Goal: Task Accomplishment & Management: Use online tool/utility

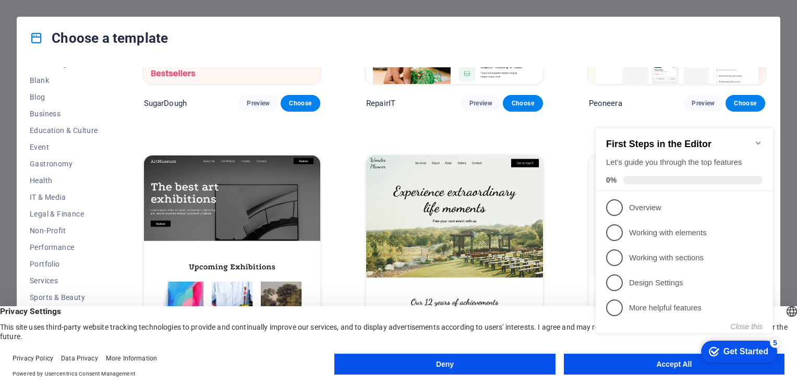
scroll to position [209, 0]
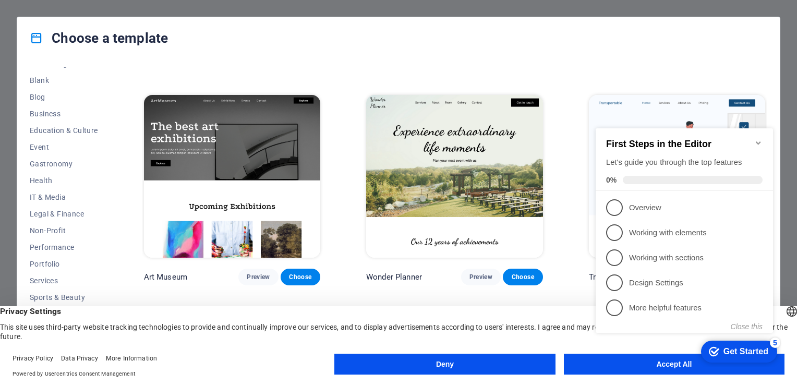
click at [758, 139] on icon "Minimize checklist" at bounding box center [758, 143] width 8 height 8
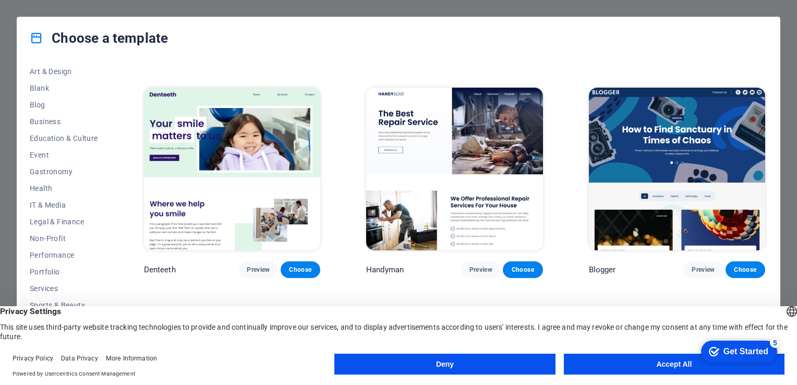
scroll to position [129, 0]
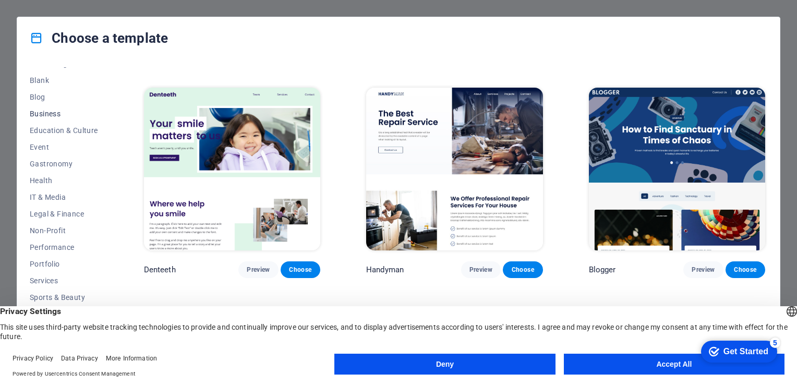
click at [46, 111] on span "Business" at bounding box center [64, 114] width 68 height 8
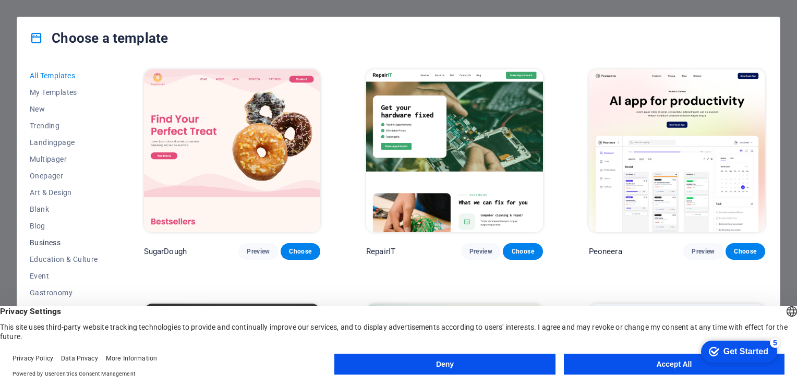
click at [54, 243] on span "Business" at bounding box center [64, 242] width 68 height 8
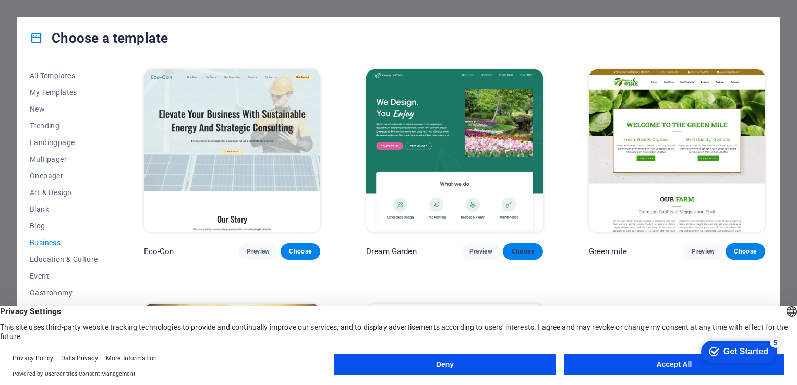
click at [525, 247] on span "Choose" at bounding box center [522, 251] width 23 height 8
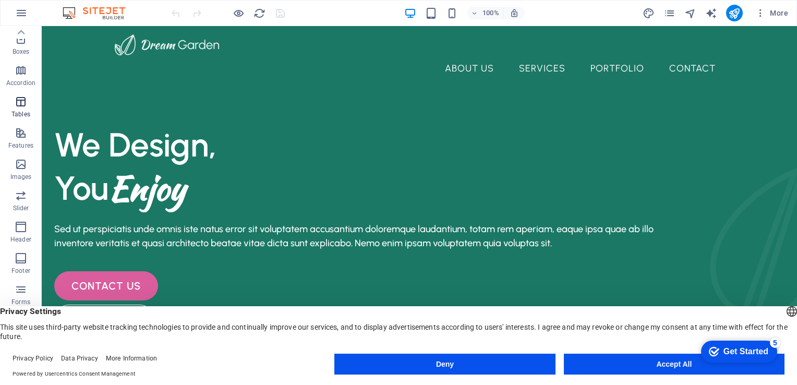
scroll to position [127, 0]
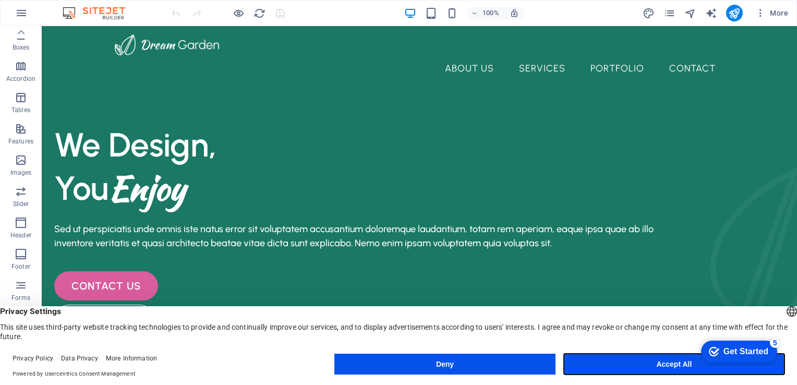
click at [606, 367] on button "Accept All" at bounding box center [674, 364] width 221 height 21
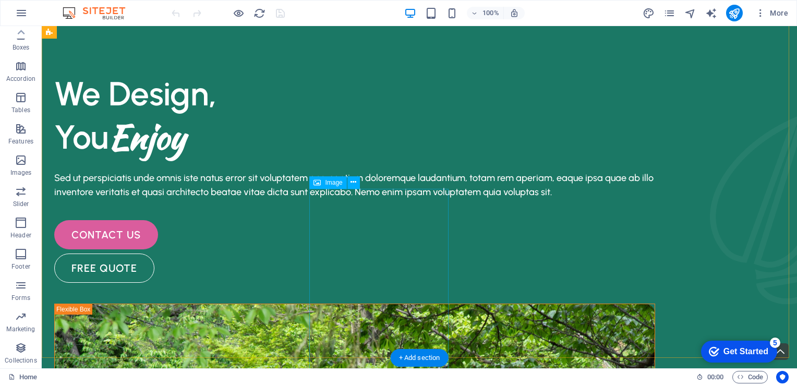
scroll to position [0, 0]
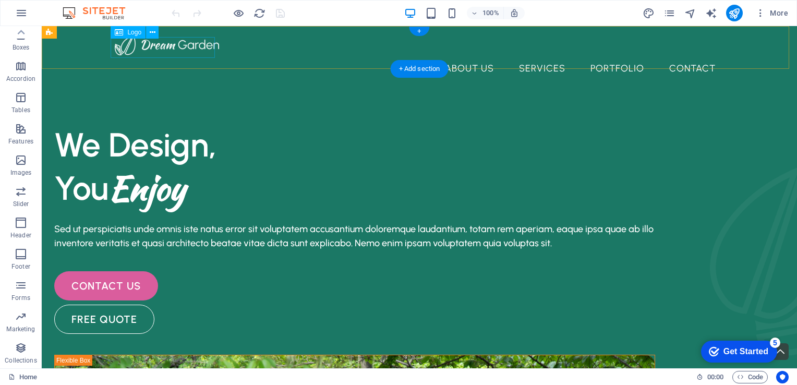
click at [195, 49] on div at bounding box center [419, 44] width 609 height 21
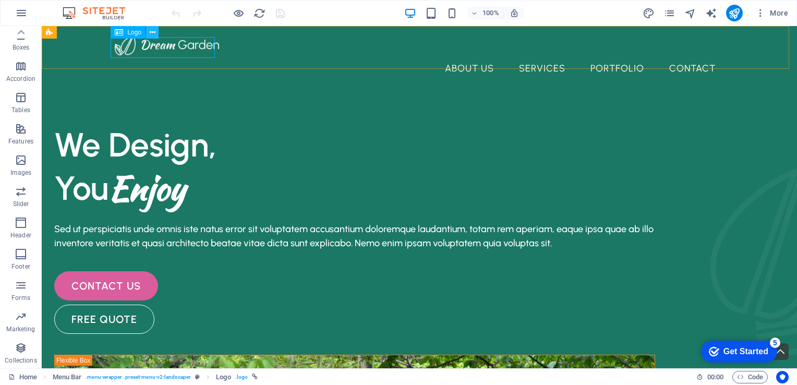
click at [151, 32] on icon at bounding box center [153, 32] width 6 height 11
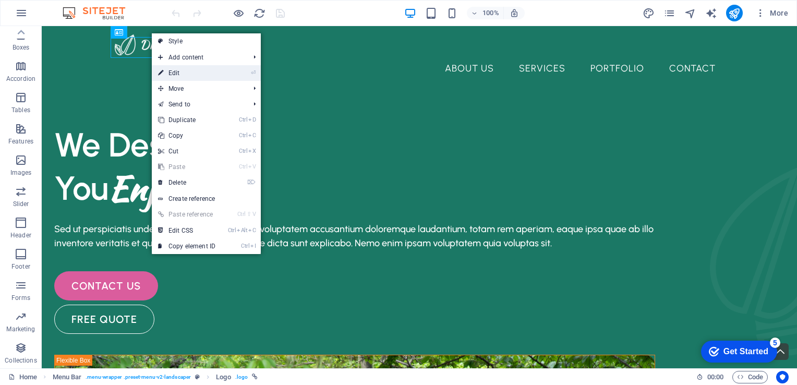
click at [186, 72] on link "⏎ Edit" at bounding box center [187, 73] width 70 height 16
select select "px"
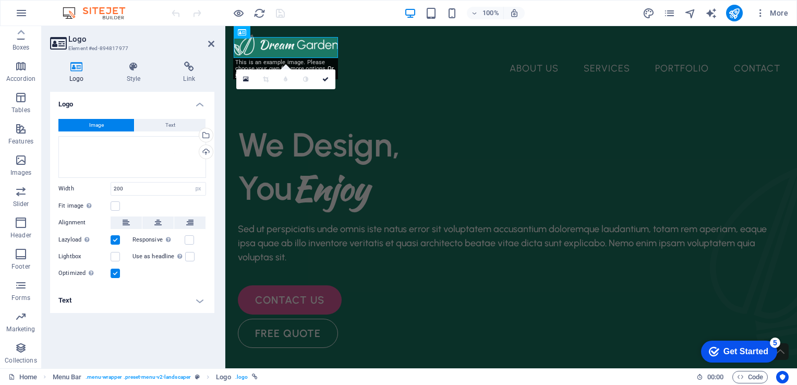
click at [83, 69] on icon at bounding box center [76, 67] width 53 height 10
click at [296, 47] on div at bounding box center [511, 44] width 555 height 21
click at [297, 34] on button at bounding box center [294, 32] width 13 height 13
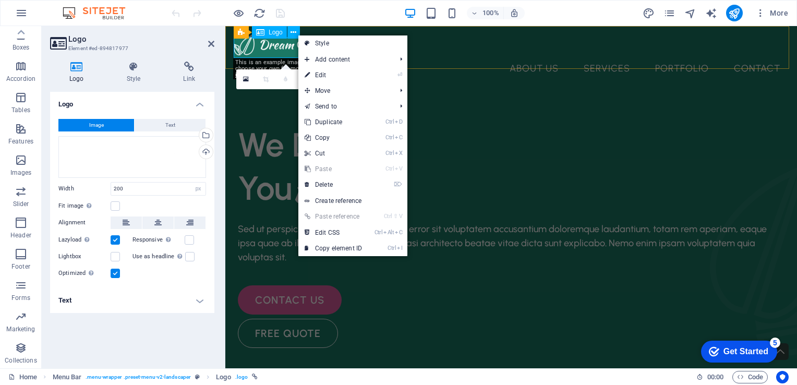
click at [284, 47] on div at bounding box center [511, 44] width 555 height 21
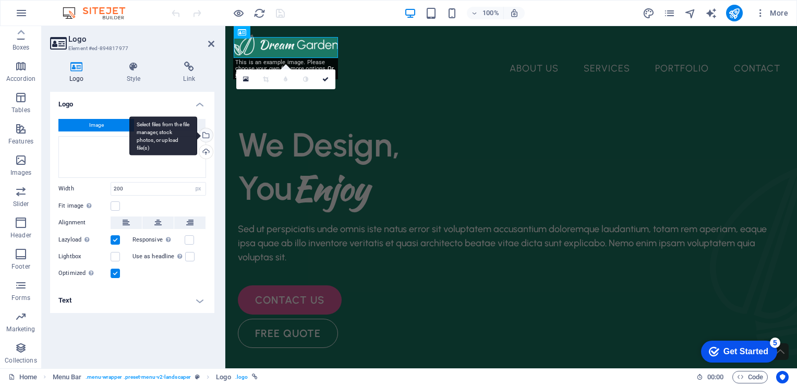
click at [197, 134] on div "Select files from the file manager, stock photos, or upload file(s)" at bounding box center [163, 135] width 68 height 39
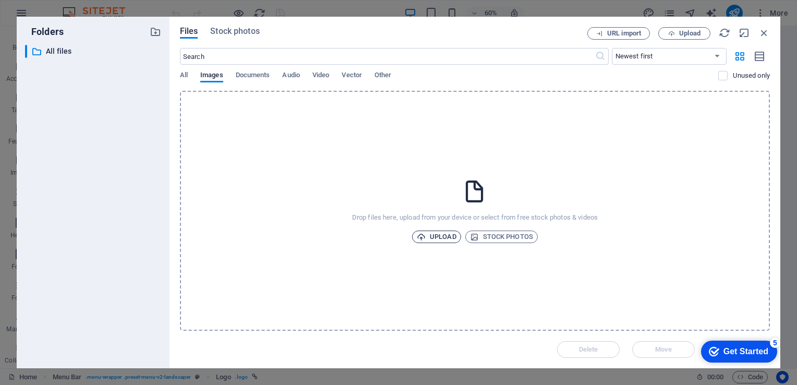
click at [444, 234] on span "Upload" at bounding box center [437, 237] width 40 height 13
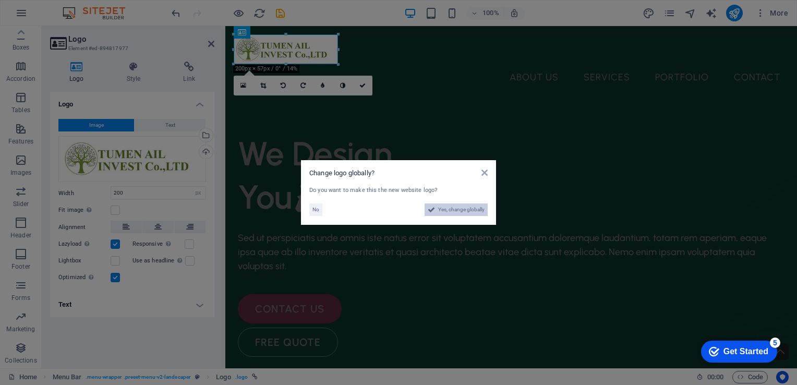
click at [461, 210] on span "Yes, change globally" at bounding box center [461, 209] width 46 height 13
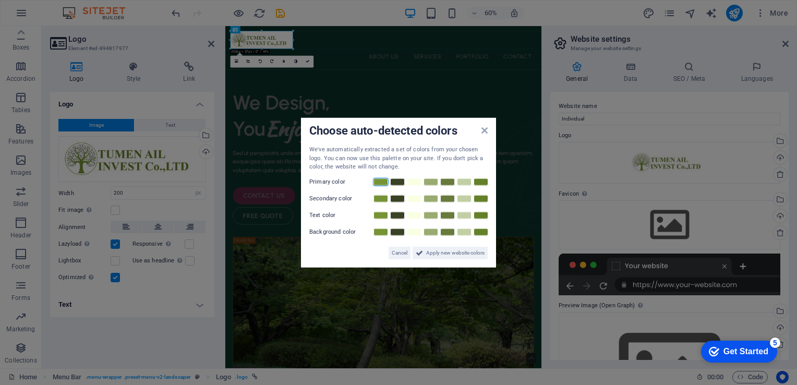
click at [382, 183] on link at bounding box center [381, 181] width 16 height 8
click at [448, 181] on link at bounding box center [448, 181] width 16 height 8
click at [447, 256] on span "Apply new website colors" at bounding box center [455, 252] width 58 height 13
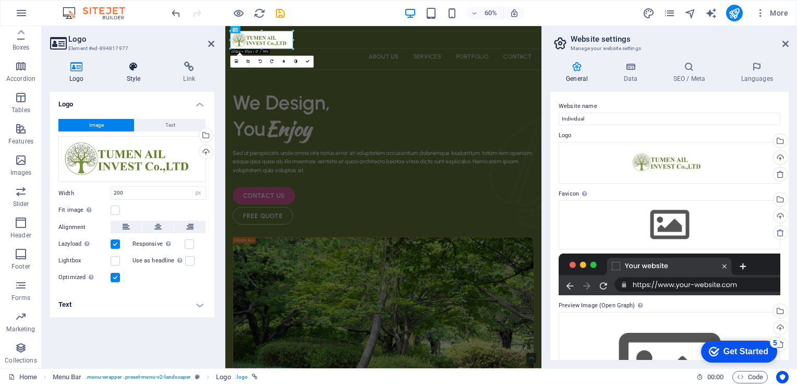
click at [130, 78] on h4 "Style" at bounding box center [135, 73] width 57 height 22
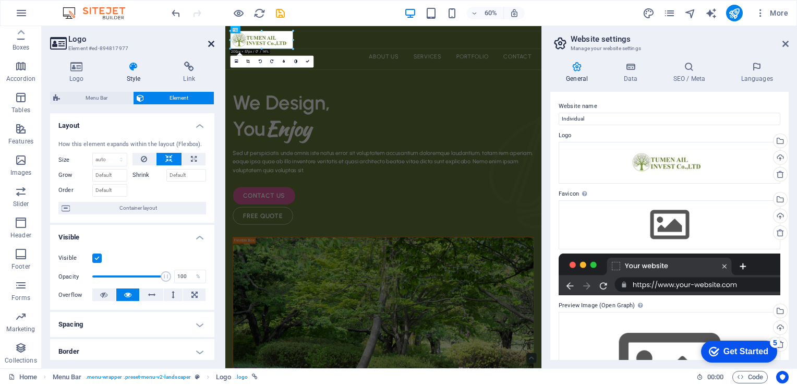
click at [212, 45] on icon at bounding box center [211, 44] width 6 height 8
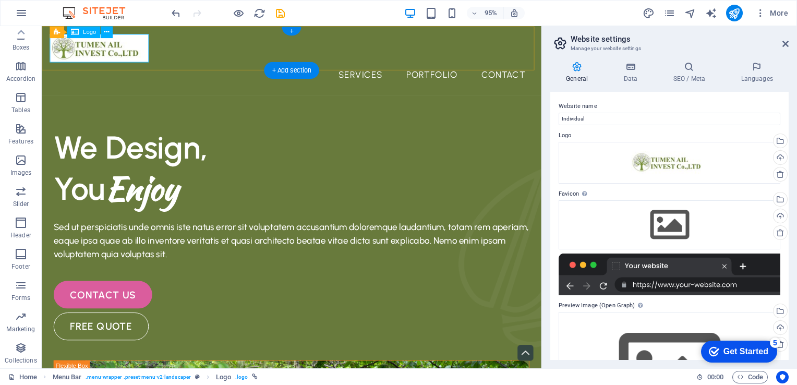
click at [141, 48] on div at bounding box center [304, 49] width 509 height 30
click at [102, 33] on button at bounding box center [107, 32] width 12 height 12
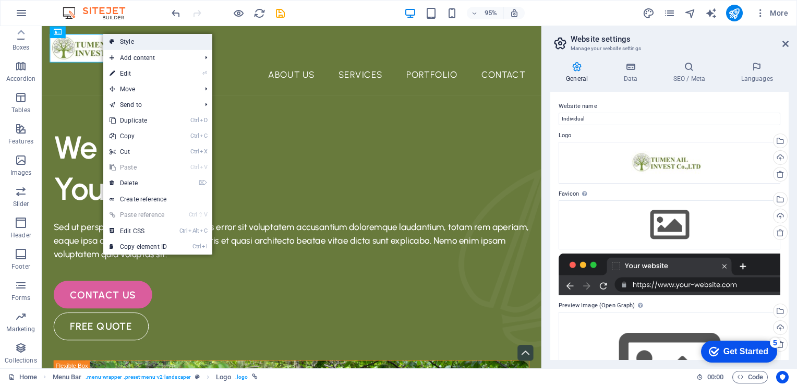
click at [129, 44] on link "Style" at bounding box center [157, 42] width 109 height 16
select select "rem"
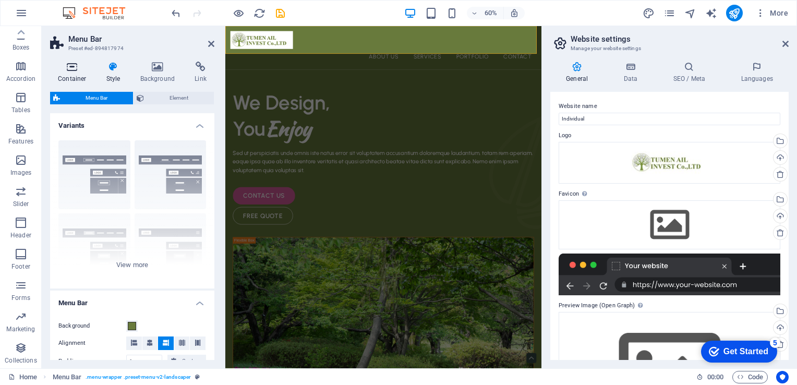
click at [73, 74] on h4 "Container" at bounding box center [74, 73] width 49 height 22
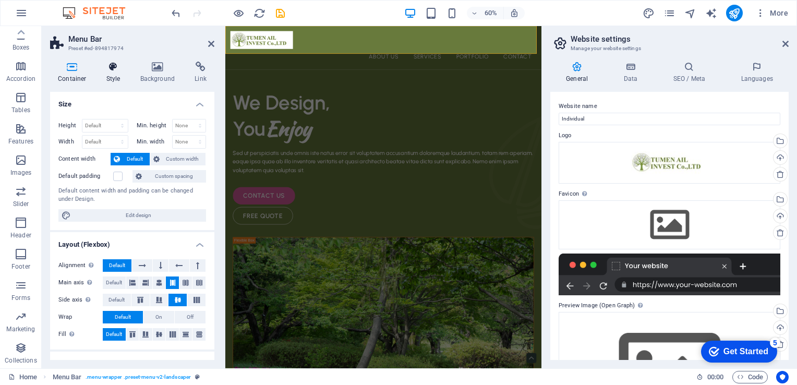
click at [109, 71] on icon at bounding box center [114, 67] width 30 height 10
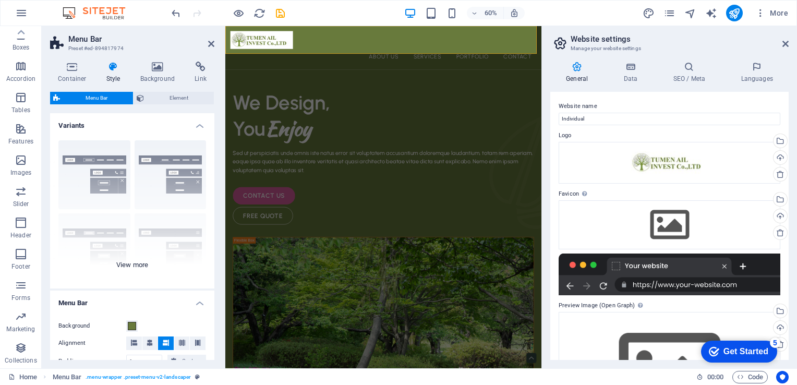
click at [131, 266] on div "Border Centered Default Fixed Loki Trigger Wide XXL" at bounding box center [132, 210] width 164 height 157
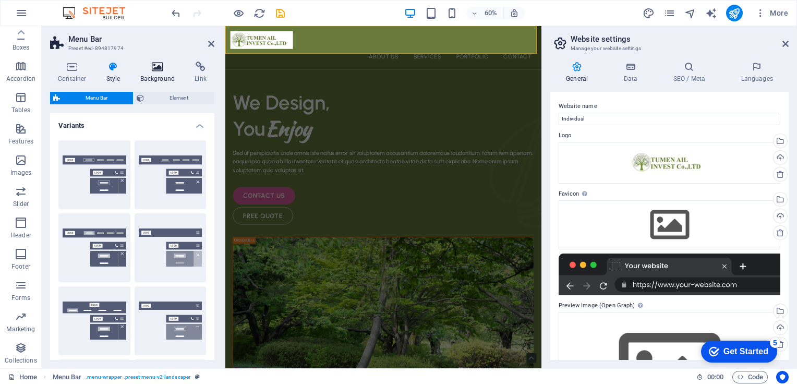
click at [151, 71] on icon at bounding box center [158, 67] width 51 height 10
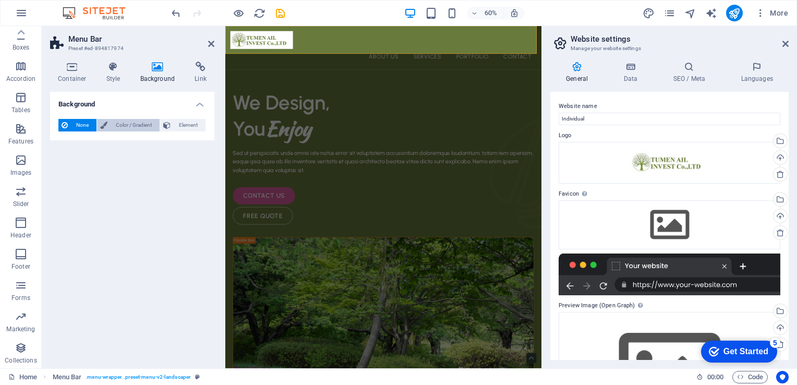
click at [121, 126] on span "Color / Gradient" at bounding box center [134, 125] width 46 height 13
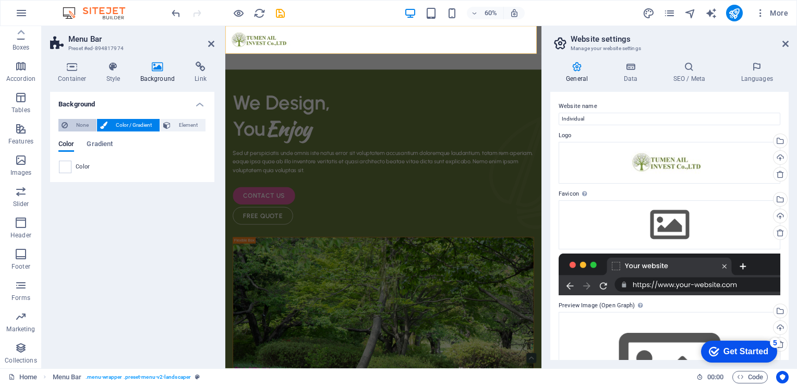
click at [83, 126] on span "None" at bounding box center [82, 125] width 22 height 13
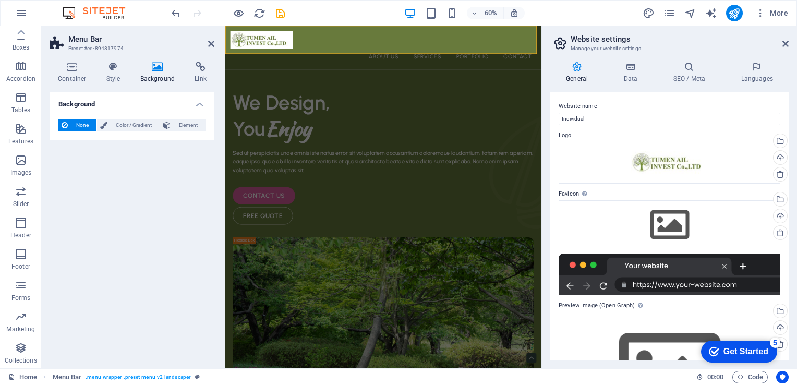
click at [159, 76] on h4 "Background" at bounding box center [160, 73] width 55 height 22
click at [130, 126] on span "Color / Gradient" at bounding box center [134, 125] width 46 height 13
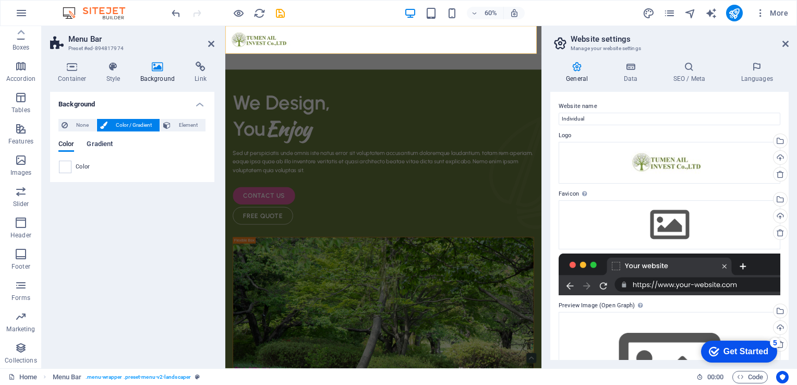
click at [98, 144] on span "Gradient" at bounding box center [100, 145] width 26 height 15
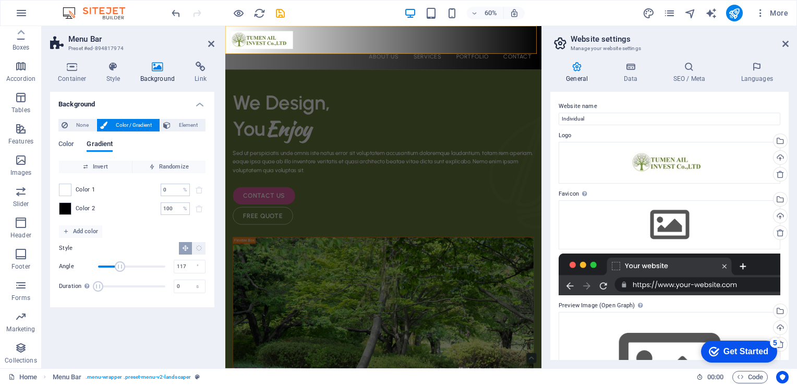
type input "123"
click at [121, 267] on span "Angle" at bounding box center [121, 266] width 10 height 10
click at [113, 78] on h4 "Style" at bounding box center [116, 73] width 34 height 22
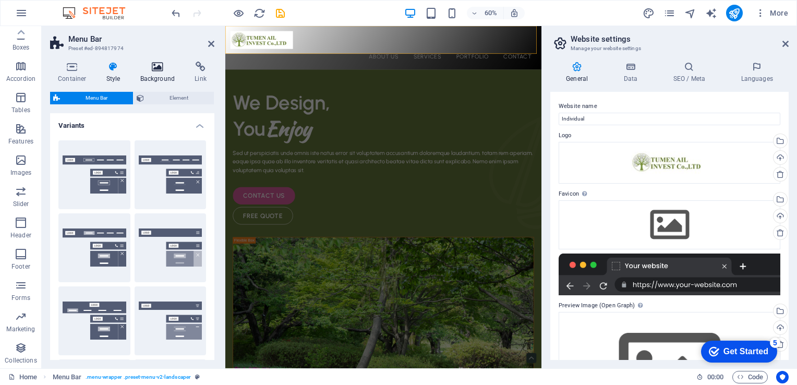
click at [169, 77] on h4 "Background" at bounding box center [160, 73] width 55 height 22
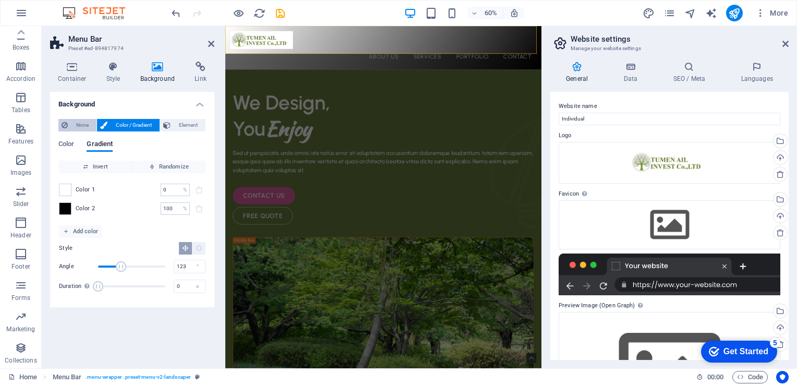
click at [81, 124] on span "None" at bounding box center [82, 125] width 22 height 13
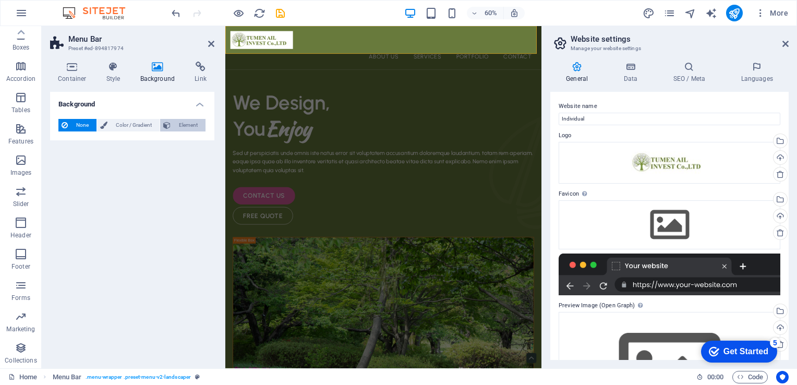
click at [187, 123] on span "Element" at bounding box center [188, 125] width 29 height 13
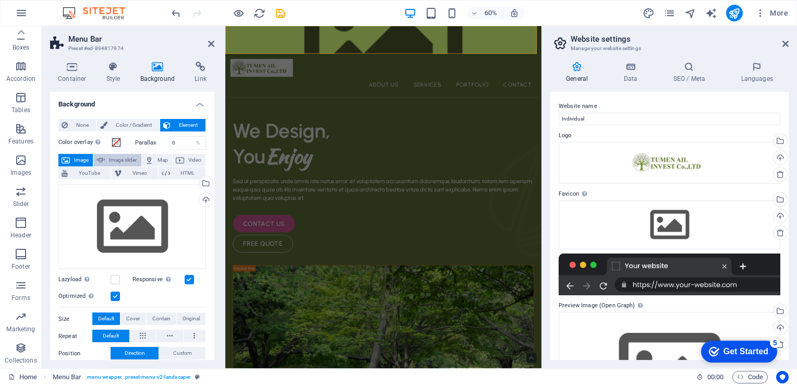
click at [127, 160] on span "Image slider" at bounding box center [123, 160] width 30 height 13
select select "ms"
select select "s"
select select "progressive"
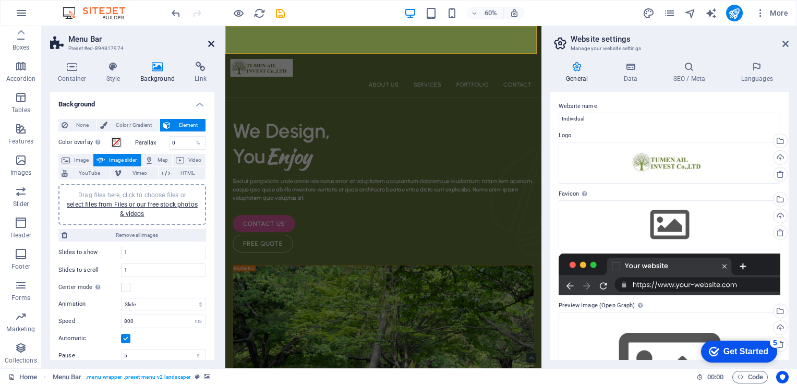
click at [209, 43] on icon at bounding box center [211, 44] width 6 height 8
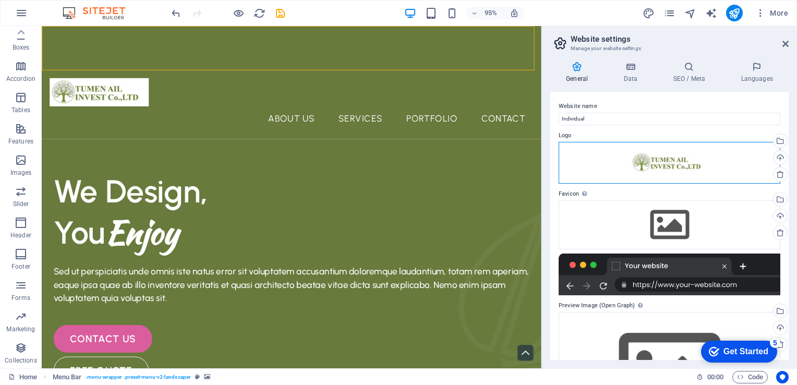
click at [680, 167] on div "Drag files here, click to choose files or select files from Files or our free s…" at bounding box center [670, 163] width 222 height 42
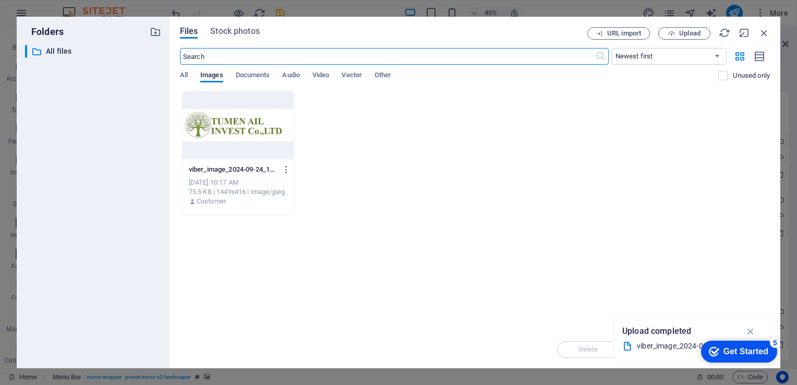
click at [239, 131] on div at bounding box center [238, 125] width 111 height 68
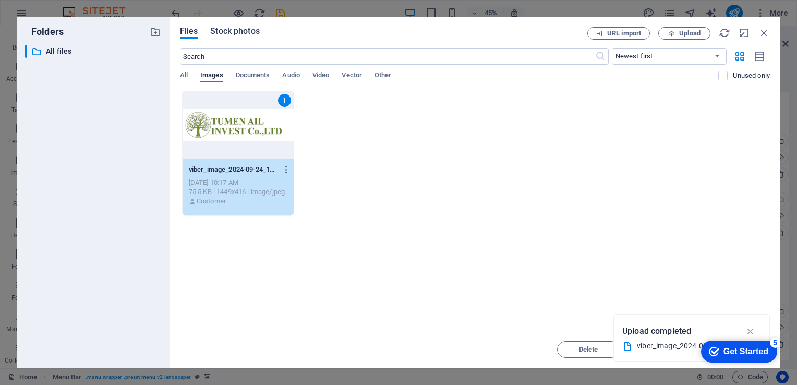
click at [226, 34] on span "Stock photos" at bounding box center [234, 31] width 49 height 13
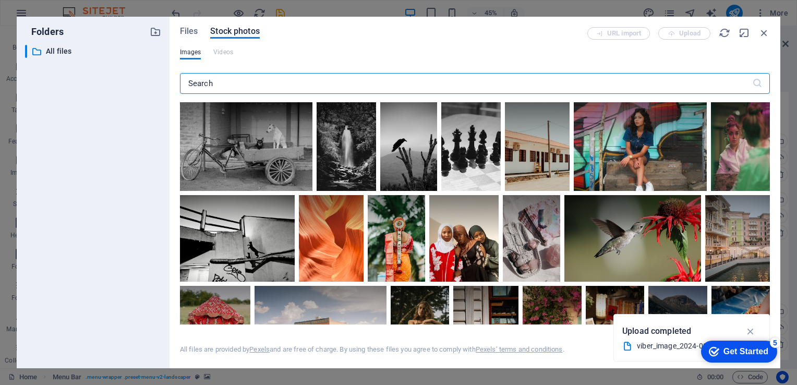
click at [242, 86] on input "text" at bounding box center [466, 83] width 572 height 21
type input "<"
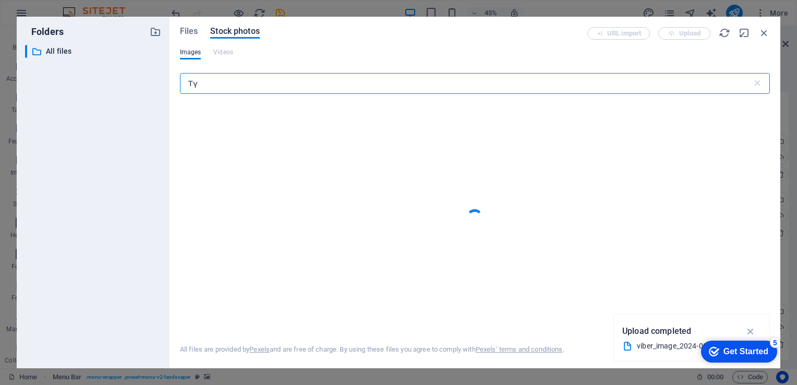
type input "Т"
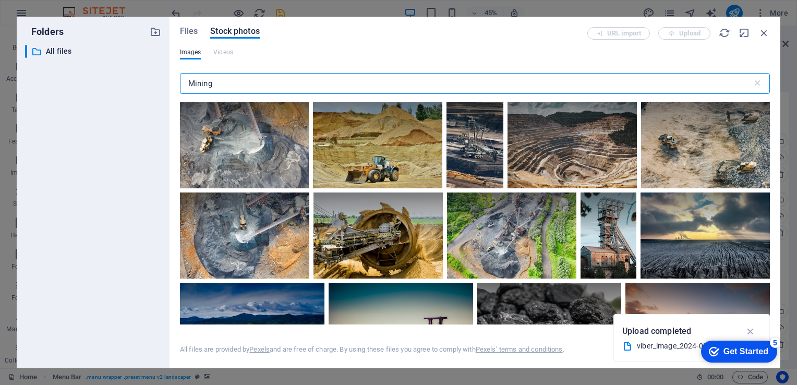
click at [183, 82] on input "Mining" at bounding box center [466, 83] width 572 height 21
type input "Mining"
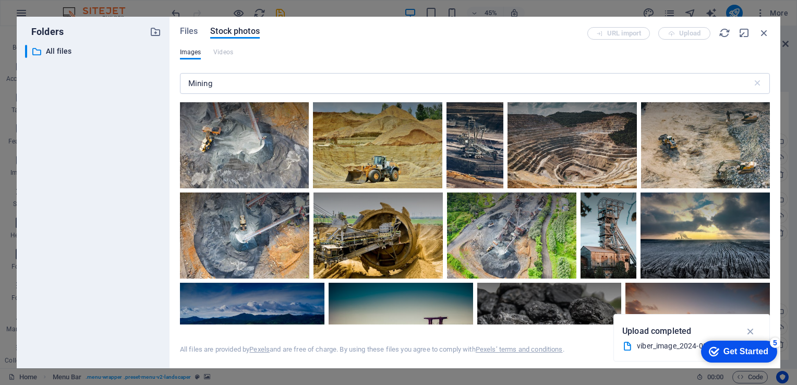
click at [576, 168] on div at bounding box center [572, 145] width 129 height 86
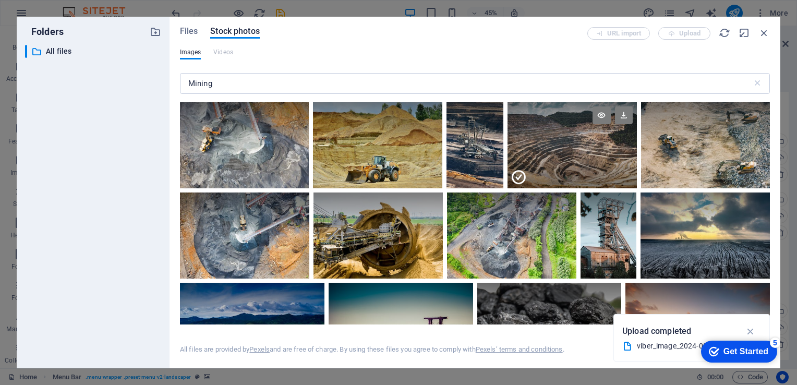
click at [559, 157] on div at bounding box center [572, 166] width 129 height 43
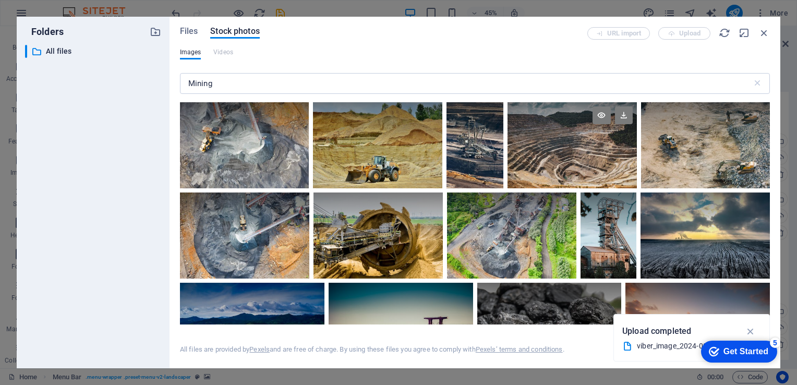
click at [559, 157] on div at bounding box center [572, 145] width 129 height 86
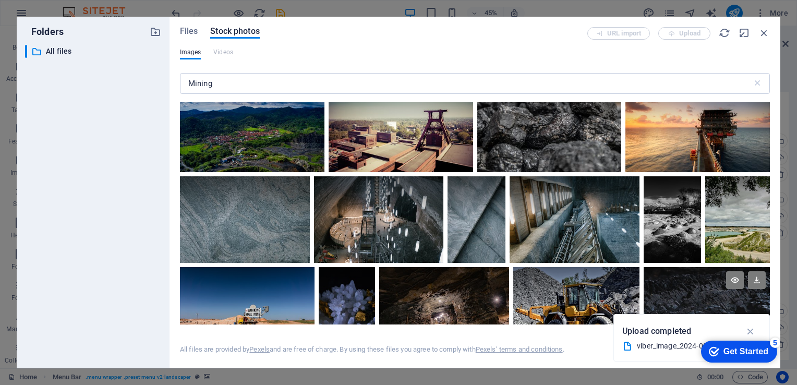
scroll to position [209, 0]
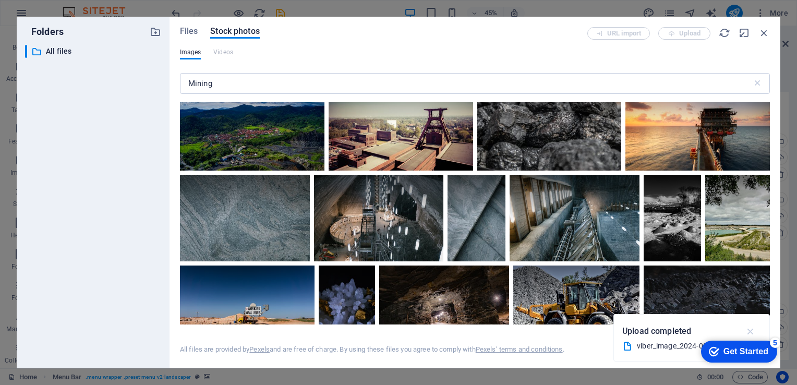
click at [752, 330] on icon "button" at bounding box center [751, 331] width 12 height 11
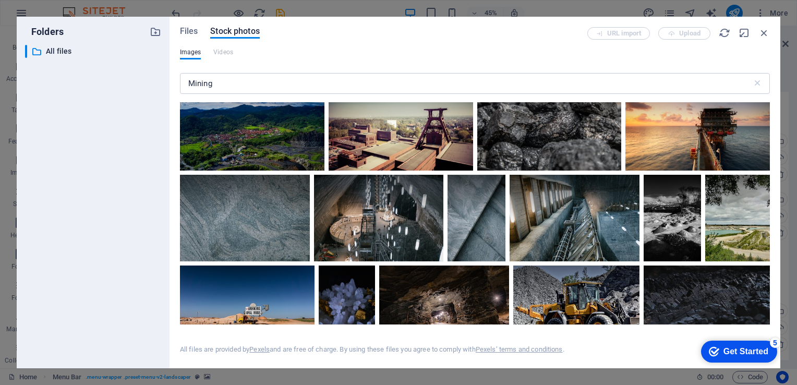
click at [724, 351] on div "Get Started" at bounding box center [746, 351] width 45 height 9
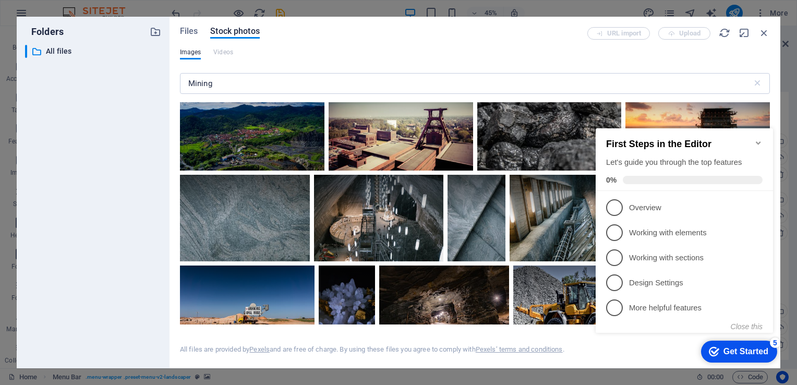
click at [759, 141] on icon "Minimize checklist" at bounding box center [758, 142] width 5 height 3
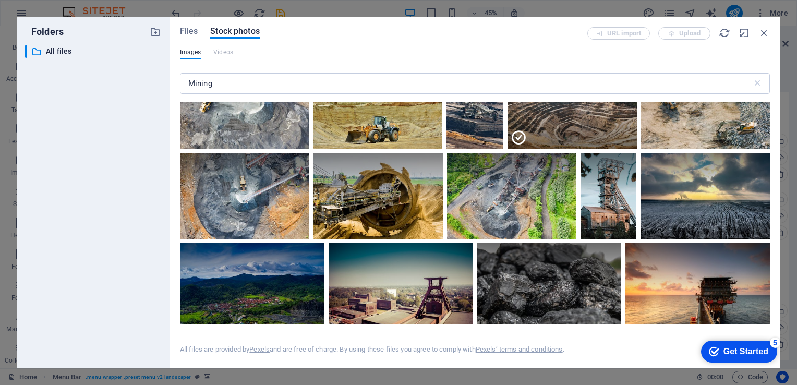
scroll to position [0, 0]
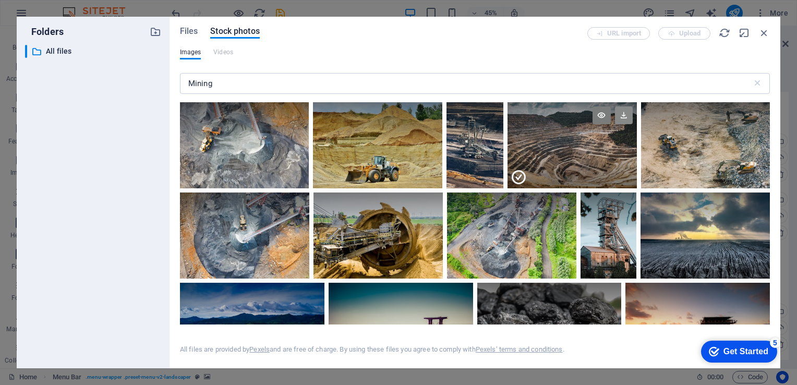
click at [617, 116] on icon at bounding box center [624, 115] width 18 height 18
click at [597, 116] on icon at bounding box center [602, 115] width 18 height 18
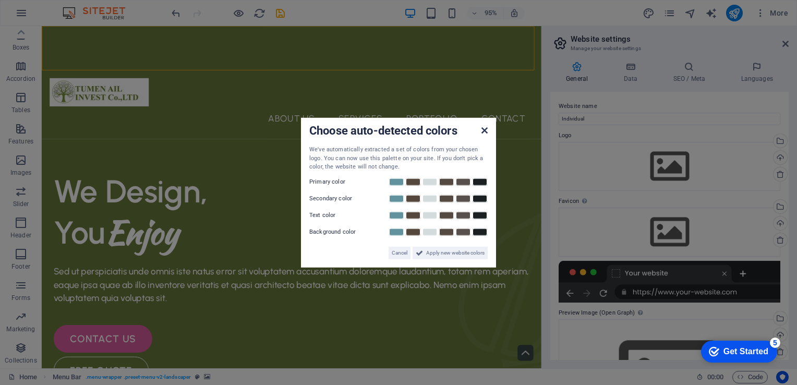
click at [482, 131] on icon at bounding box center [485, 130] width 6 height 8
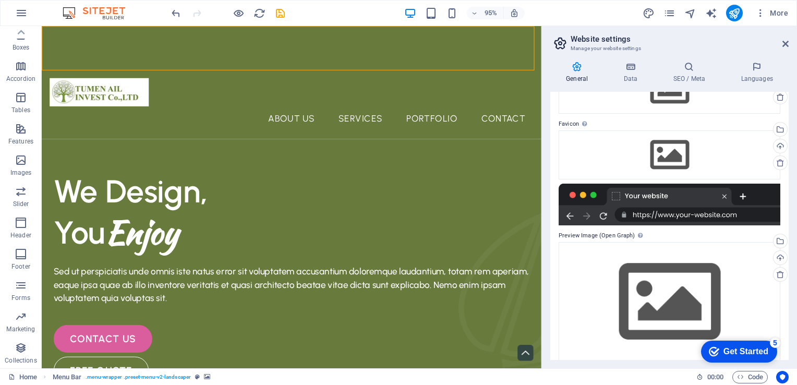
scroll to position [87, 0]
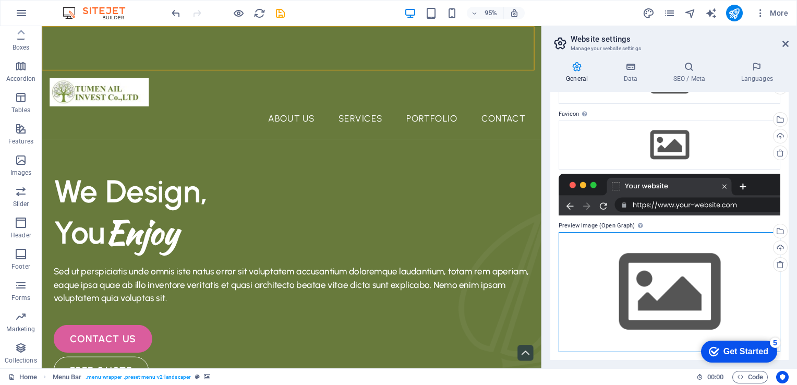
drag, startPoint x: 680, startPoint y: 294, endPoint x: 679, endPoint y: 181, distance: 113.8
click at [679, 181] on div "Website name Individual Logo Drag files here, click to choose files or select f…" at bounding box center [669, 226] width 238 height 268
click at [722, 186] on div at bounding box center [670, 195] width 222 height 42
click at [725, 187] on div at bounding box center [670, 195] width 222 height 42
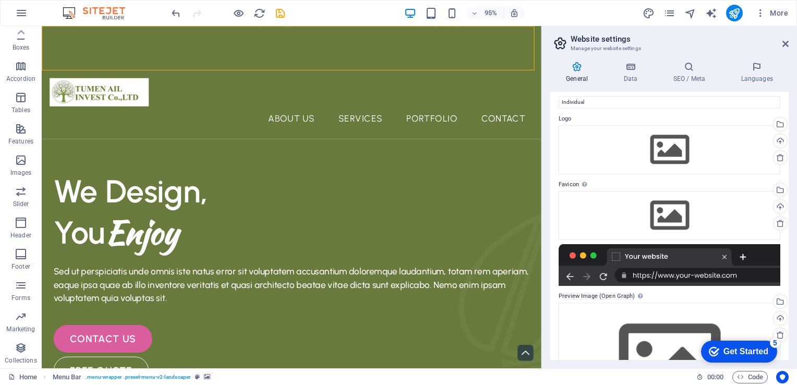
scroll to position [0, 0]
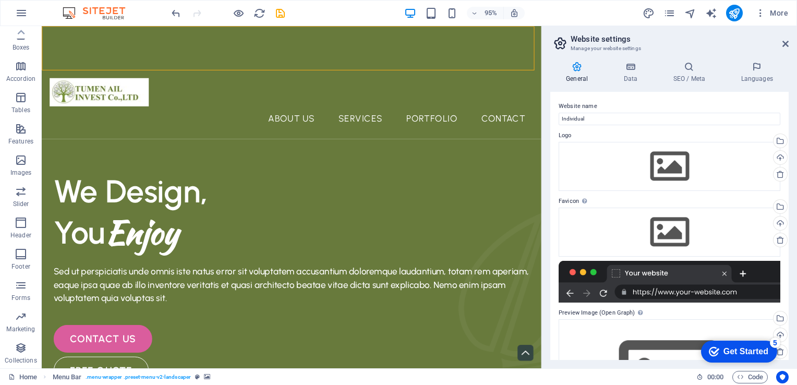
click at [726, 273] on div at bounding box center [670, 282] width 222 height 42
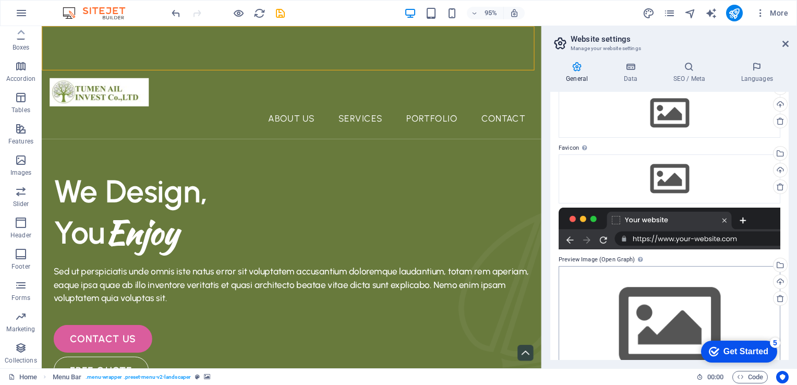
scroll to position [87, 0]
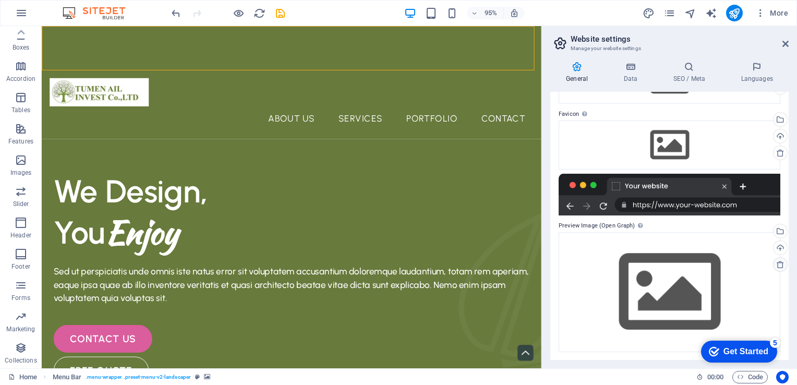
click at [780, 267] on icon at bounding box center [780, 264] width 8 height 8
click at [776, 266] on icon at bounding box center [780, 264] width 8 height 8
click at [776, 250] on div "Upload" at bounding box center [780, 249] width 16 height 16
click at [777, 265] on icon at bounding box center [780, 264] width 8 height 8
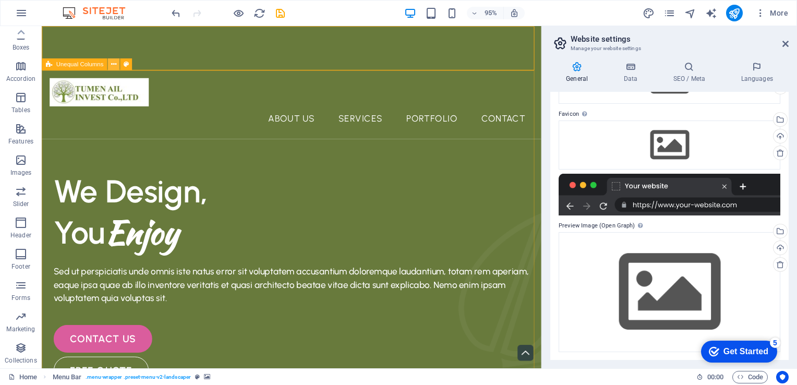
click at [115, 63] on icon at bounding box center [113, 64] width 5 height 10
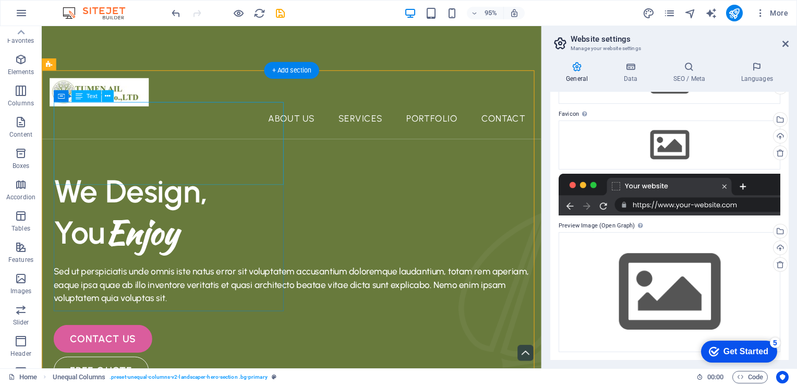
scroll to position [0, 0]
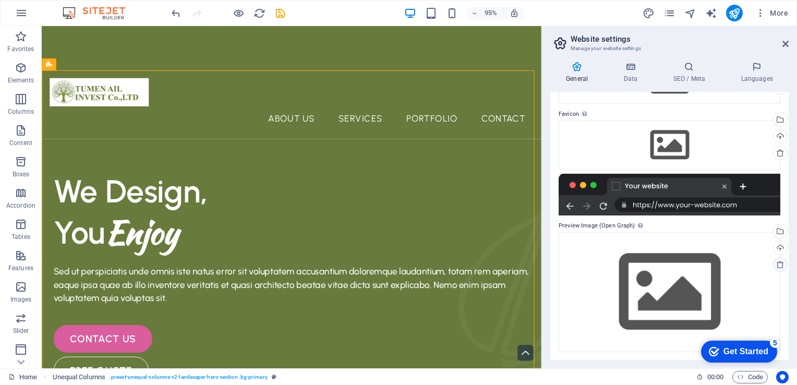
click at [779, 264] on icon at bounding box center [780, 264] width 8 height 8
click at [724, 188] on div at bounding box center [670, 195] width 222 height 42
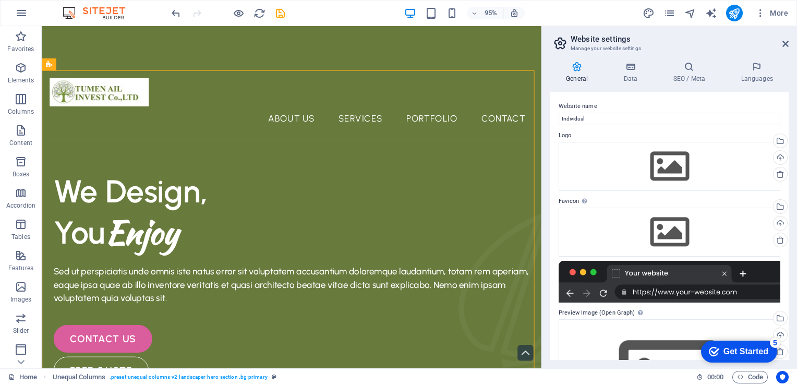
click at [720, 276] on div at bounding box center [670, 282] width 222 height 42
click at [632, 74] on h4 "Data" at bounding box center [633, 73] width 50 height 22
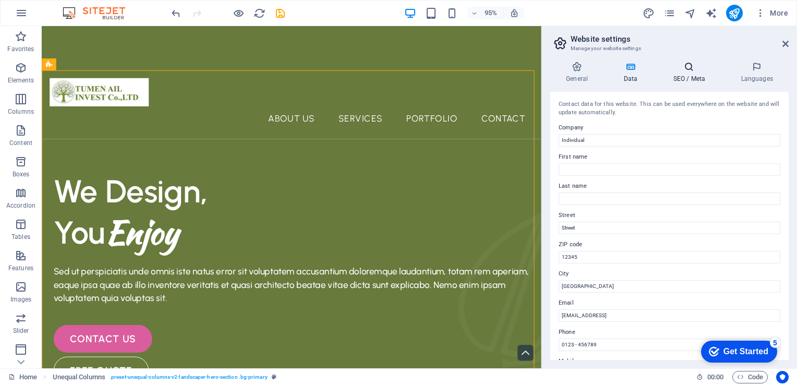
click at [686, 74] on h4 "SEO / Meta" at bounding box center [691, 73] width 68 height 22
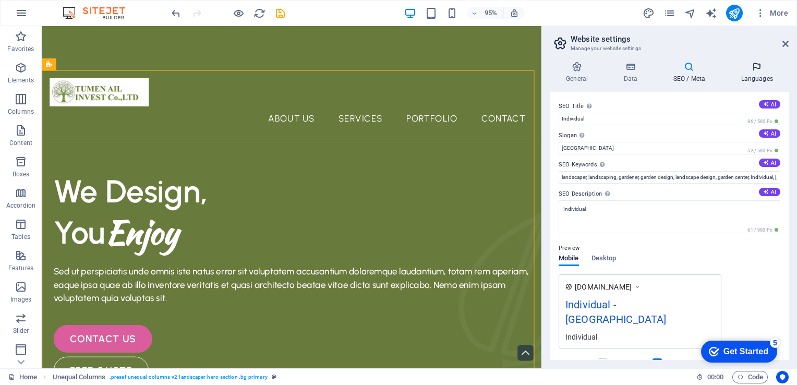
click at [764, 76] on h4 "Languages" at bounding box center [757, 73] width 64 height 22
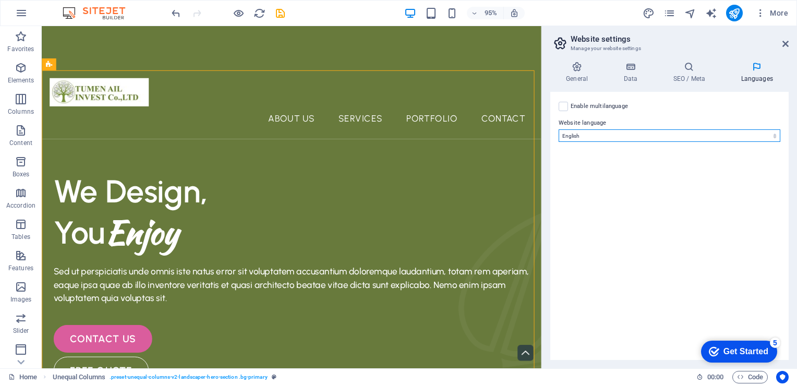
click at [774, 138] on select "Abkhazian Afar Afrikaans Akan Albanian Amharic Arabic Aragonese Armenian Assame…" at bounding box center [670, 135] width 222 height 13
click at [566, 105] on label at bounding box center [563, 106] width 9 height 9
click at [0, 0] on input "Enable multilanguage To disable multilanguage delete all languages until only o…" at bounding box center [0, 0] width 0 height 0
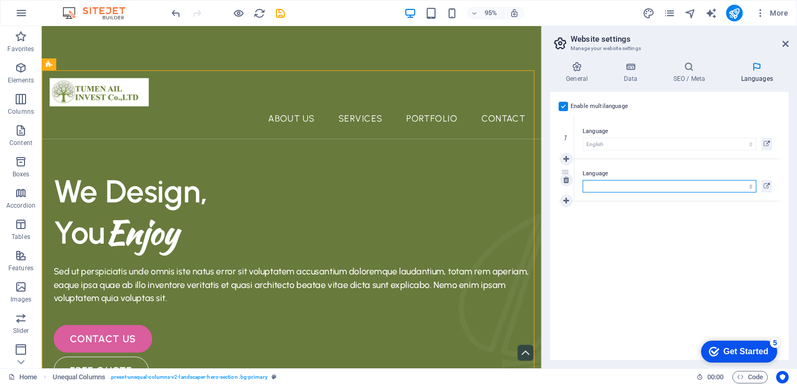
click at [645, 185] on select "Abkhazian Afar Afrikaans Akan Albanian Amharic Arabic Aragonese Armenian Assame…" at bounding box center [670, 186] width 174 height 13
select select "30"
click at [583, 180] on select "Abkhazian Afar Afrikaans Akan Albanian Amharic Arabic Aragonese Armenian Assame…" at bounding box center [670, 186] width 174 height 13
click at [566, 203] on icon at bounding box center [567, 200] width 6 height 7
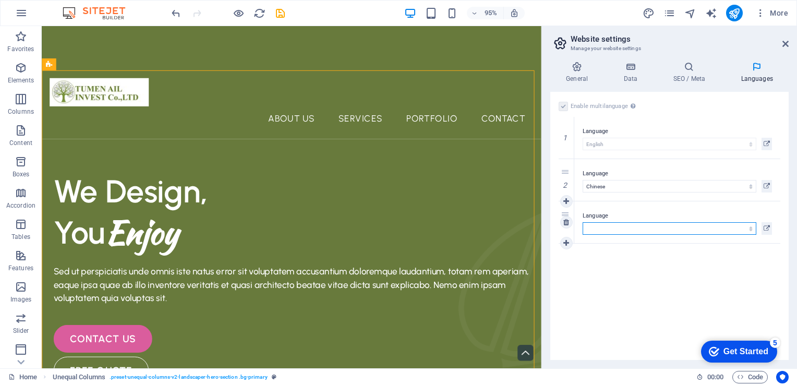
click at [596, 226] on select "Abkhazian Afar Afrikaans Akan Albanian Amharic Arabic Aragonese Armenian Assame…" at bounding box center [670, 228] width 174 height 13
select select "109"
click at [583, 222] on select "Abkhazian Afar Afrikaans Akan Albanian Amharic Arabic Aragonese Armenian Assame…" at bounding box center [670, 228] width 174 height 13
click at [726, 349] on div "Get Started" at bounding box center [746, 351] width 45 height 9
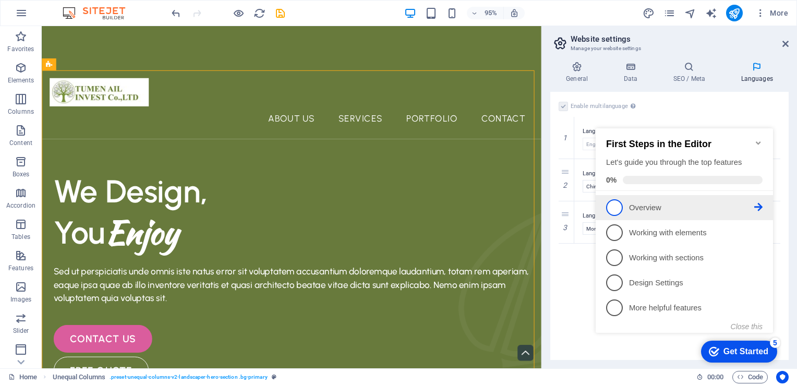
click at [760, 205] on icon at bounding box center [758, 207] width 8 height 8
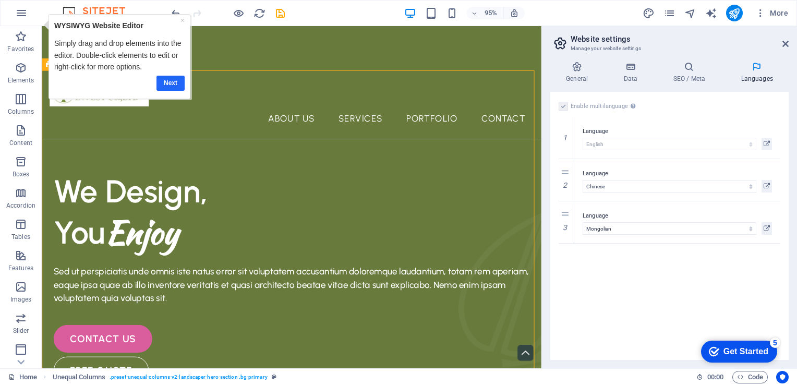
click at [168, 83] on link "Next" at bounding box center [171, 82] width 28 height 15
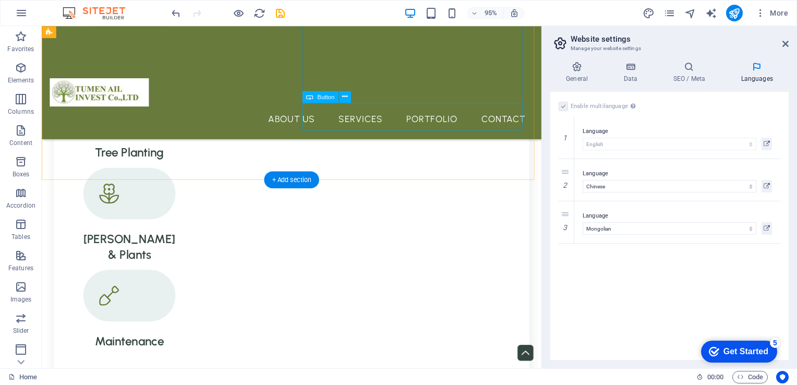
scroll to position [1044, 0]
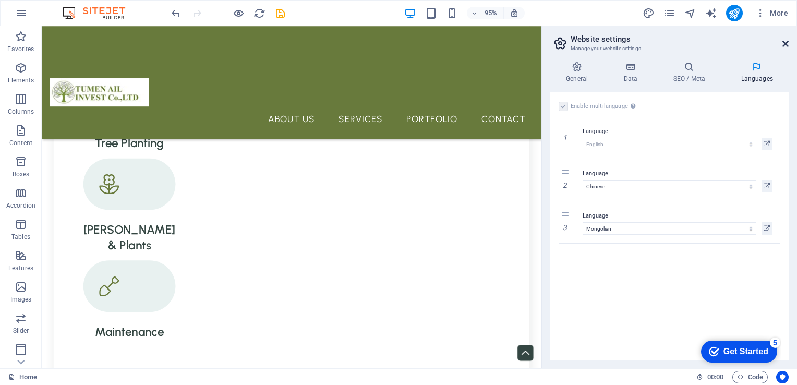
click at [784, 45] on icon at bounding box center [786, 44] width 6 height 8
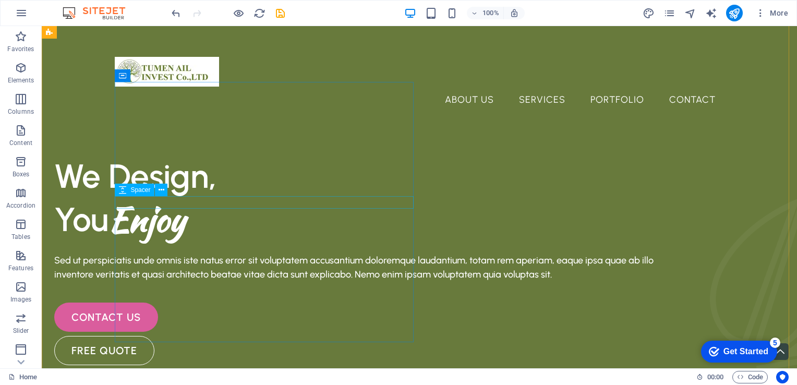
scroll to position [0, 0]
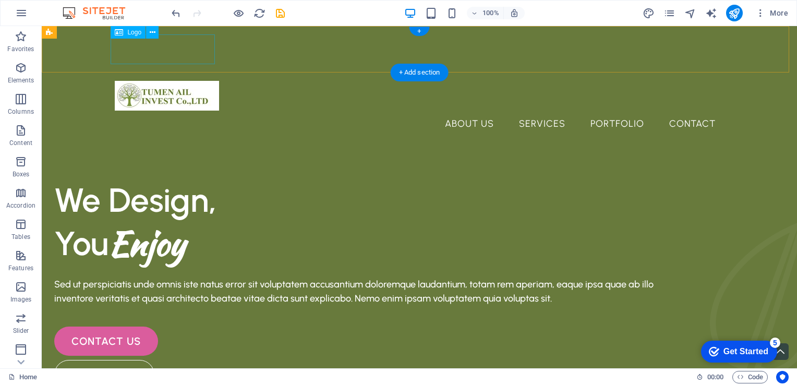
click at [162, 81] on div at bounding box center [419, 96] width 609 height 30
click at [167, 81] on div at bounding box center [419, 96] width 609 height 30
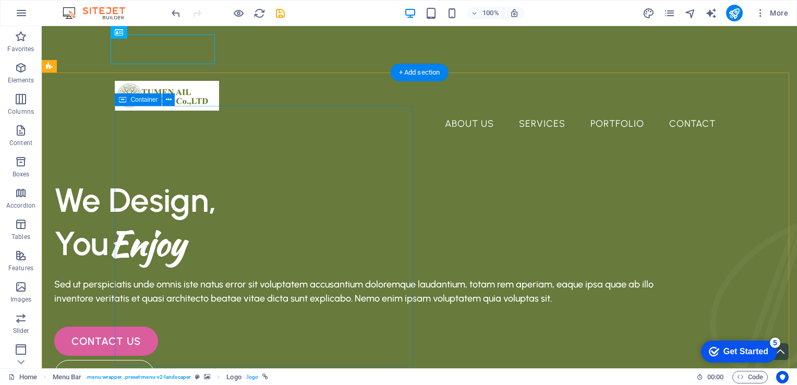
click at [338, 178] on div "We Design, You Enjoy Sed ut perspiciatis unde omnis iste natus error sit volupt…" at bounding box center [354, 283] width 601 height 211
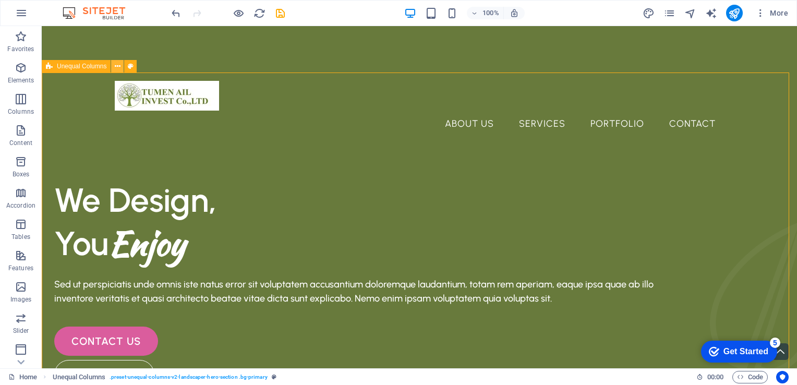
click at [118, 67] on icon at bounding box center [118, 66] width 6 height 11
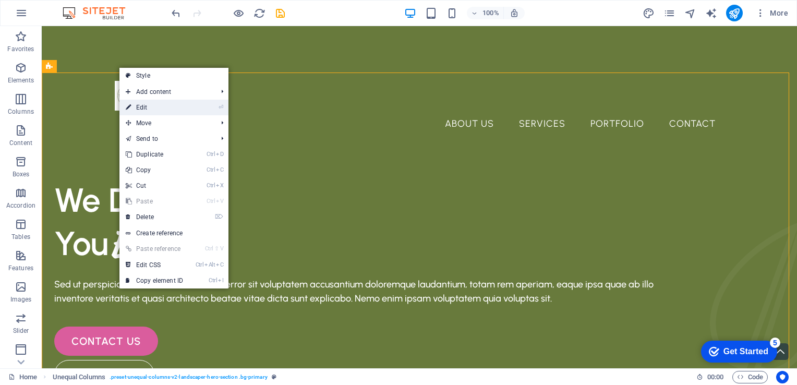
click at [150, 109] on link "⏎ Edit" at bounding box center [154, 108] width 70 height 16
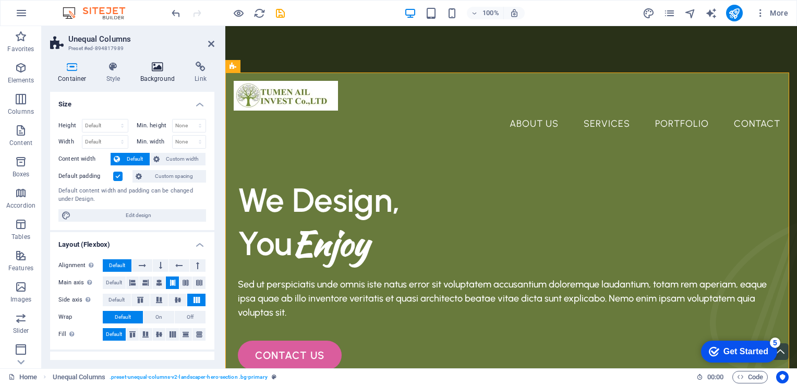
click at [159, 74] on h4 "Background" at bounding box center [160, 73] width 55 height 22
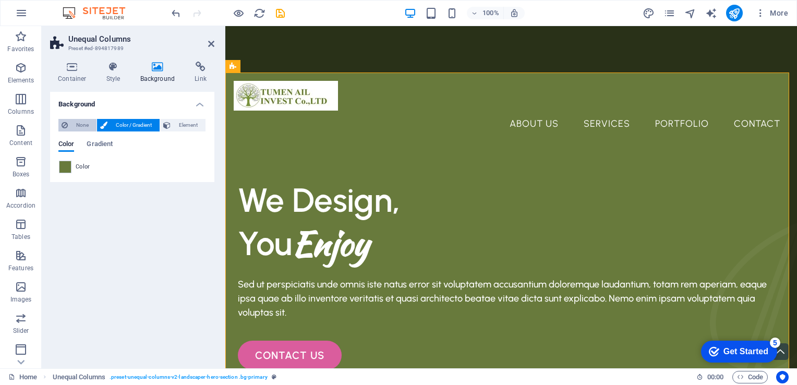
click at [83, 123] on span "None" at bounding box center [82, 125] width 22 height 13
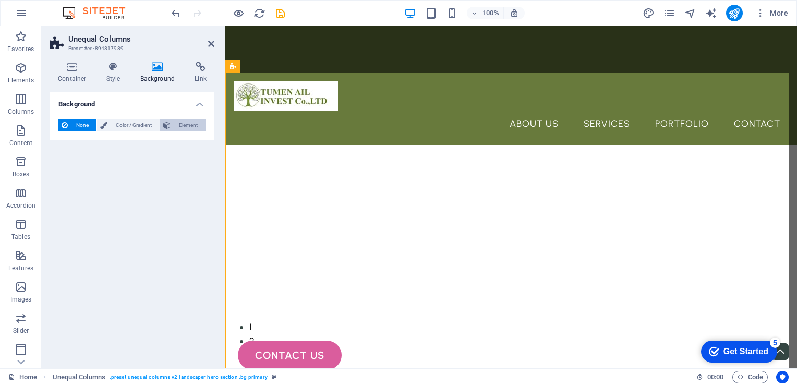
click at [183, 129] on span "Element" at bounding box center [188, 125] width 29 height 13
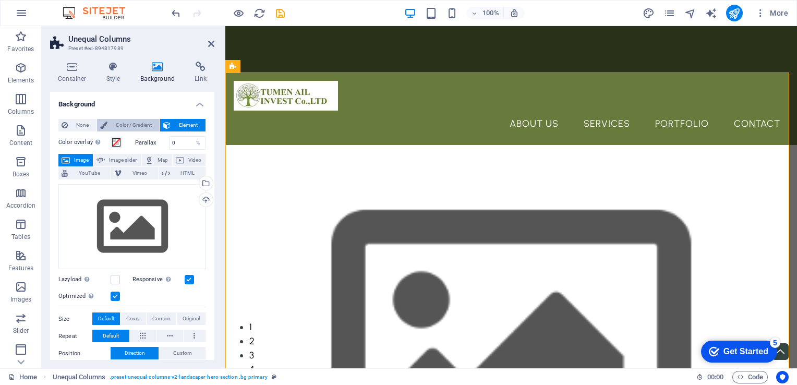
click at [125, 125] on span "Color / Gradient" at bounding box center [134, 125] width 46 height 13
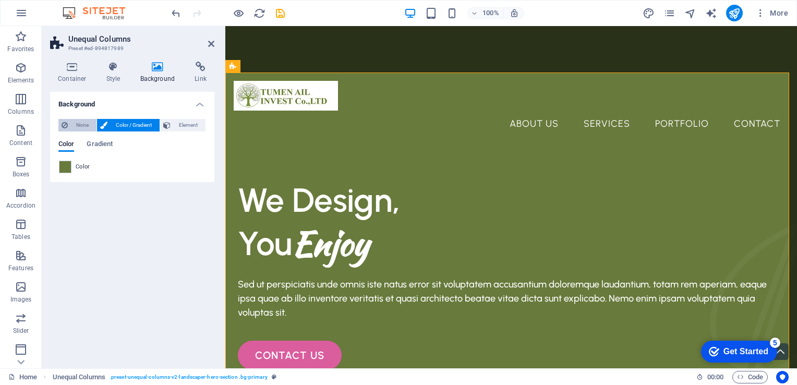
click at [78, 122] on span "None" at bounding box center [82, 125] width 22 height 13
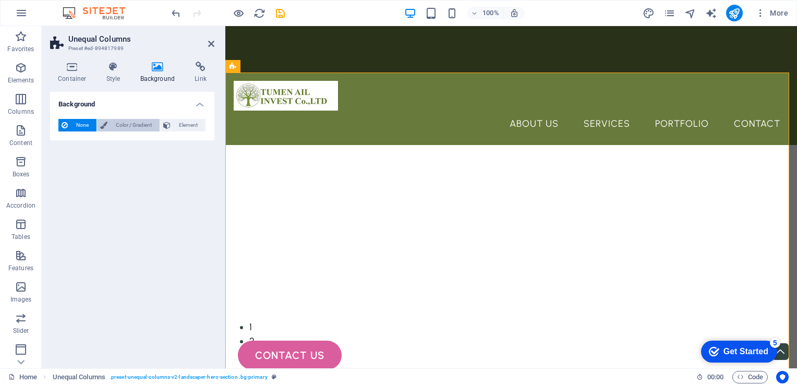
click at [126, 125] on span "Color / Gradient" at bounding box center [134, 125] width 46 height 13
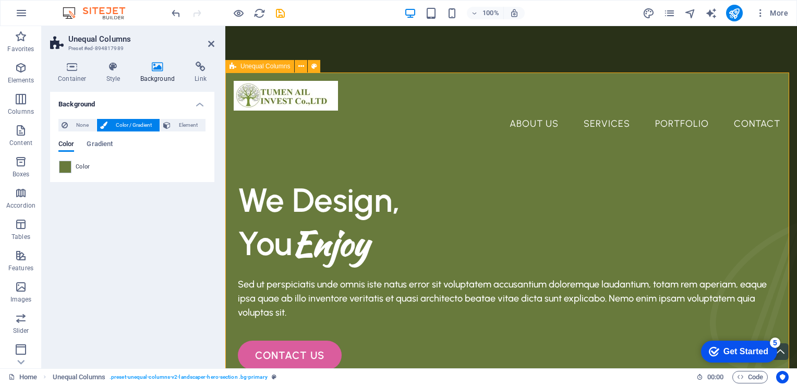
click at [213, 45] on icon at bounding box center [211, 44] width 6 height 8
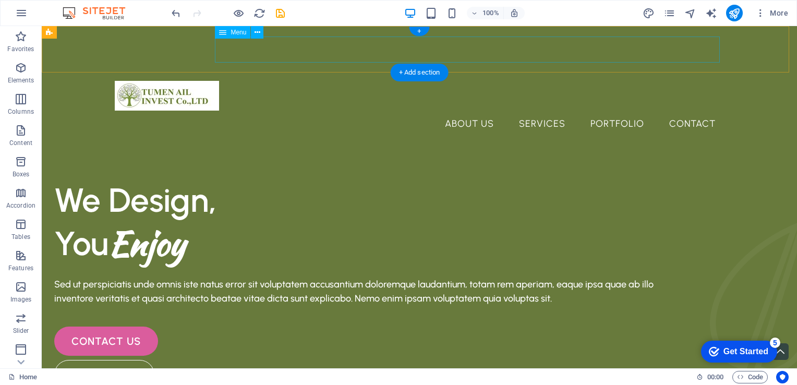
click at [264, 111] on nav "About Us Services Portfolio Contact" at bounding box center [419, 124] width 609 height 26
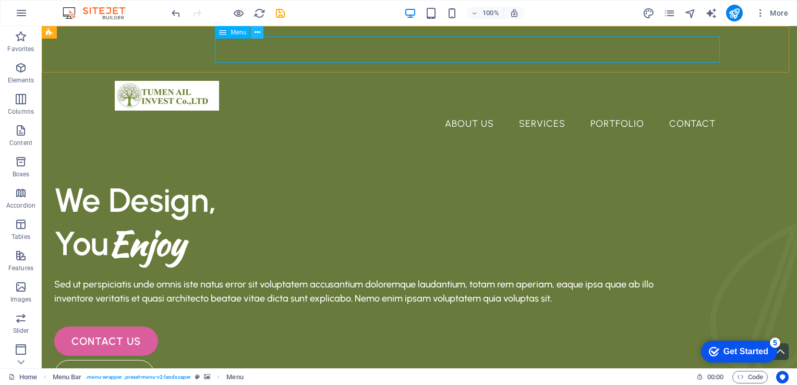
click at [255, 31] on icon at bounding box center [258, 32] width 6 height 11
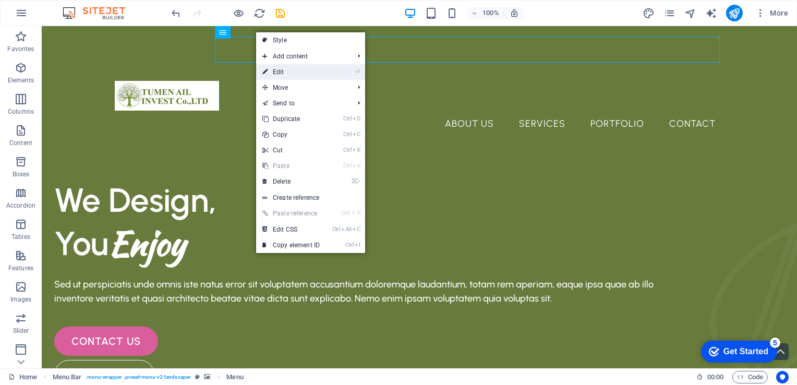
click at [283, 69] on link "⏎ Edit" at bounding box center [291, 72] width 70 height 16
select select "1"
select select
select select "2"
select select
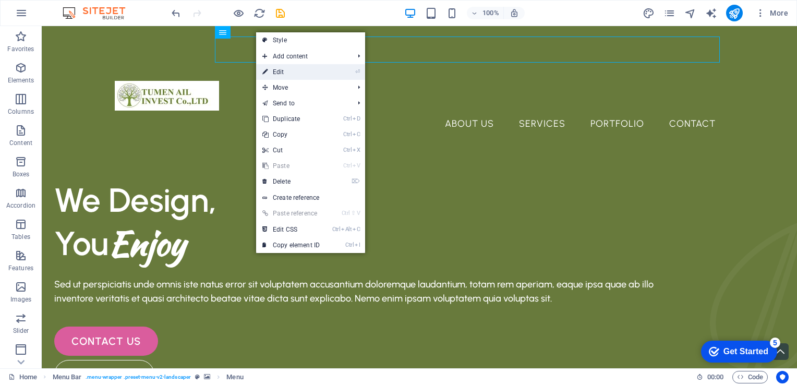
select select "3"
select select
select select "4"
select select
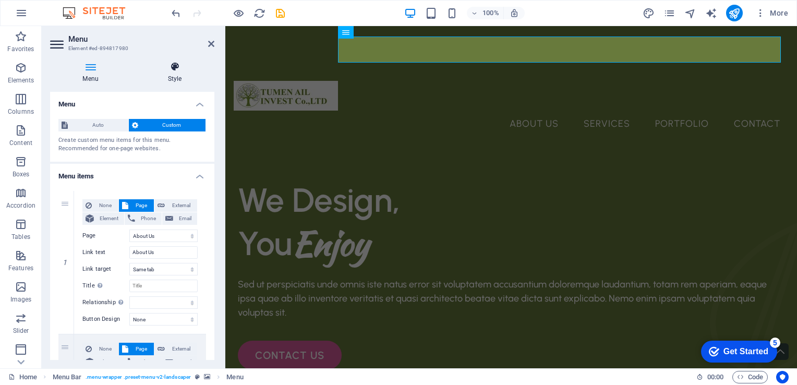
click at [172, 72] on h4 "Style" at bounding box center [174, 73] width 79 height 22
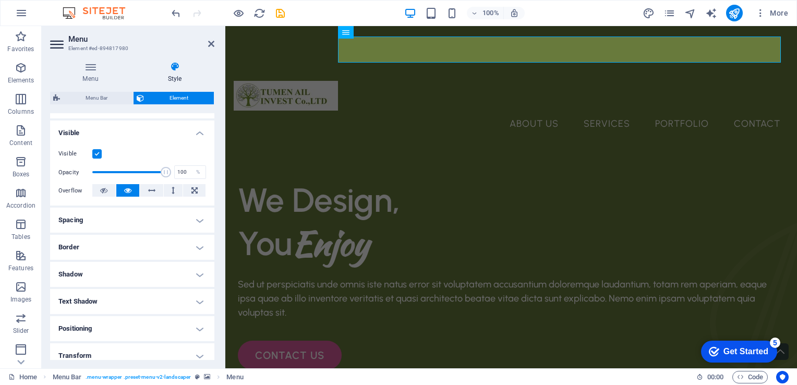
scroll to position [194, 0]
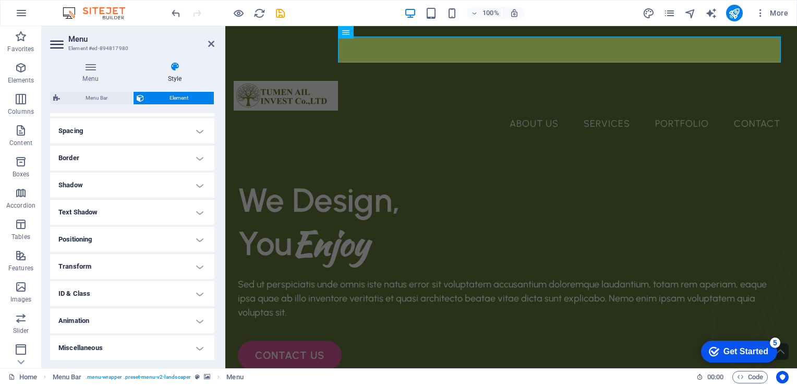
click at [94, 324] on h4 "Animation" at bounding box center [132, 320] width 164 height 25
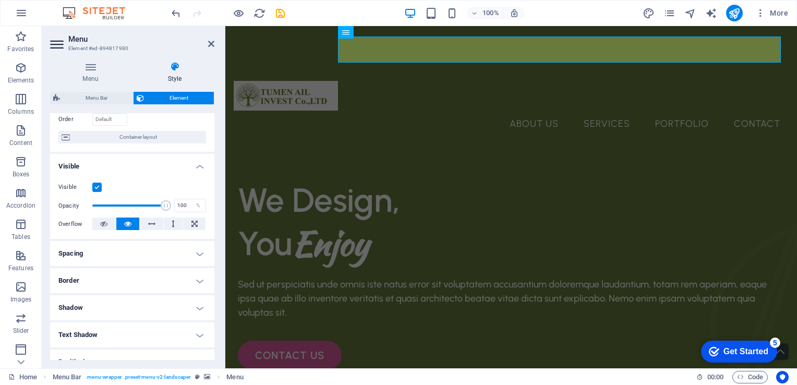
scroll to position [0, 0]
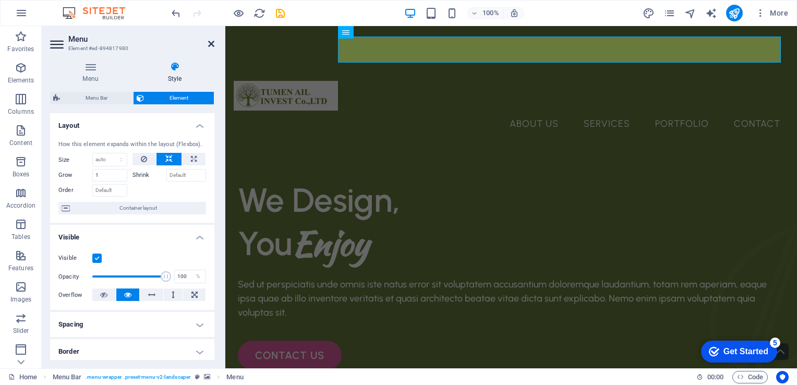
click at [210, 43] on icon at bounding box center [211, 44] width 6 height 8
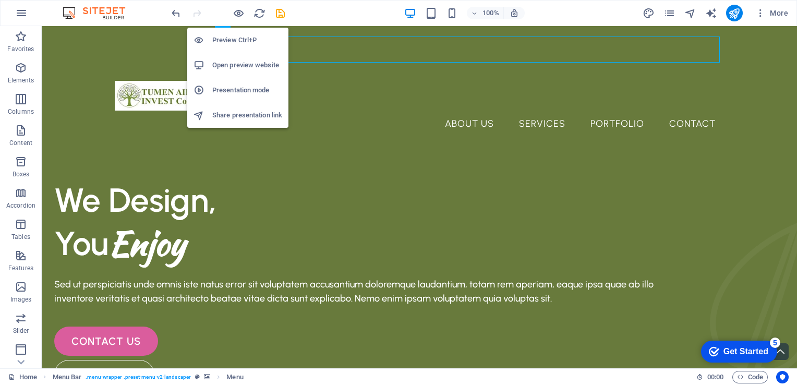
click at [228, 43] on h6 "Preview Ctrl+P" at bounding box center [247, 40] width 70 height 13
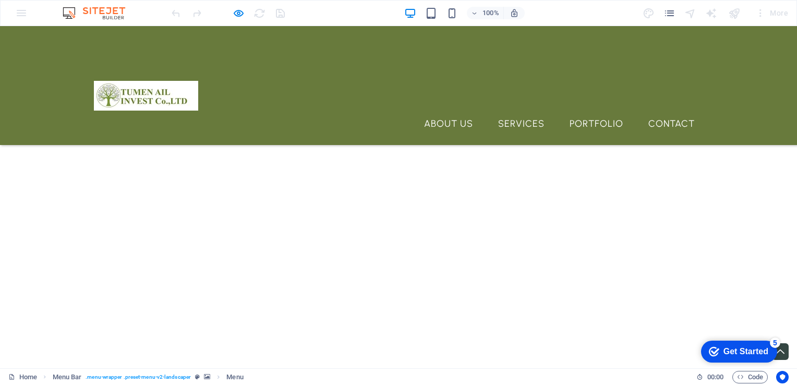
scroll to position [2731, 0]
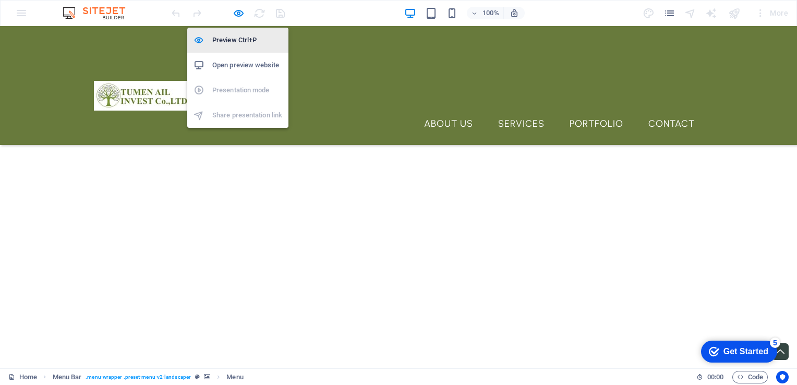
click at [230, 39] on h6 "Preview Ctrl+P" at bounding box center [247, 40] width 70 height 13
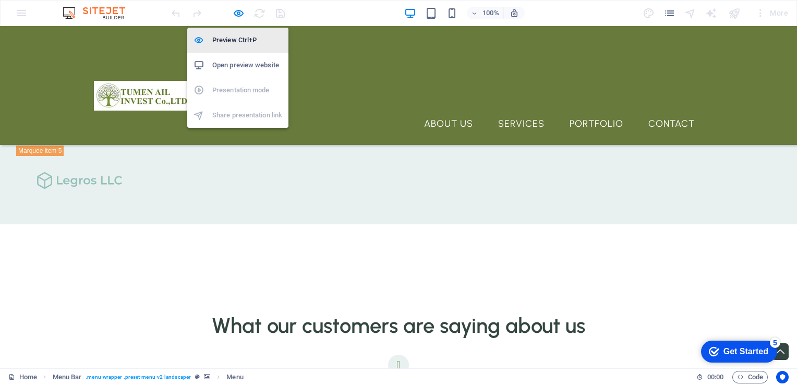
scroll to position [2694, 0]
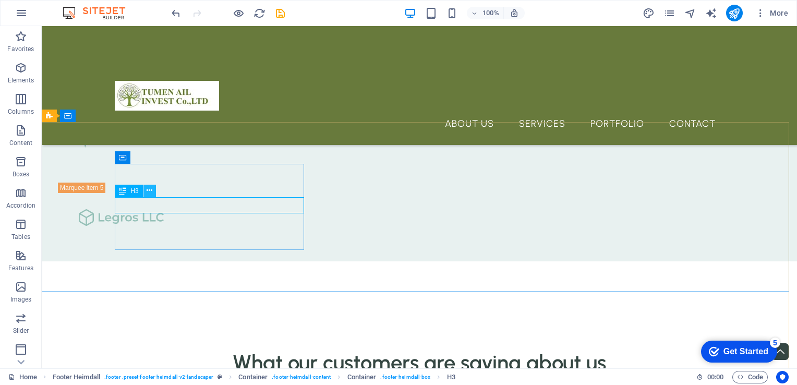
click at [146, 191] on button at bounding box center [149, 191] width 13 height 13
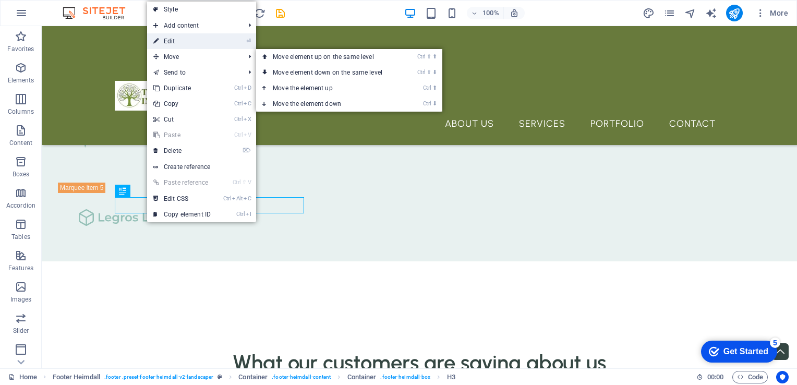
click at [207, 42] on link "⏎ Edit" at bounding box center [182, 41] width 70 height 16
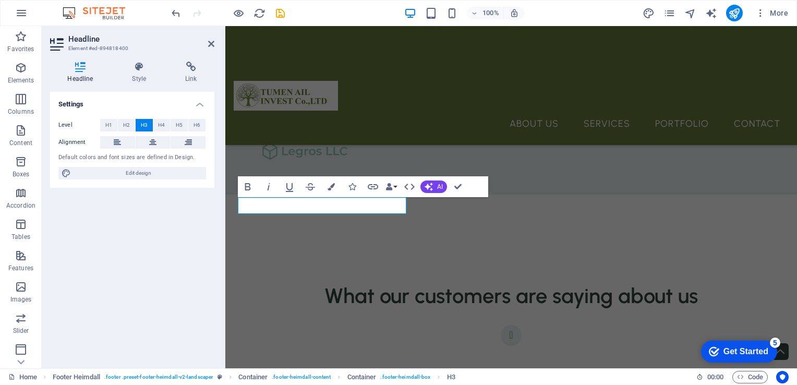
scroll to position [2738, 0]
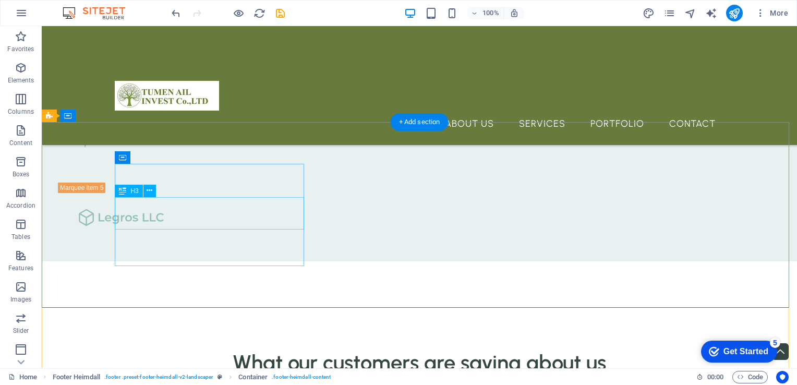
drag, startPoint x: 233, startPoint y: 261, endPoint x: 192, endPoint y: 242, distance: 44.8
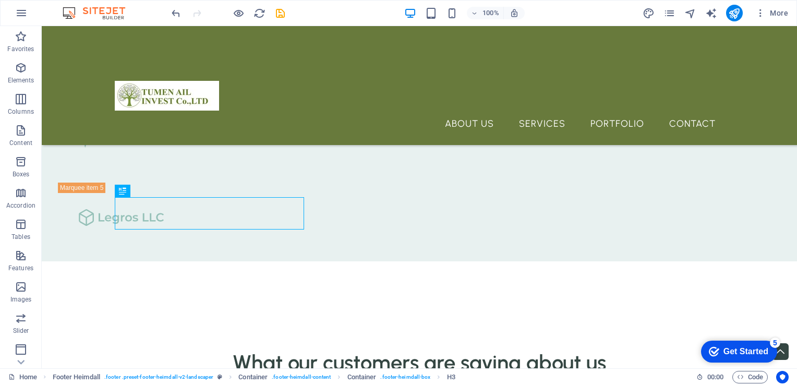
drag, startPoint x: 192, startPoint y: 242, endPoint x: 263, endPoint y: 255, distance: 72.2
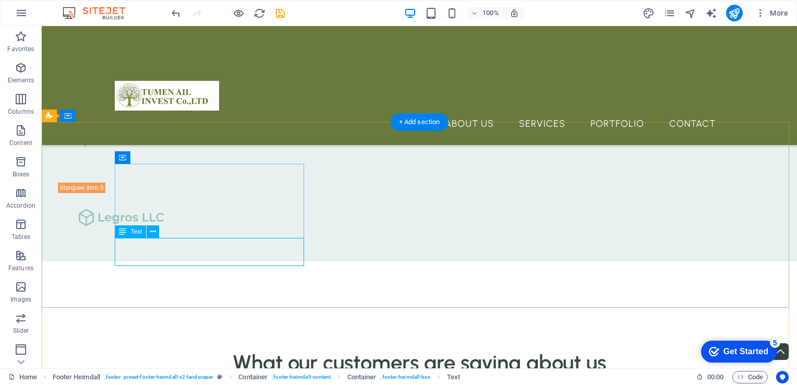
click at [151, 232] on icon at bounding box center [153, 231] width 6 height 11
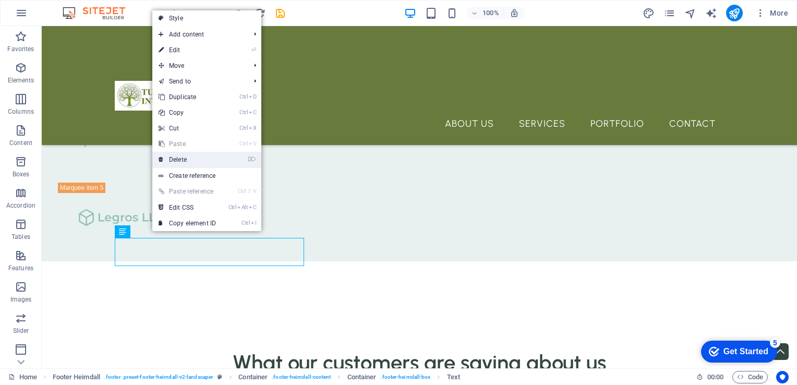
click at [182, 160] on link "⌦ Delete" at bounding box center [187, 160] width 70 height 16
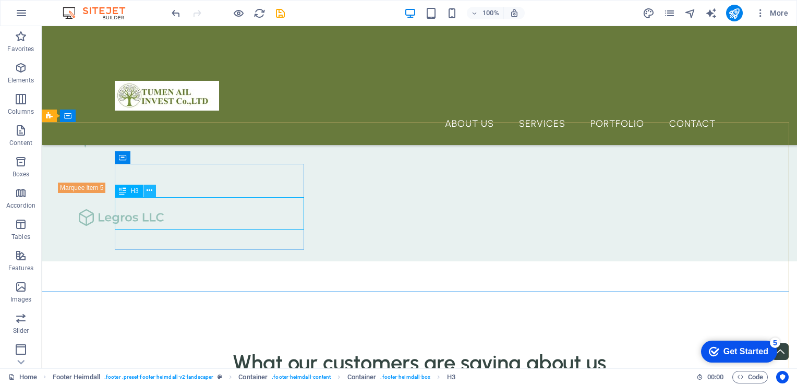
click at [152, 190] on icon at bounding box center [150, 190] width 6 height 11
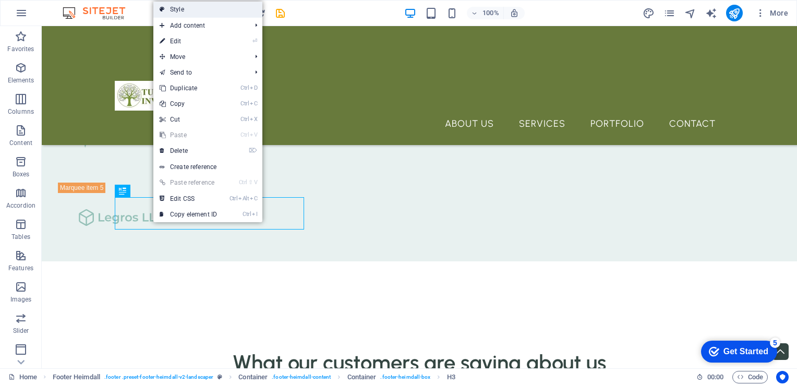
click at [192, 13] on link "Style" at bounding box center [207, 10] width 109 height 16
select select "rem"
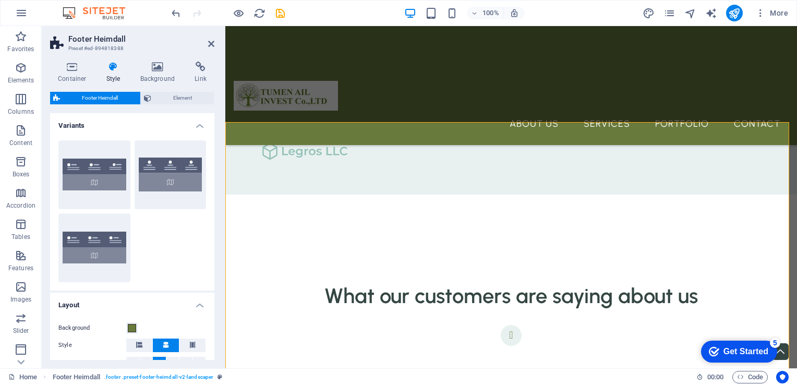
scroll to position [2738, 0]
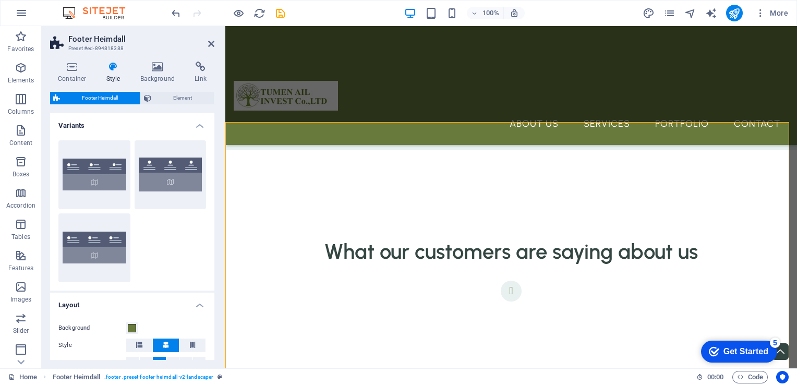
click at [111, 72] on h4 "Style" at bounding box center [116, 73] width 34 height 22
click at [61, 73] on h4 "Container" at bounding box center [74, 73] width 49 height 22
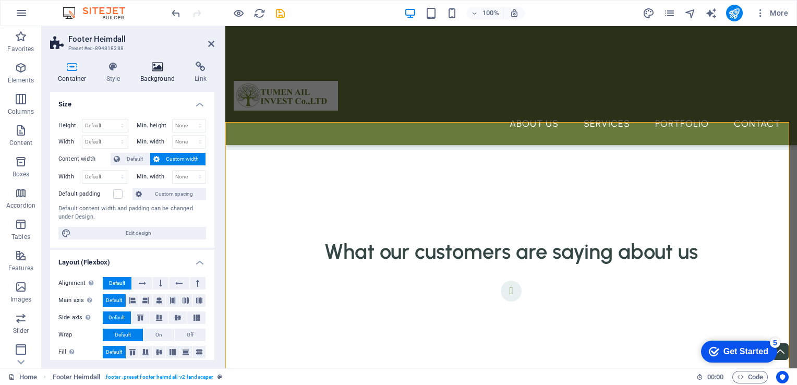
click at [154, 71] on icon at bounding box center [158, 67] width 51 height 10
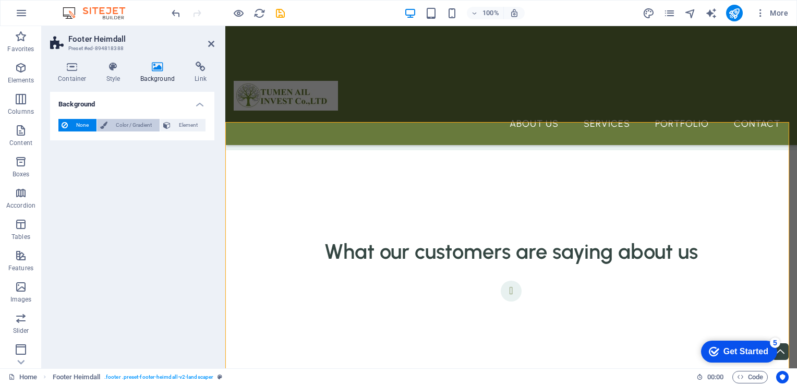
click at [122, 127] on span "Color / Gradient" at bounding box center [134, 125] width 46 height 13
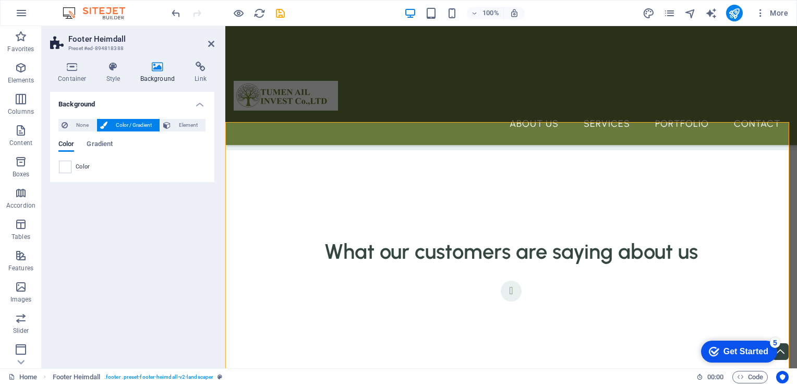
click at [77, 164] on span "Color" at bounding box center [83, 167] width 15 height 8
click at [68, 165] on span at bounding box center [64, 166] width 11 height 11
type input "#ffffff"
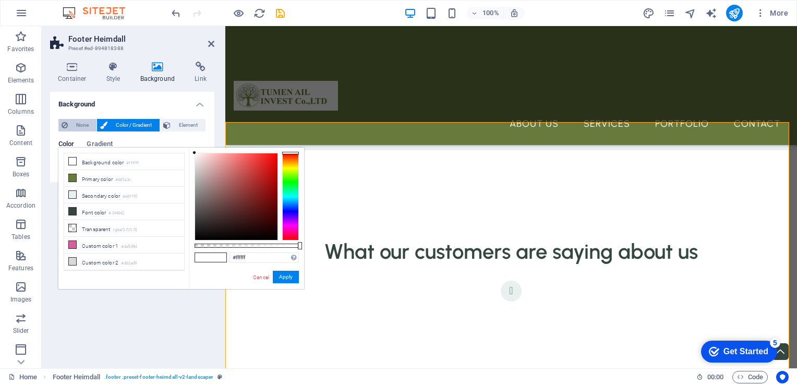
click at [77, 130] on span "None" at bounding box center [82, 125] width 22 height 13
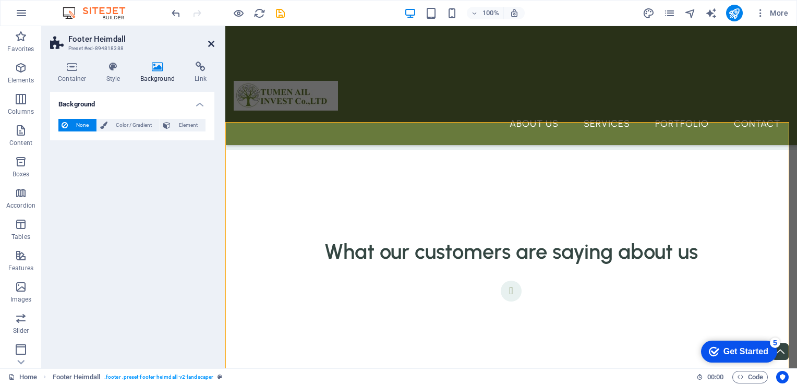
click at [208, 42] on icon at bounding box center [211, 44] width 6 height 8
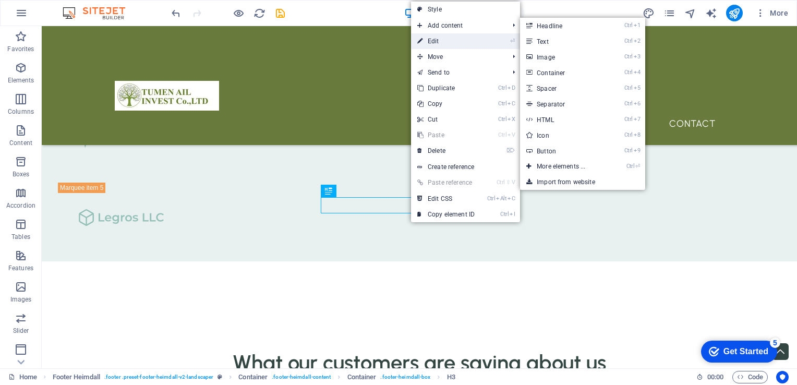
click at [444, 43] on link "⏎ Edit" at bounding box center [446, 41] width 70 height 16
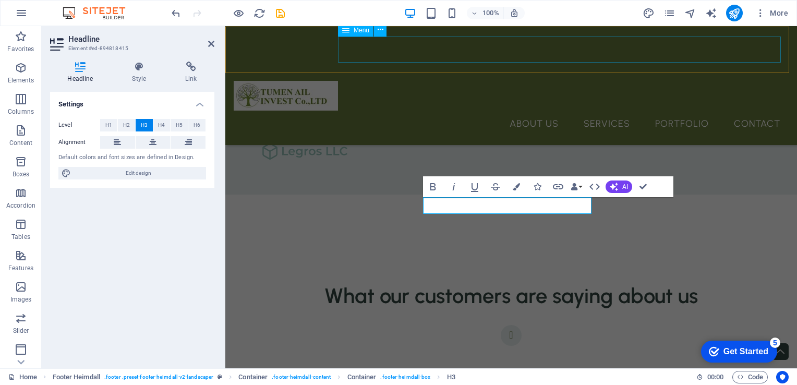
scroll to position [2738, 0]
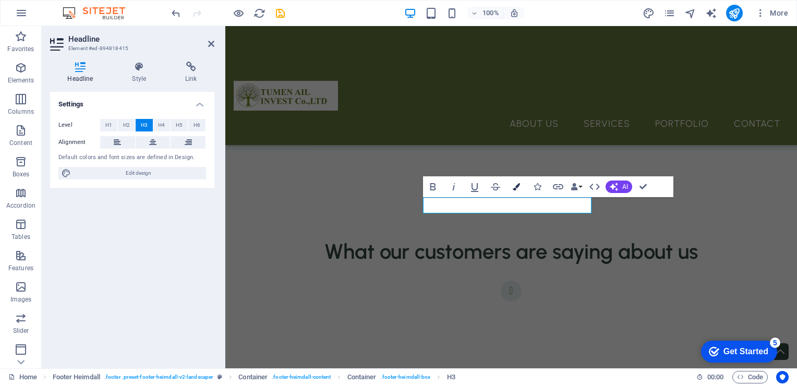
click at [514, 186] on icon "button" at bounding box center [516, 186] width 7 height 7
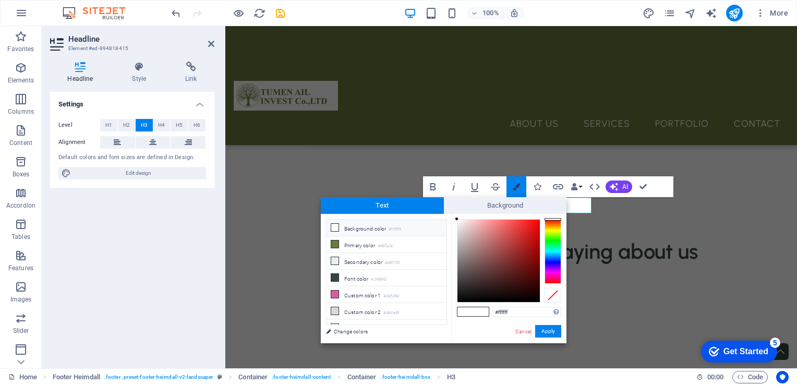
click at [514, 186] on icon "button" at bounding box center [516, 186] width 7 height 7
click at [524, 332] on link "Cancel" at bounding box center [523, 332] width 18 height 8
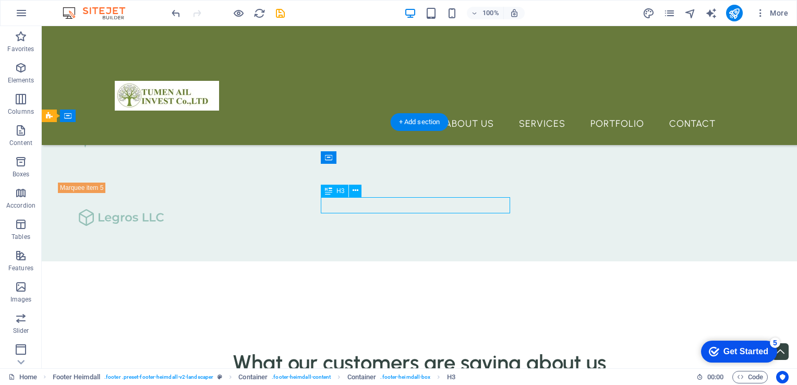
click at [356, 192] on icon at bounding box center [356, 190] width 6 height 11
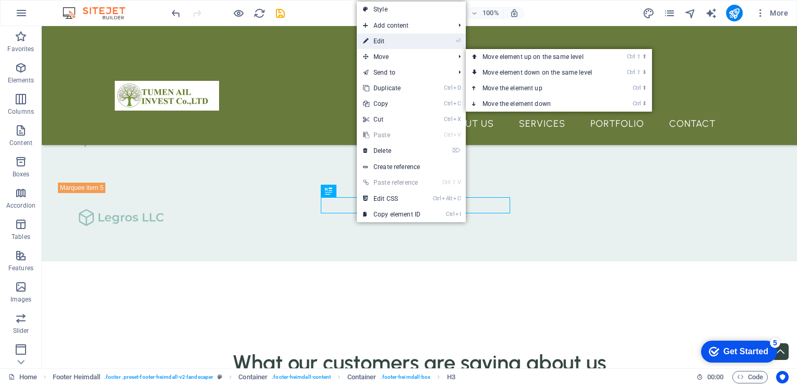
click at [392, 42] on link "⏎ Edit" at bounding box center [392, 41] width 70 height 16
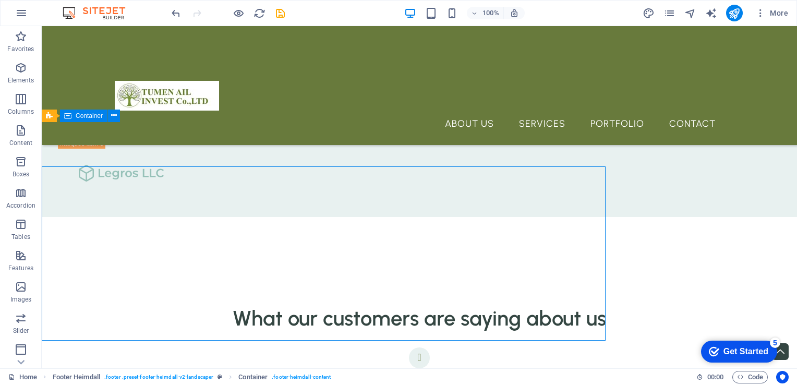
scroll to position [2694, 0]
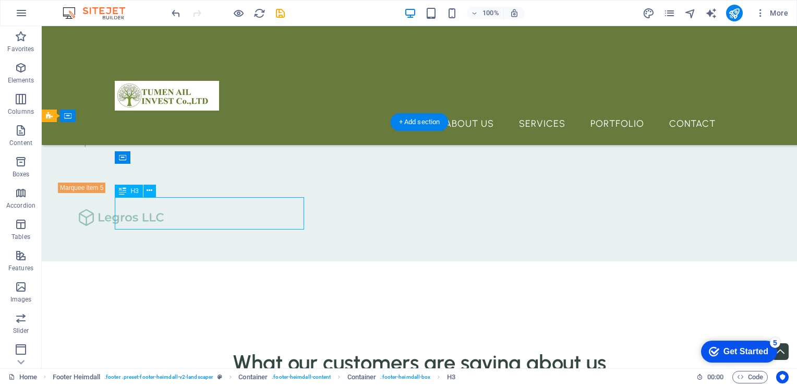
click at [149, 193] on icon at bounding box center [150, 190] width 6 height 11
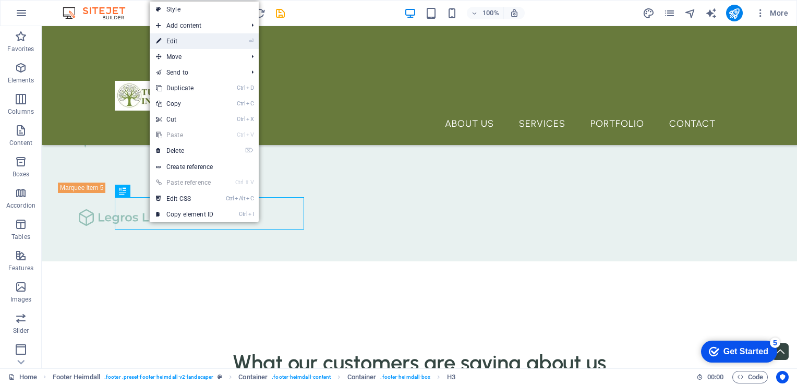
click at [192, 40] on link "⏎ Edit" at bounding box center [185, 41] width 70 height 16
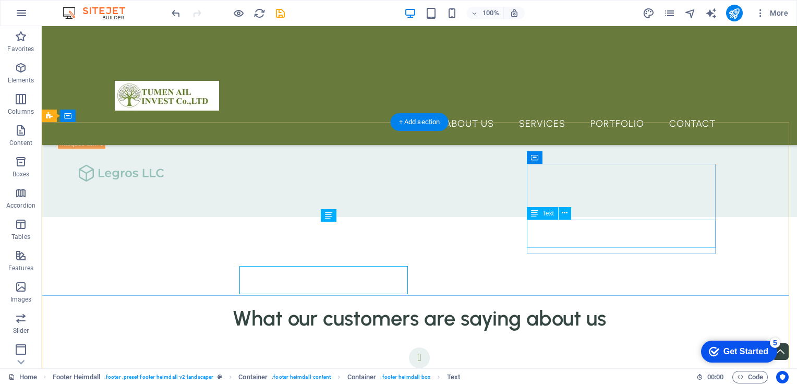
scroll to position [2694, 0]
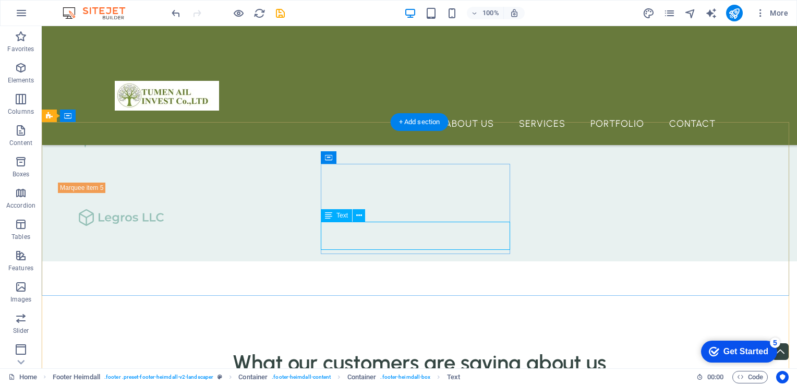
click at [362, 216] on button at bounding box center [359, 215] width 13 height 13
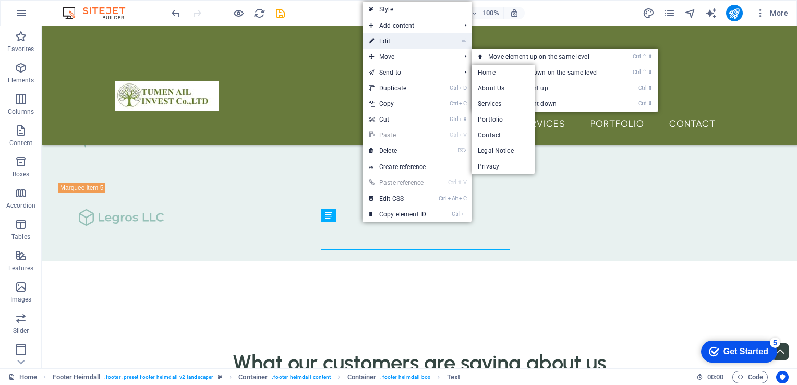
click at [411, 43] on link "⏎ Edit" at bounding box center [398, 41] width 70 height 16
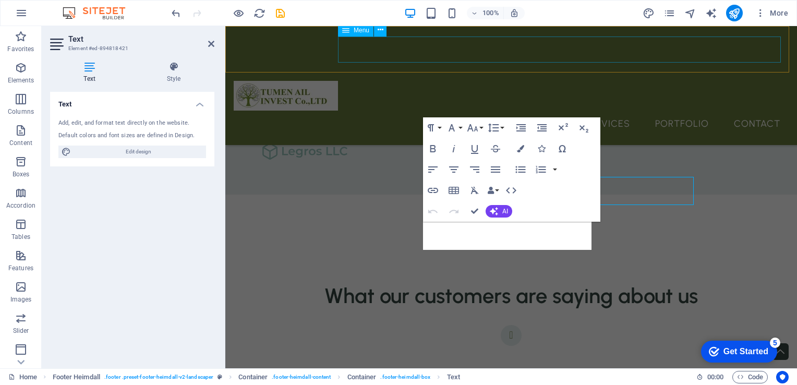
scroll to position [2738, 0]
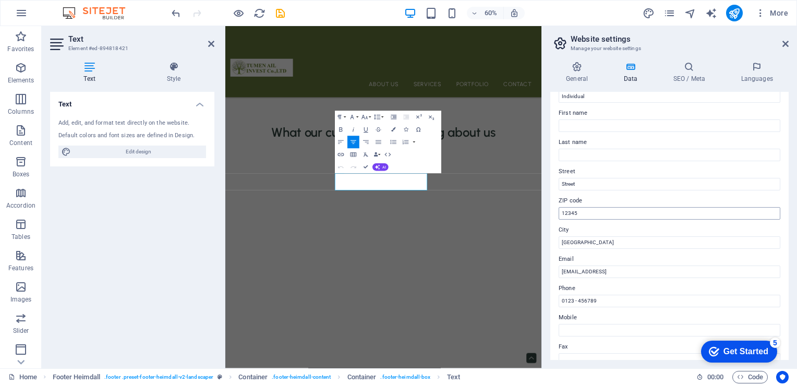
scroll to position [52, 0]
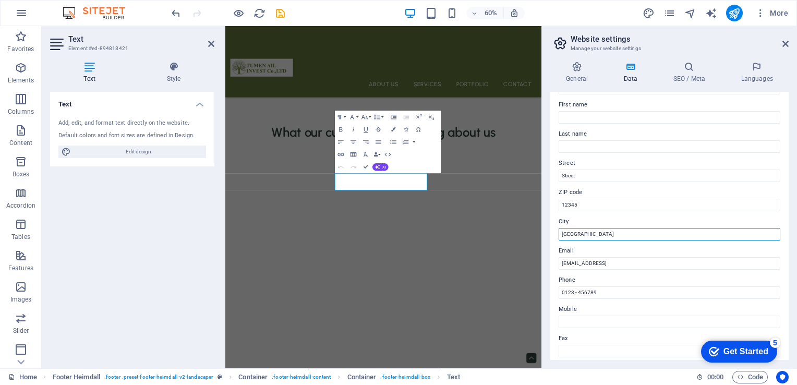
click at [605, 235] on input "[GEOGRAPHIC_DATA]" at bounding box center [670, 234] width 222 height 13
type input "B"
type input "Г"
type input "Ulaanbaatar"
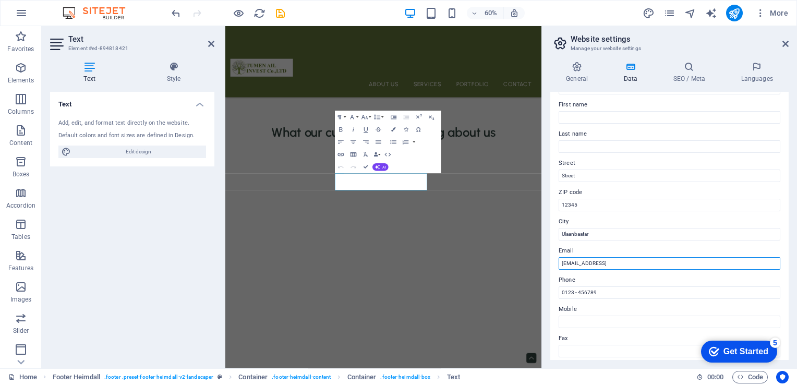
click at [687, 262] on input "[EMAIL_ADDRESS]" at bounding box center [670, 263] width 222 height 13
type input "2"
type input "Ш"
type input "[EMAIL_ADDRESS][DOMAIN_NAME]"
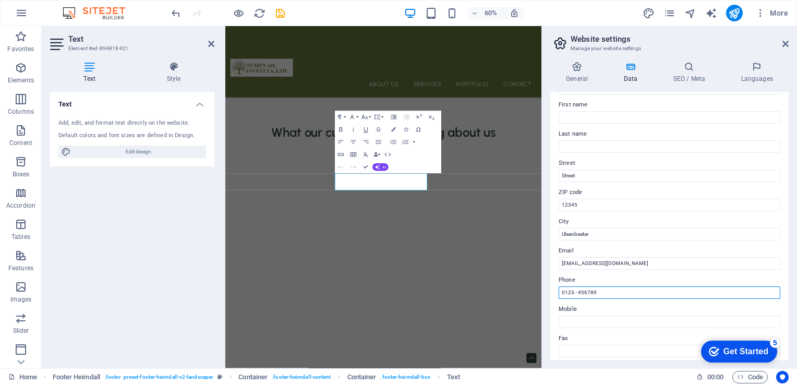
click at [614, 291] on input "0123 - 456789" at bounding box center [670, 292] width 222 height 13
type input "0"
type input "9"
type input "976-77365555"
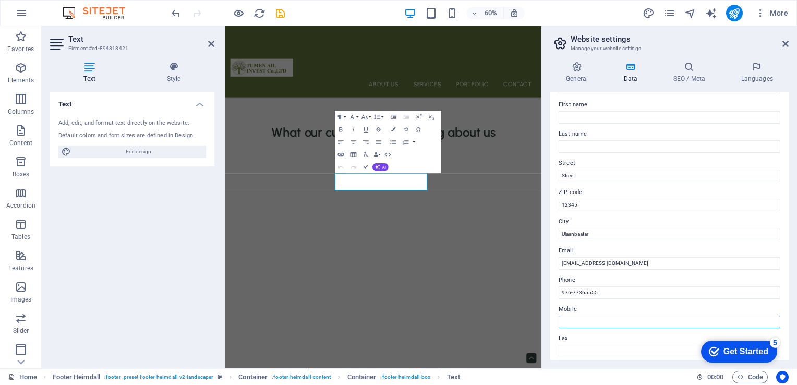
click at [597, 321] on input "Mobile" at bounding box center [670, 322] width 222 height 13
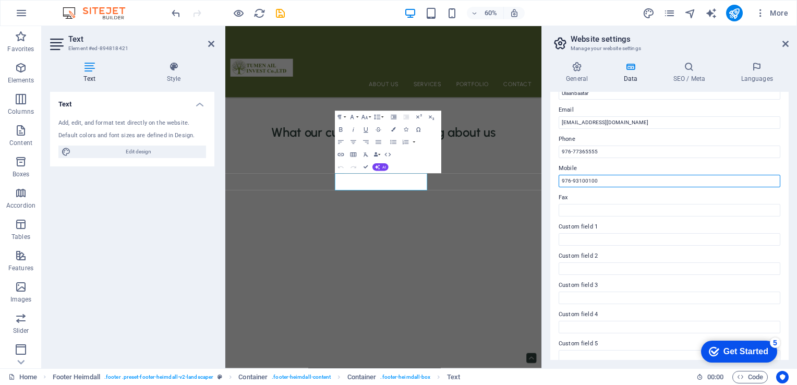
scroll to position [232, 0]
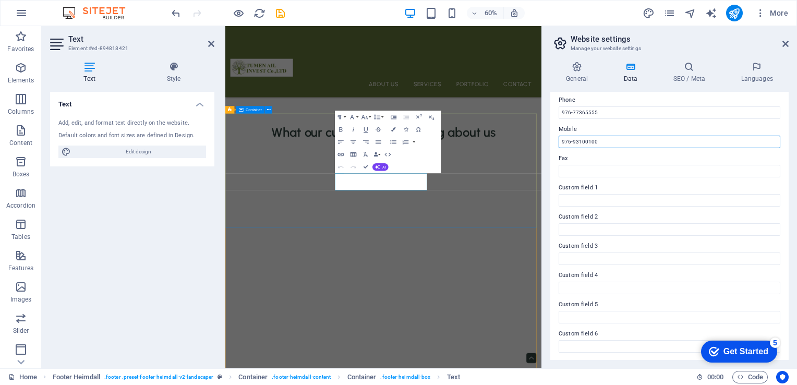
type input "976-93100100"
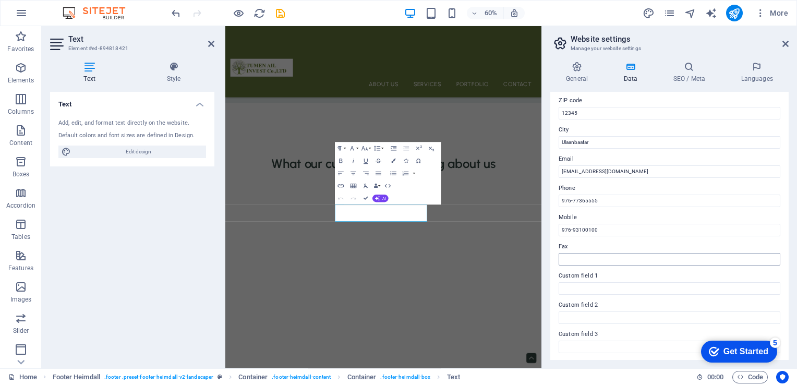
scroll to position [128, 0]
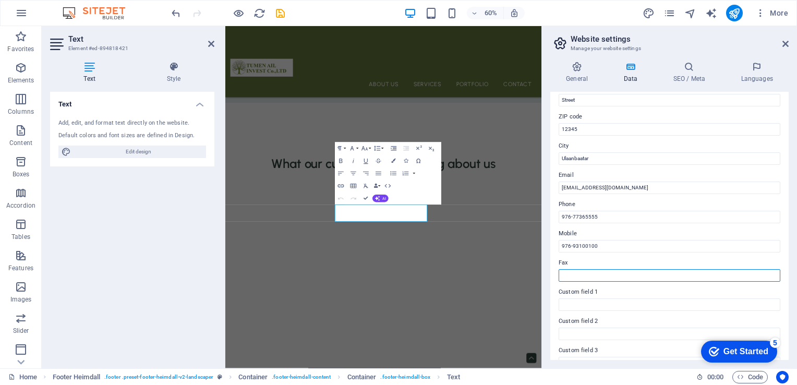
click at [598, 278] on input "Fax" at bounding box center [670, 275] width 222 height 13
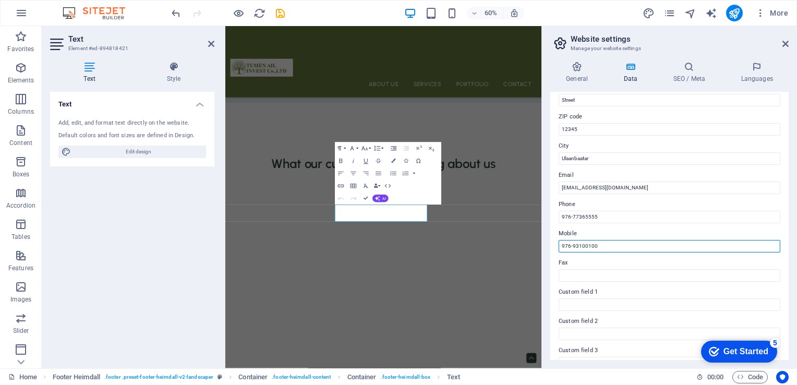
drag, startPoint x: 603, startPoint y: 247, endPoint x: 551, endPoint y: 247, distance: 52.2
click at [551, 247] on div "Contact data for this website. This can be used everywhere on the website and w…" at bounding box center [669, 226] width 238 height 268
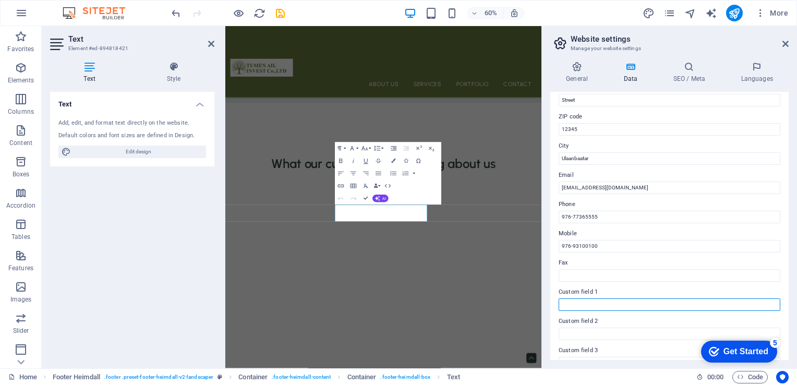
click at [574, 307] on input "Custom field 1" at bounding box center [670, 304] width 222 height 13
paste input "976-93100100"
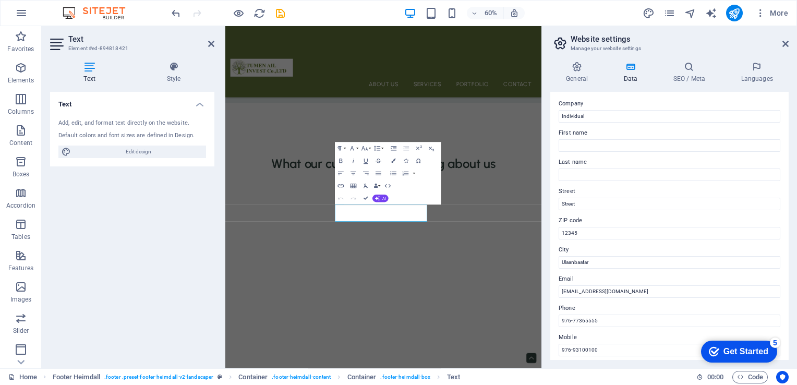
scroll to position [0, 0]
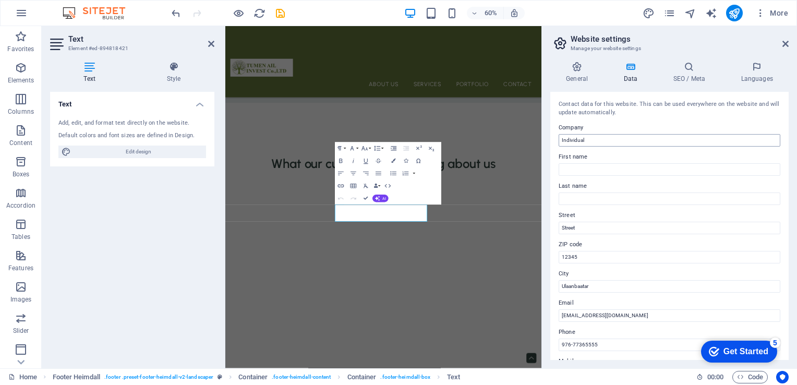
type input "976-93100100"
click at [600, 141] on input "Individual" at bounding box center [670, 140] width 222 height 13
type input "I"
type input "Түмэн айл инвест ХХК"
click at [614, 229] on input "Street" at bounding box center [670, 228] width 222 height 13
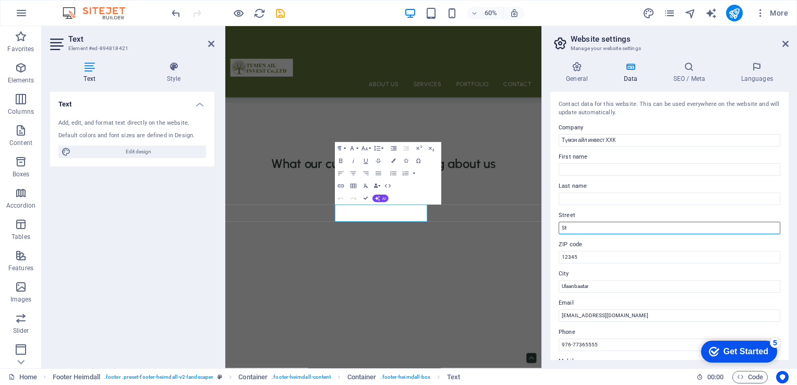
type input "S"
type input "Зайсан"
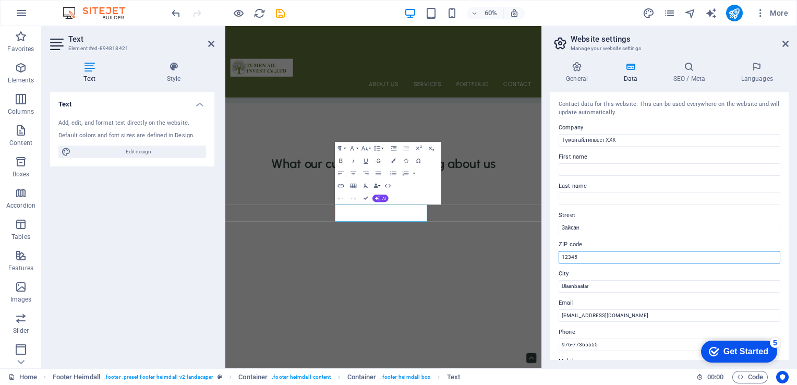
click at [614, 251] on input "12345" at bounding box center [670, 257] width 222 height 13
type input "1"
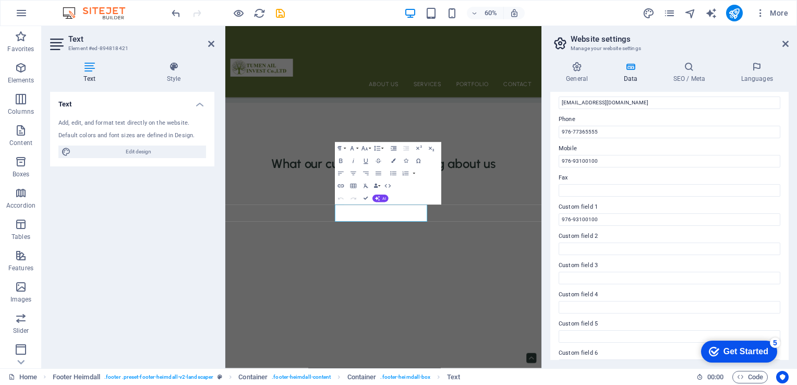
scroll to position [232, 0]
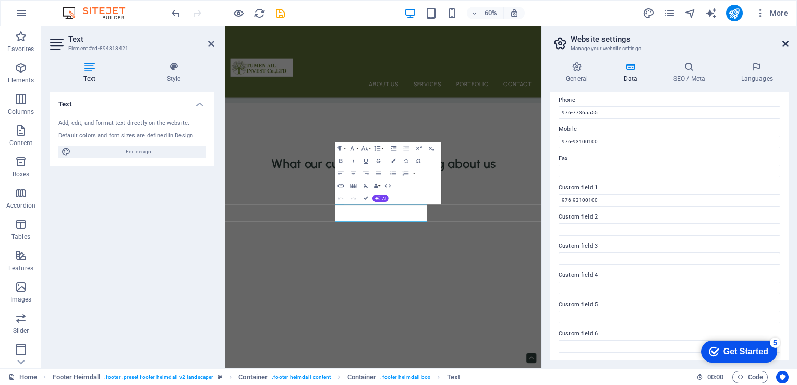
type input "17013"
click at [784, 43] on icon at bounding box center [786, 44] width 6 height 8
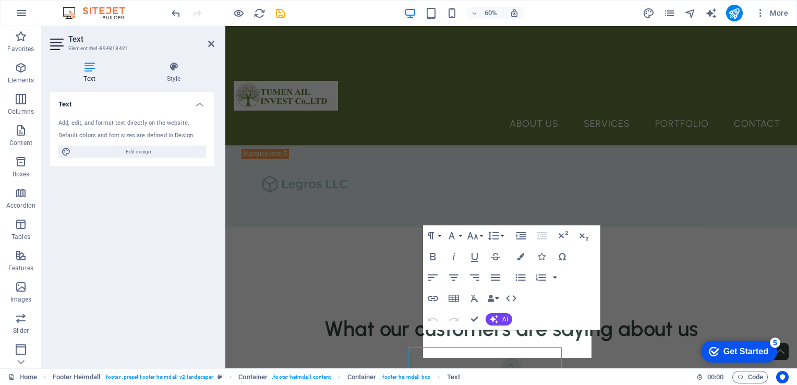
scroll to position [2630, 0]
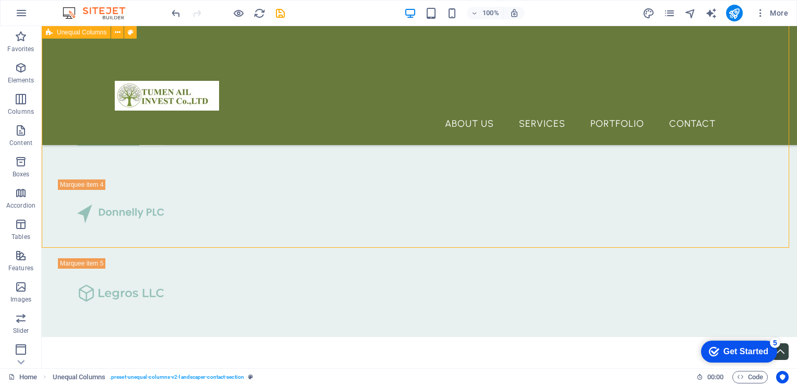
scroll to position [2672, 0]
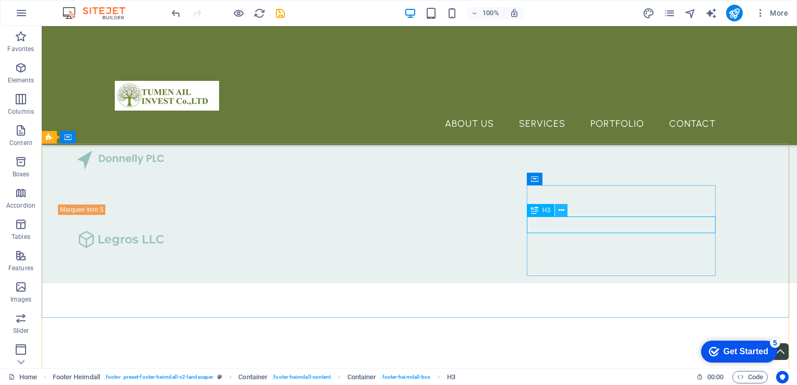
click at [558, 210] on button at bounding box center [561, 210] width 13 height 13
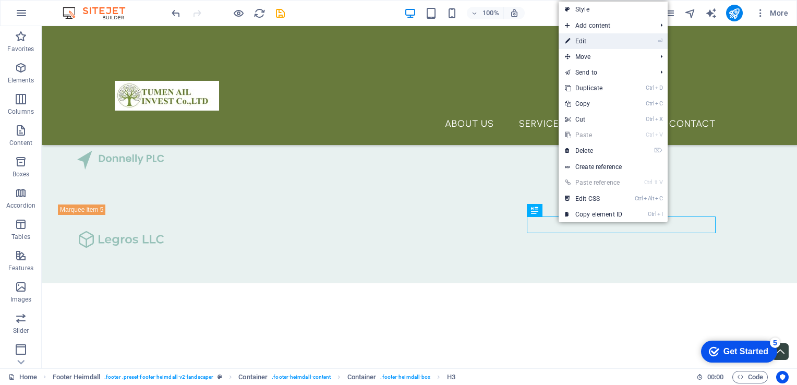
click at [608, 45] on link "⏎ Edit" at bounding box center [594, 41] width 70 height 16
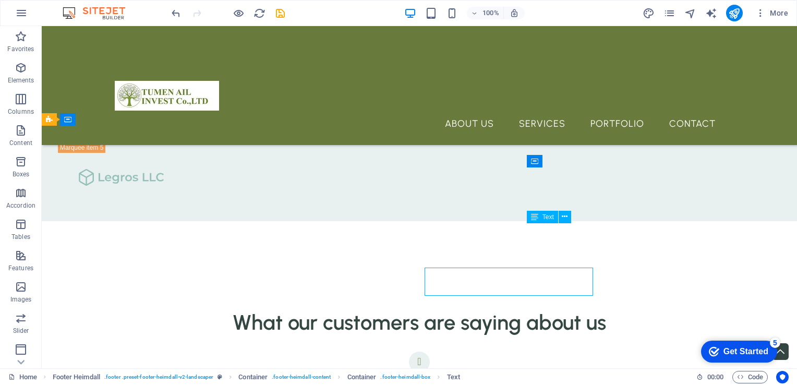
scroll to position [2690, 0]
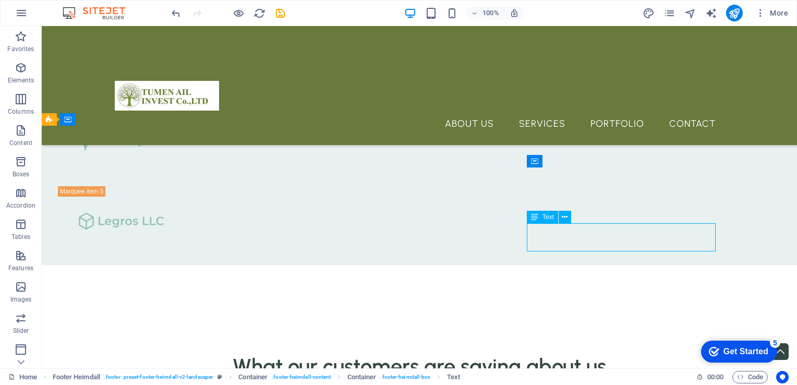
click at [568, 218] on button at bounding box center [565, 217] width 13 height 13
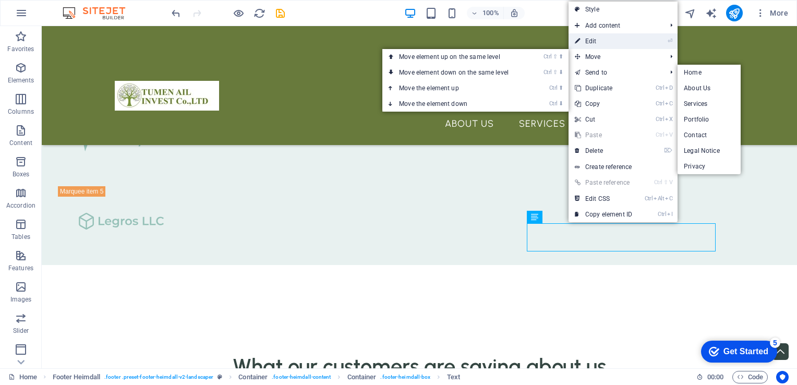
click at [596, 42] on link "⏎ Edit" at bounding box center [604, 41] width 70 height 16
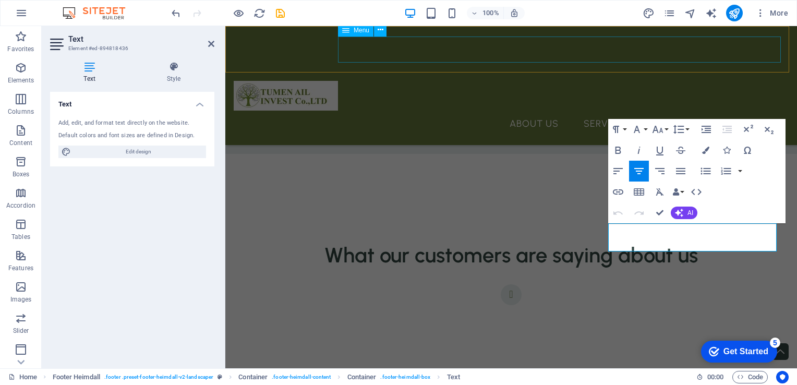
scroll to position [2734, 0]
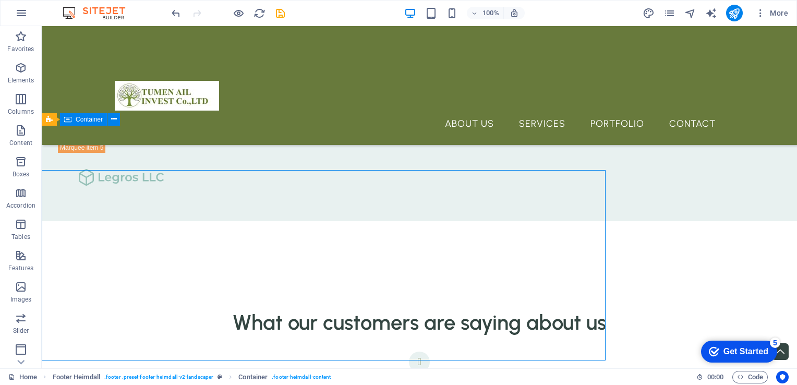
scroll to position [2690, 0]
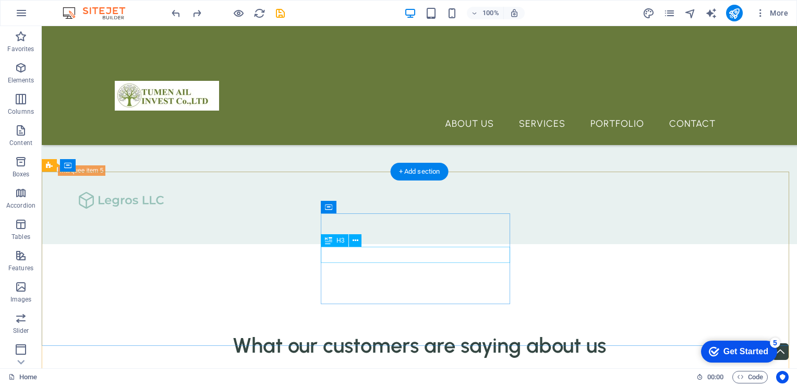
scroll to position [2638, 0]
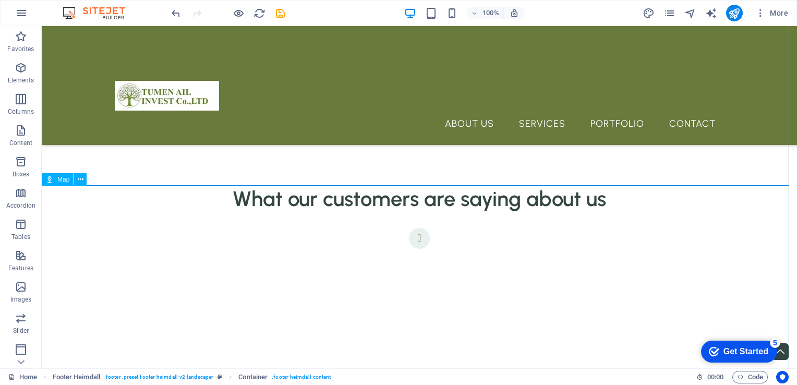
scroll to position [2865, 0]
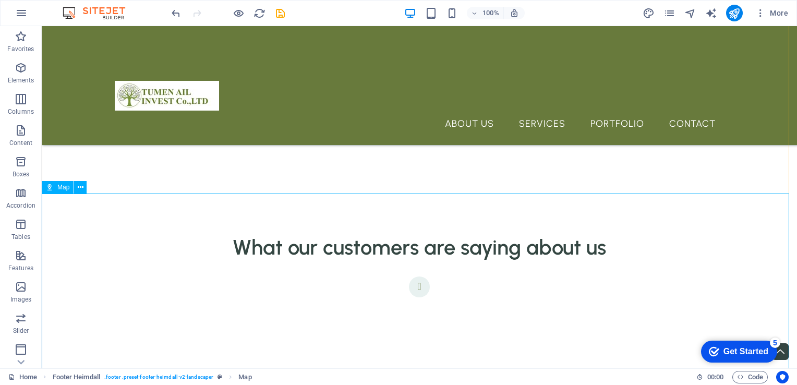
scroll to position [2812, 0]
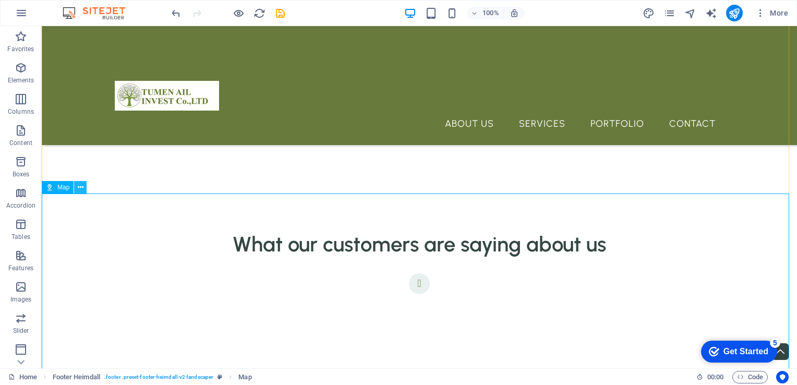
click at [79, 184] on icon at bounding box center [81, 187] width 6 height 11
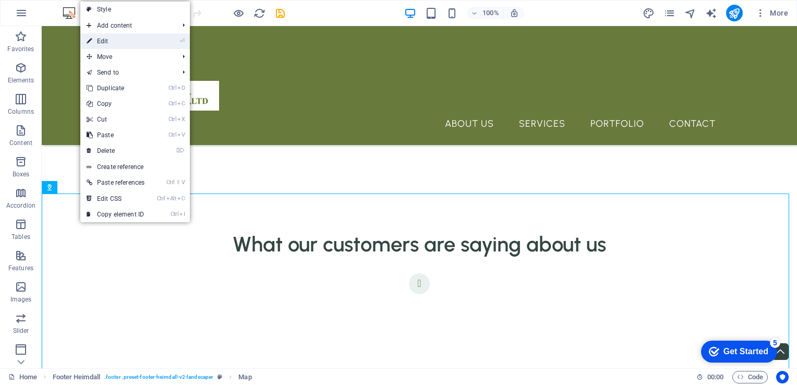
click at [122, 46] on link "⏎ Edit" at bounding box center [115, 41] width 70 height 16
select select "1"
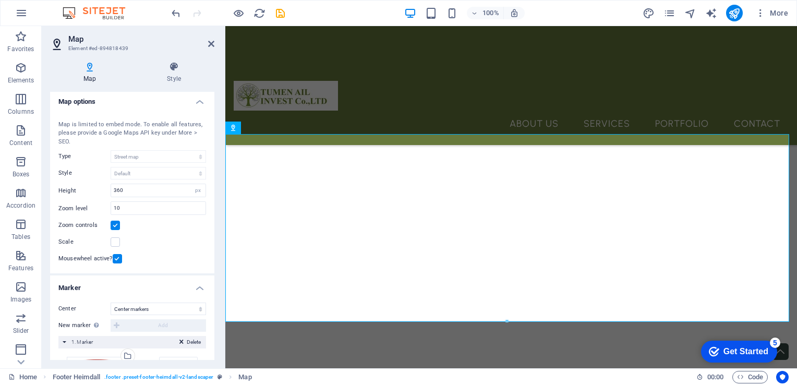
scroll to position [0, 0]
click at [262, 127] on icon at bounding box center [264, 127] width 6 height 11
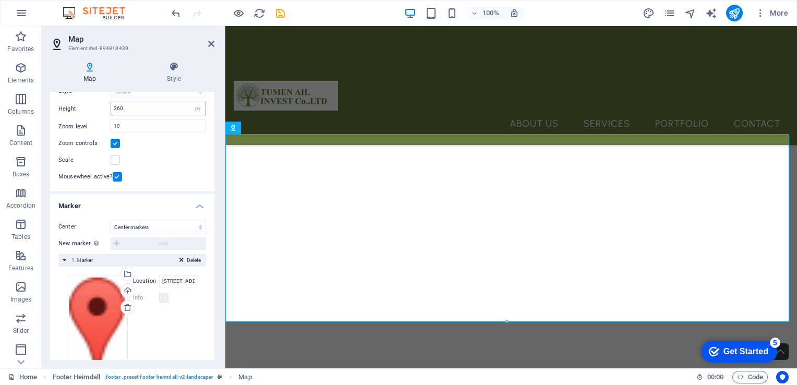
scroll to position [120, 0]
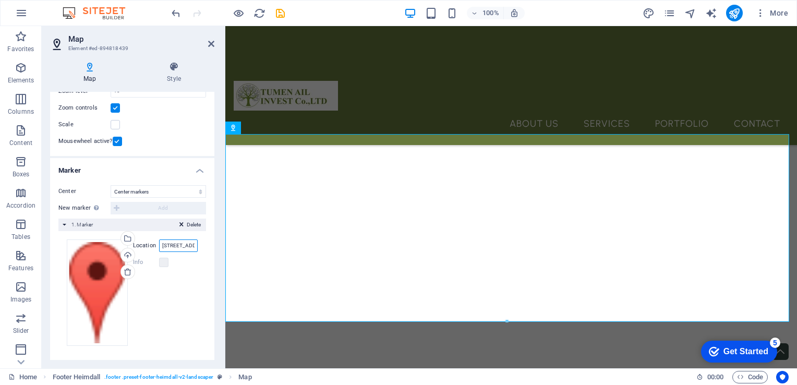
click at [189, 245] on input "[STREET_ADDRESS][PERSON_NAME]" at bounding box center [178, 245] width 39 height 13
type input "4"
type input "47.8989317, 106.9167449"
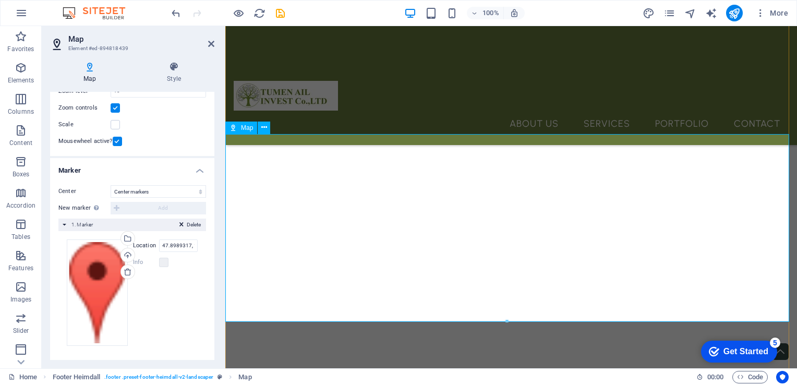
scroll to position [2933, 0]
click at [164, 314] on div "Drag files here, click to choose files or select files from Files or our free s…" at bounding box center [132, 292] width 131 height 106
click at [209, 45] on icon at bounding box center [211, 44] width 6 height 8
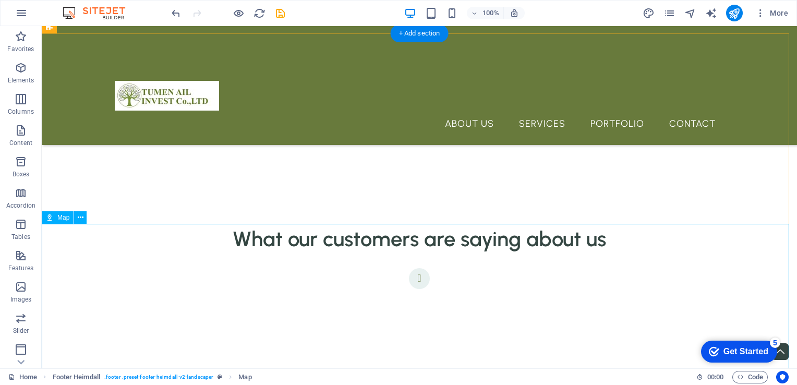
scroll to position [2872, 0]
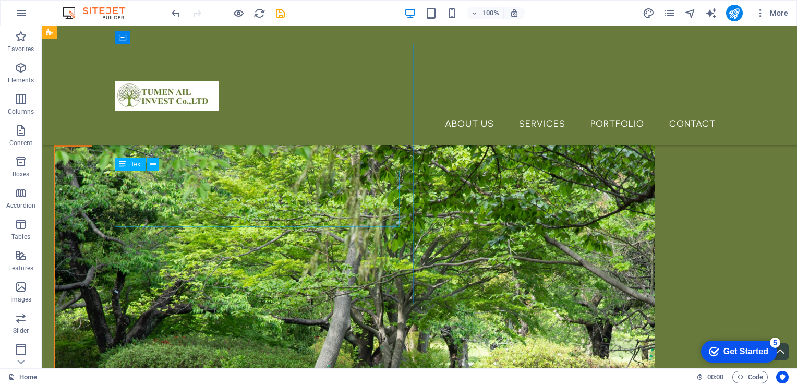
scroll to position [0, 0]
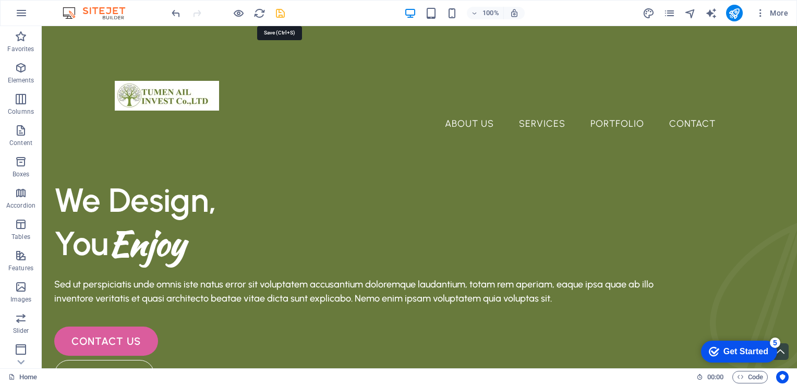
click at [276, 11] on icon "save" at bounding box center [280, 13] width 12 height 12
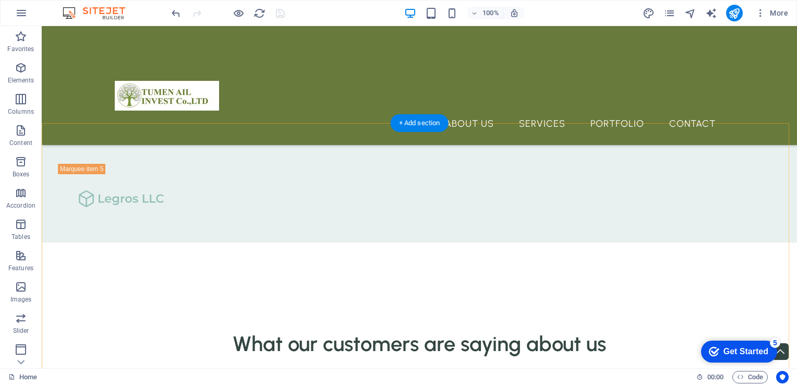
scroll to position [2713, 0]
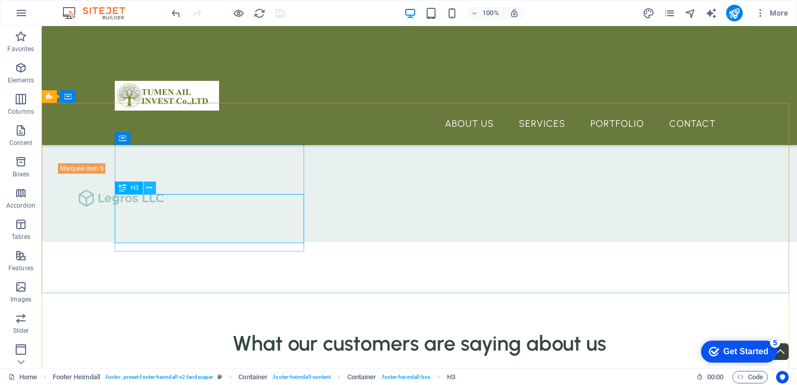
click at [149, 190] on icon at bounding box center [150, 188] width 6 height 11
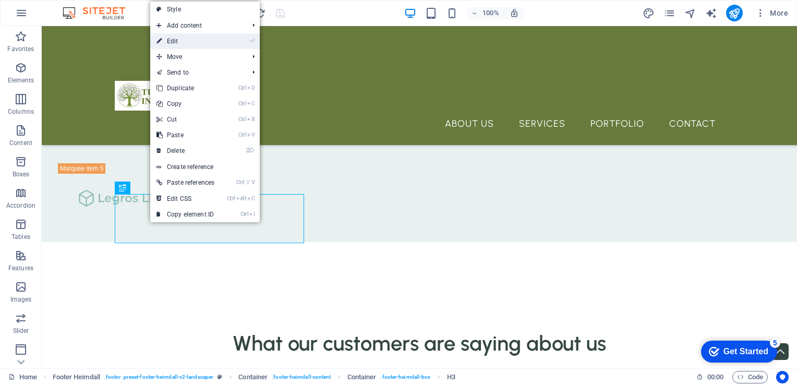
click at [185, 45] on link "⏎ Edit" at bounding box center [185, 41] width 70 height 16
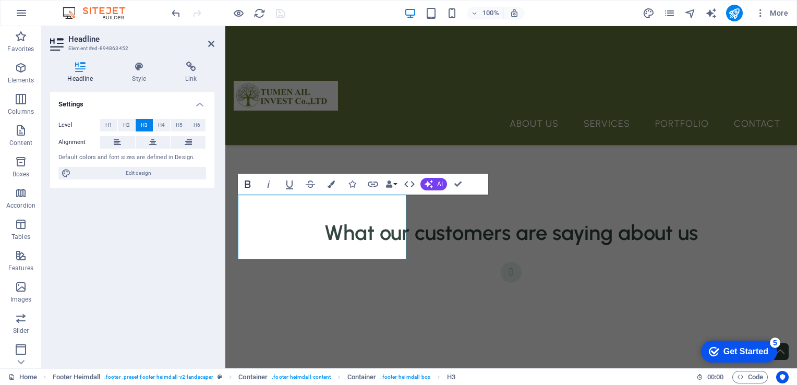
click at [247, 187] on icon "button" at bounding box center [248, 184] width 6 height 7
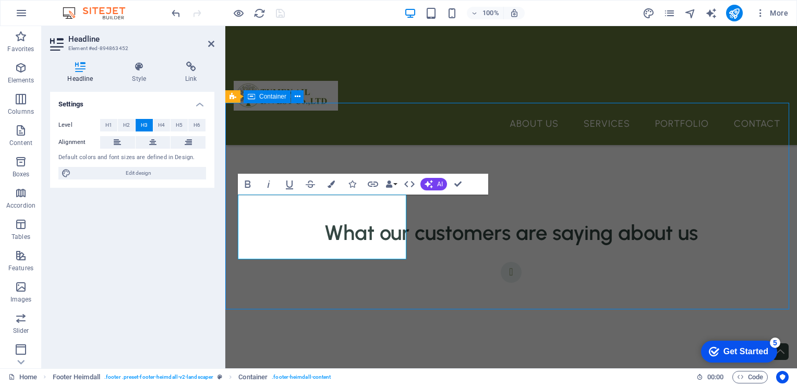
scroll to position [2713, 0]
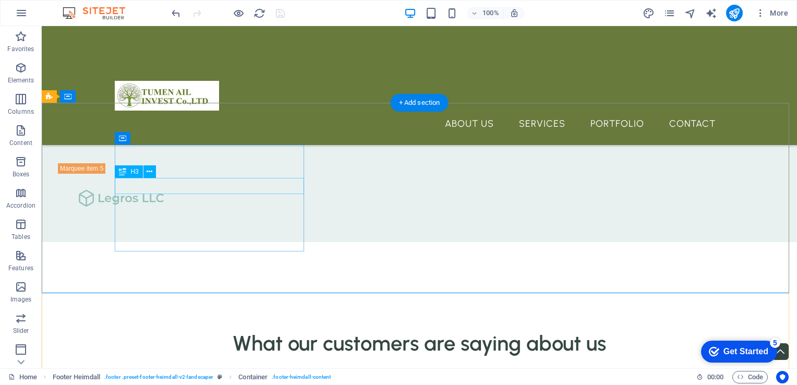
click at [147, 171] on icon at bounding box center [150, 171] width 6 height 11
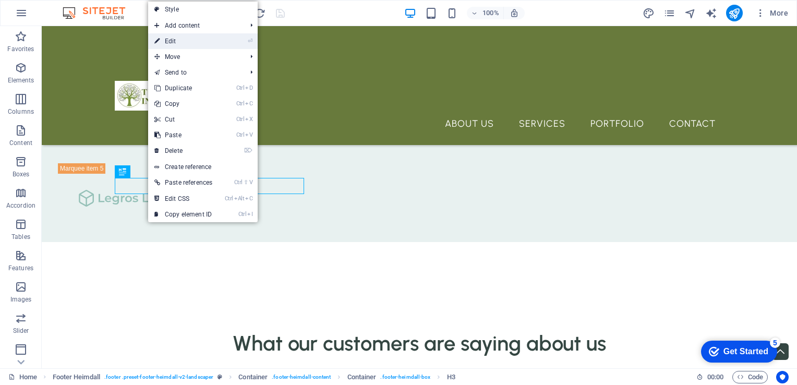
click at [177, 45] on link "⏎ Edit" at bounding box center [183, 41] width 70 height 16
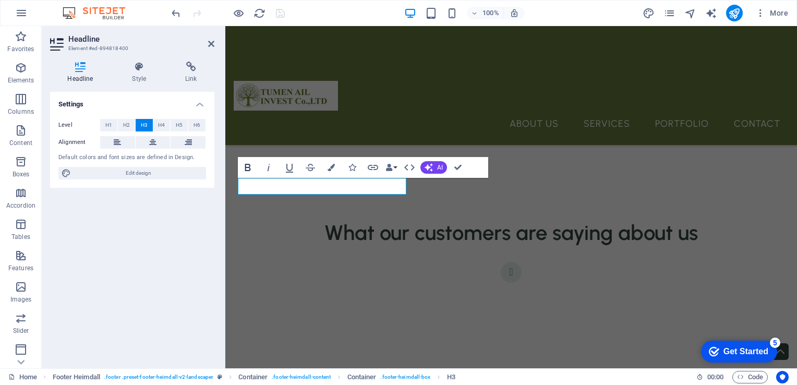
click at [248, 167] on icon "button" at bounding box center [248, 167] width 6 height 7
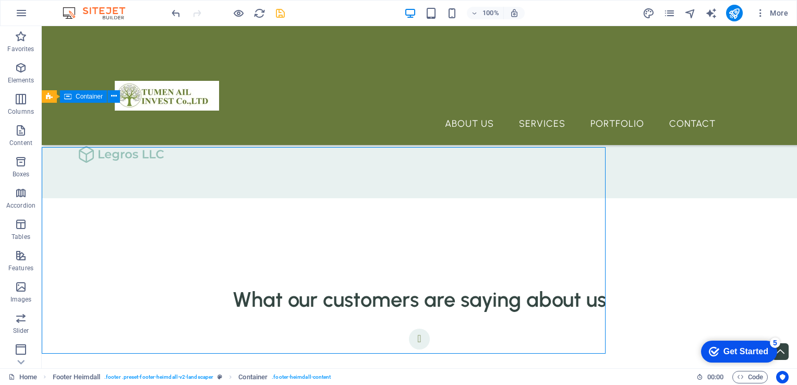
scroll to position [2713, 0]
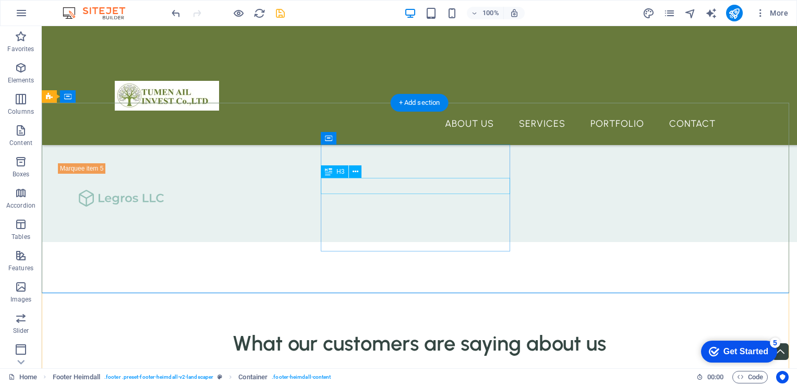
click at [357, 172] on icon at bounding box center [356, 171] width 6 height 11
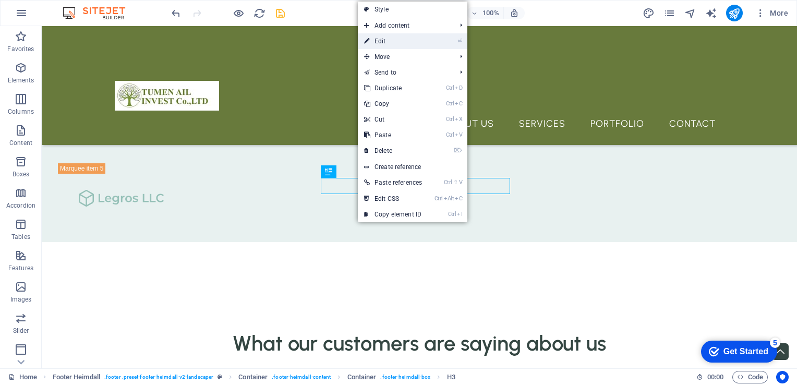
click at [385, 45] on link "⏎ Edit" at bounding box center [393, 41] width 70 height 16
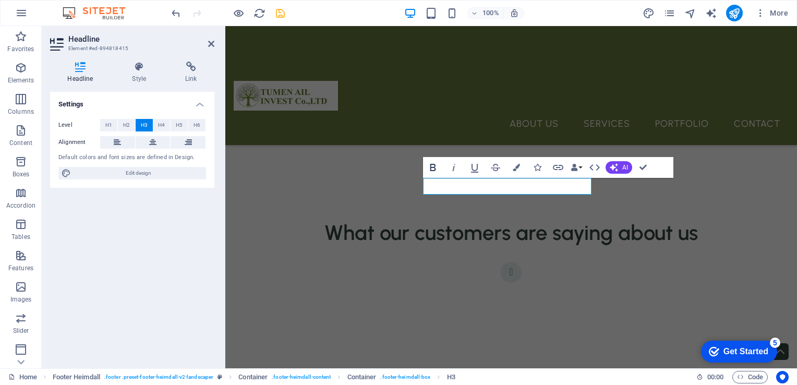
click at [433, 167] on icon "button" at bounding box center [433, 167] width 6 height 7
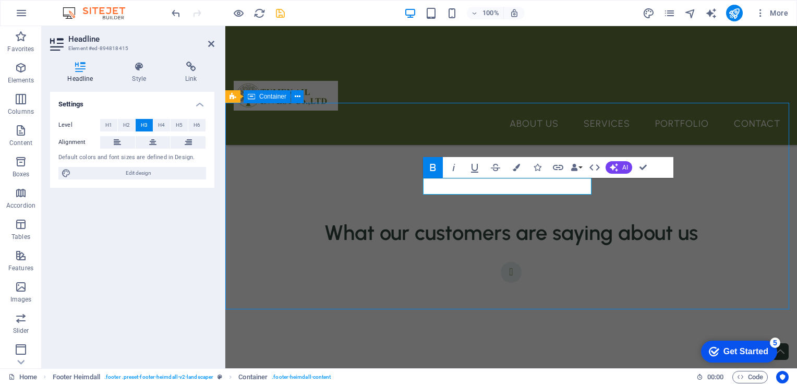
scroll to position [2713, 0]
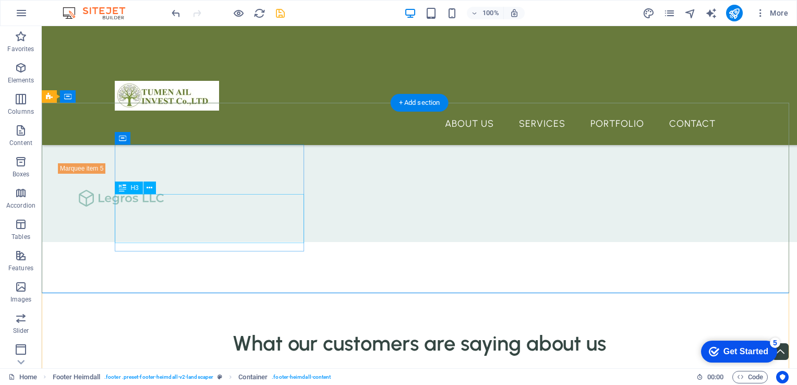
click at [148, 190] on icon at bounding box center [150, 188] width 6 height 11
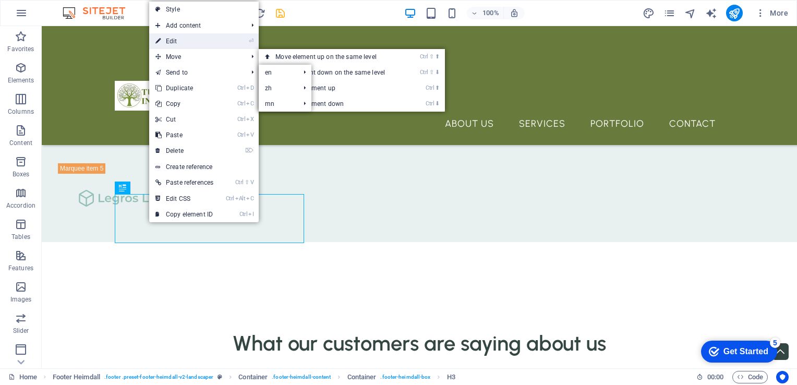
click at [180, 42] on link "⏎ Edit" at bounding box center [184, 41] width 70 height 16
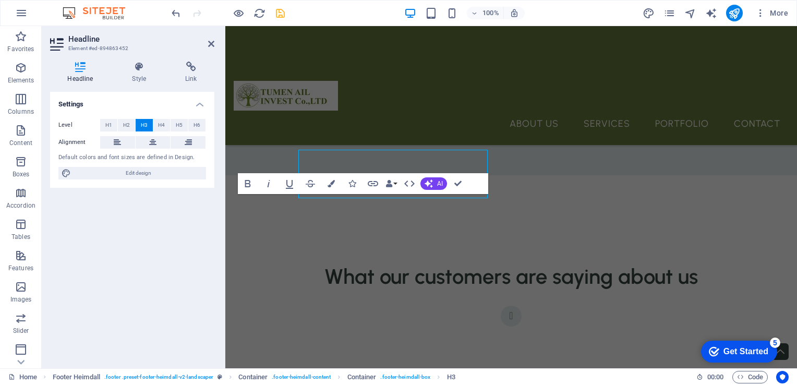
scroll to position [2757, 0]
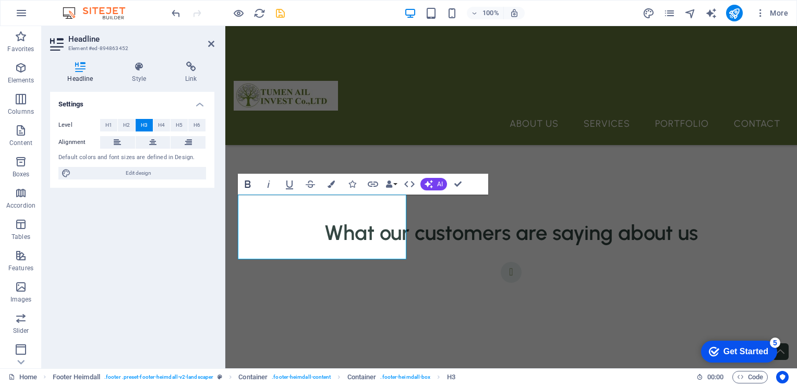
click at [248, 185] on icon "button" at bounding box center [248, 184] width 13 height 13
click at [395, 184] on button "Data Bindings" at bounding box center [391, 184] width 15 height 21
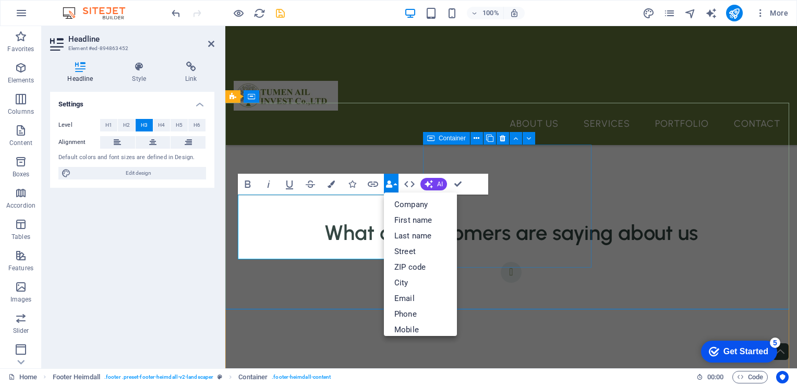
scroll to position [2713, 0]
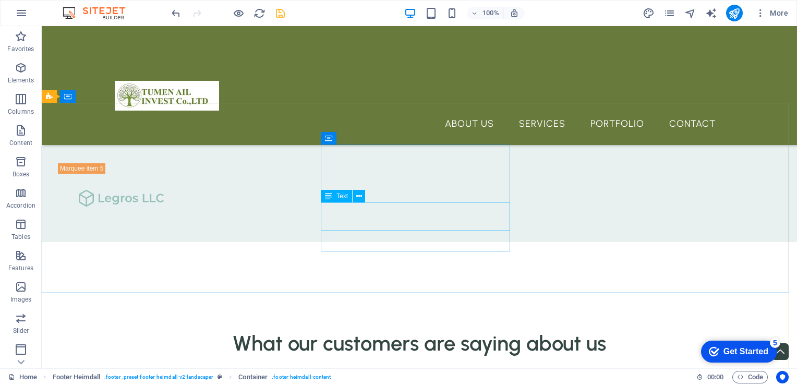
click at [340, 197] on span "Text" at bounding box center [342, 196] width 11 height 6
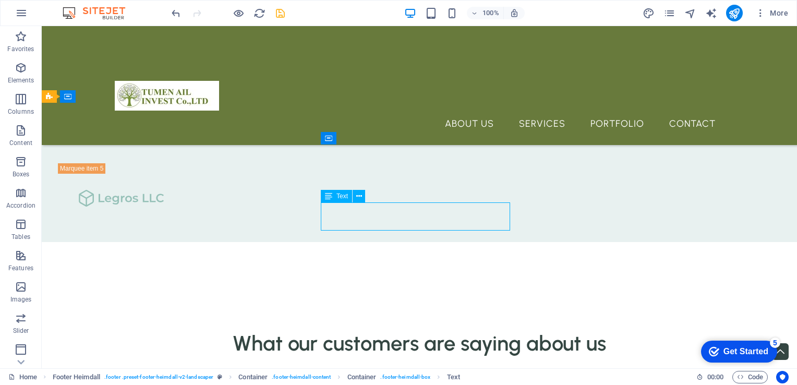
click at [331, 196] on icon at bounding box center [328, 196] width 7 height 13
click at [328, 196] on icon at bounding box center [328, 196] width 7 height 13
click at [357, 195] on icon at bounding box center [359, 196] width 6 height 11
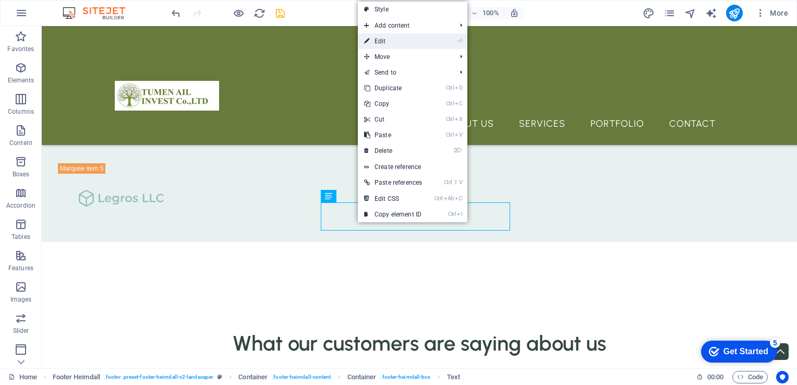
click at [387, 37] on link "⏎ Edit" at bounding box center [393, 41] width 70 height 16
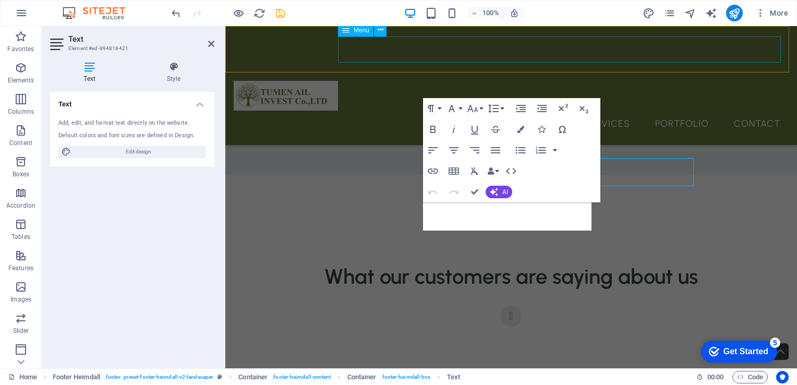
scroll to position [2757, 0]
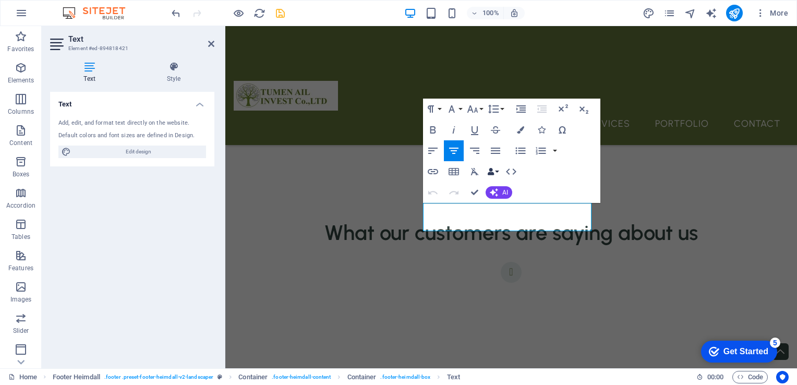
click at [499, 173] on button "Data Bindings" at bounding box center [493, 171] width 15 height 21
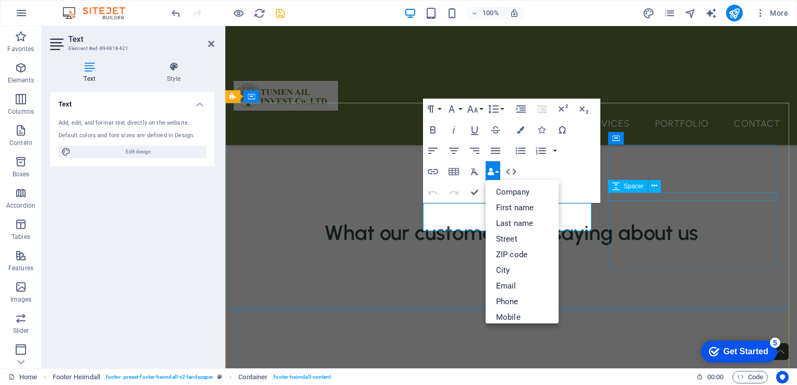
scroll to position [2713, 0]
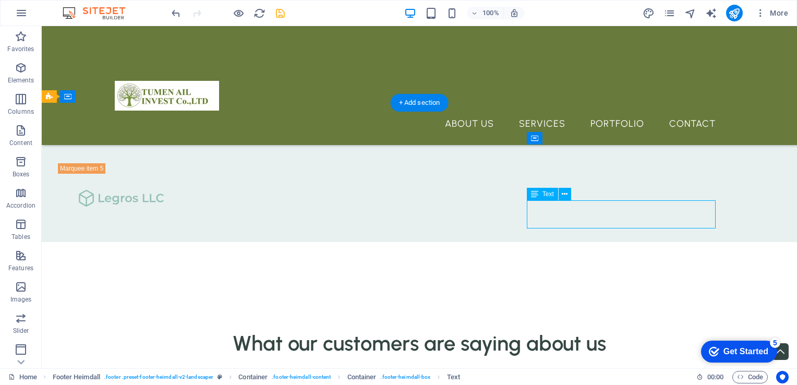
click at [565, 193] on icon at bounding box center [565, 194] width 6 height 11
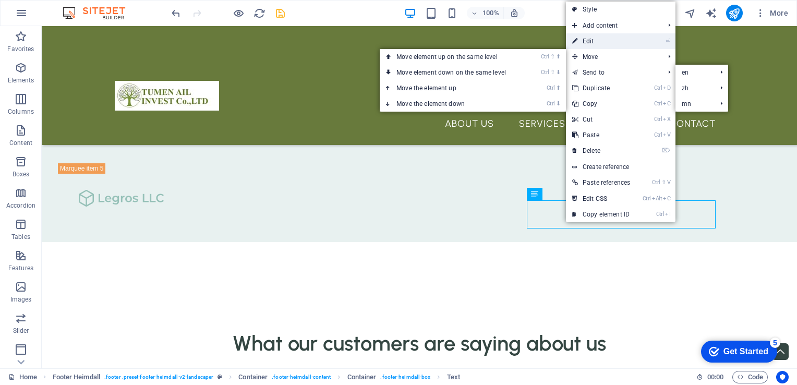
click at [597, 44] on link "⏎ Edit" at bounding box center [601, 41] width 70 height 16
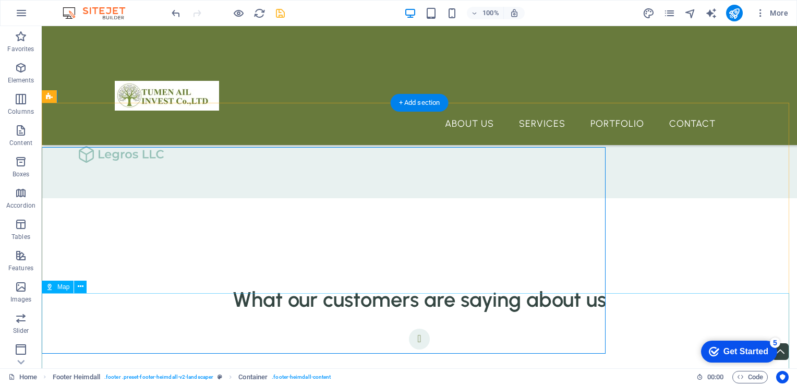
scroll to position [2713, 0]
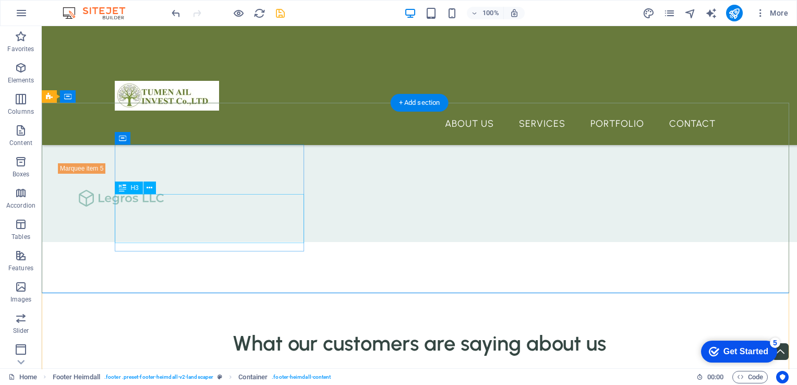
click at [149, 188] on icon at bounding box center [150, 188] width 6 height 11
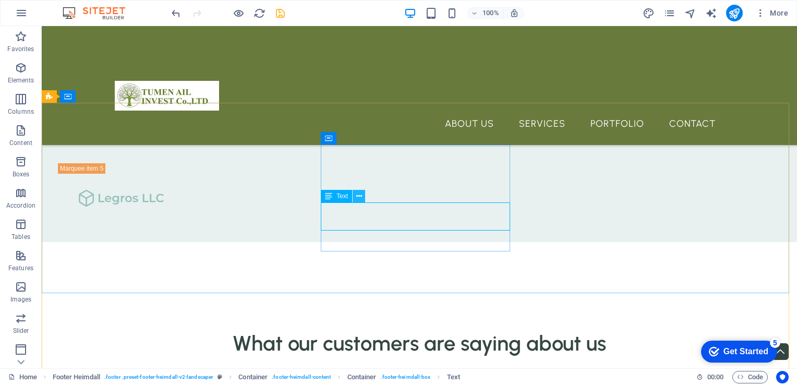
click at [357, 199] on icon at bounding box center [359, 196] width 6 height 11
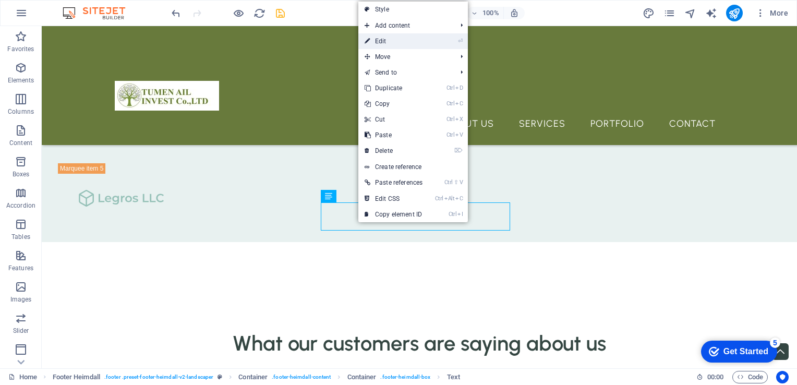
click at [418, 43] on link "⏎ Edit" at bounding box center [393, 41] width 70 height 16
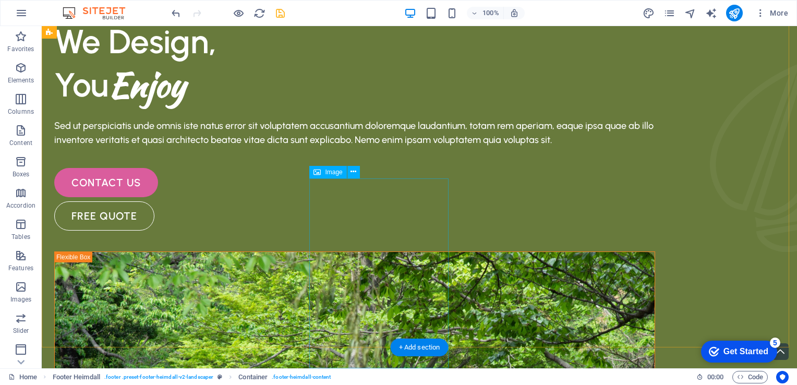
scroll to position [0, 0]
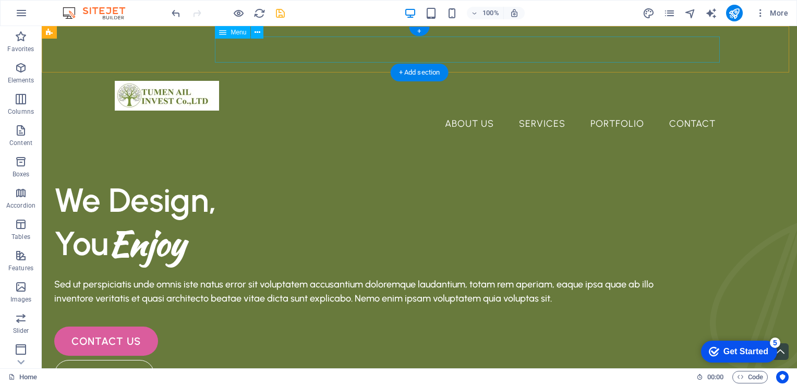
click at [470, 111] on nav "About Us Services Portfolio Contact" at bounding box center [419, 124] width 609 height 26
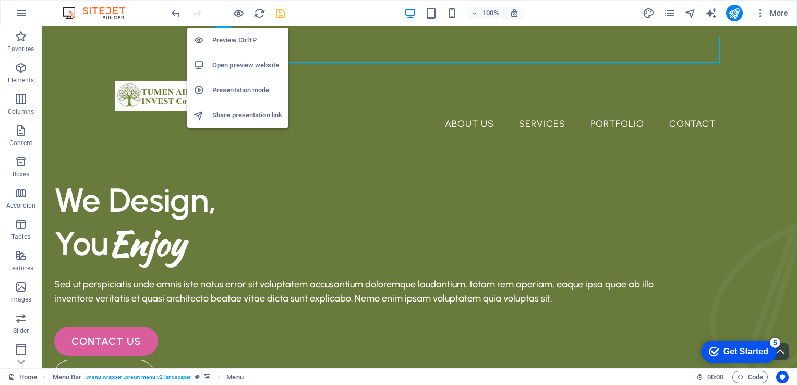
click at [241, 68] on h6 "Open preview website" at bounding box center [247, 65] width 70 height 13
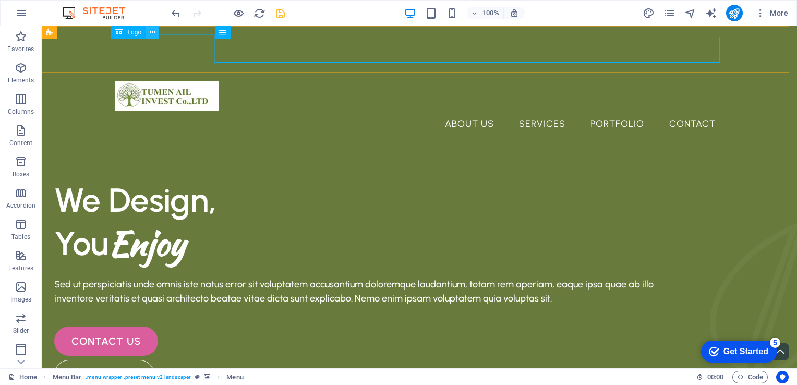
click at [150, 32] on icon at bounding box center [153, 32] width 6 height 11
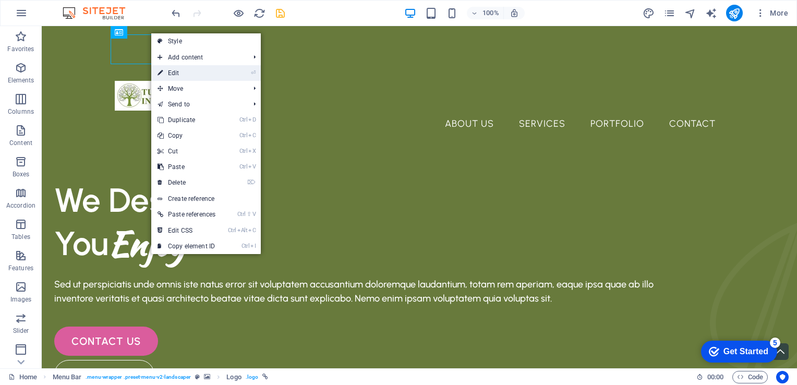
click at [171, 74] on link "⏎ Edit" at bounding box center [186, 73] width 70 height 16
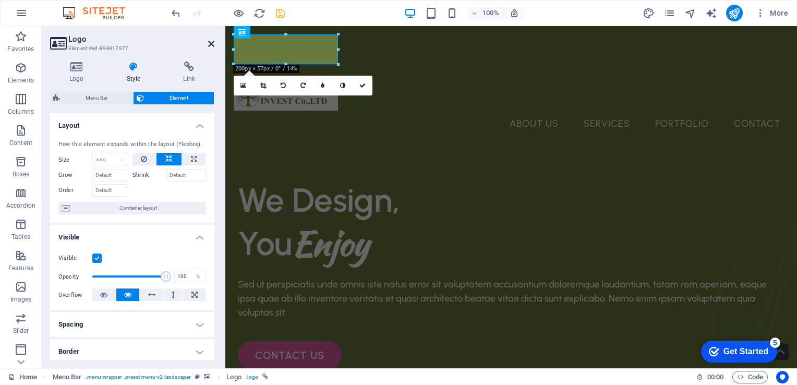
click at [208, 45] on icon at bounding box center [211, 44] width 6 height 8
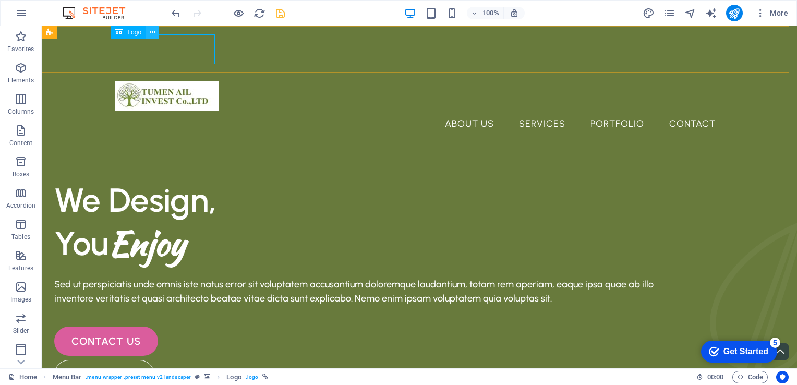
click at [151, 32] on icon at bounding box center [153, 32] width 6 height 11
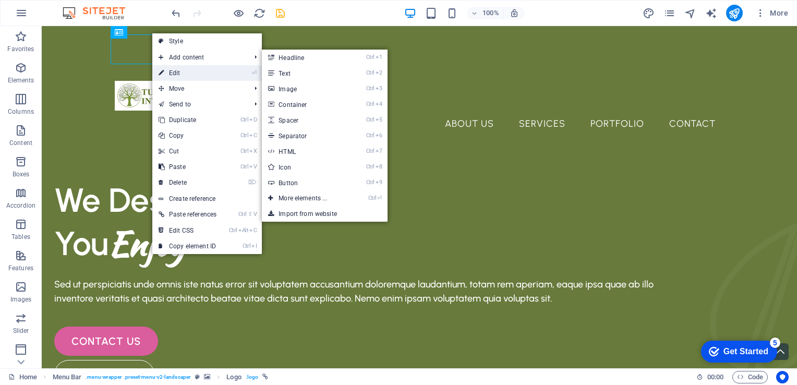
click at [181, 71] on link "⏎ Edit" at bounding box center [187, 73] width 70 height 16
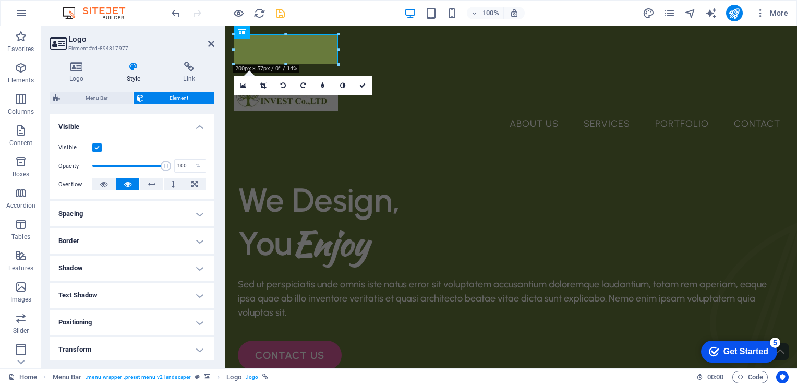
scroll to position [194, 0]
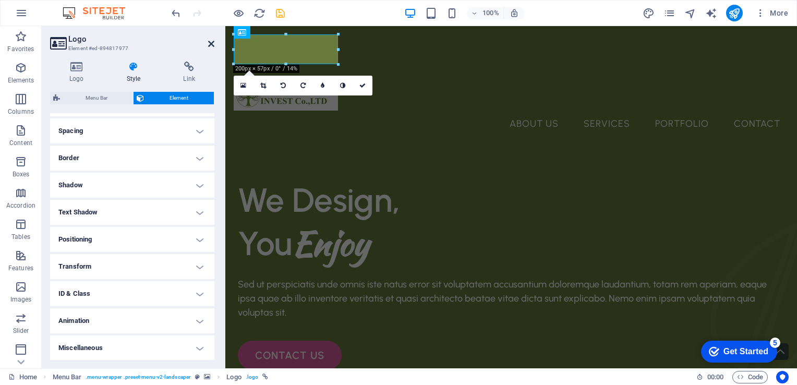
click at [210, 45] on icon at bounding box center [211, 44] width 6 height 8
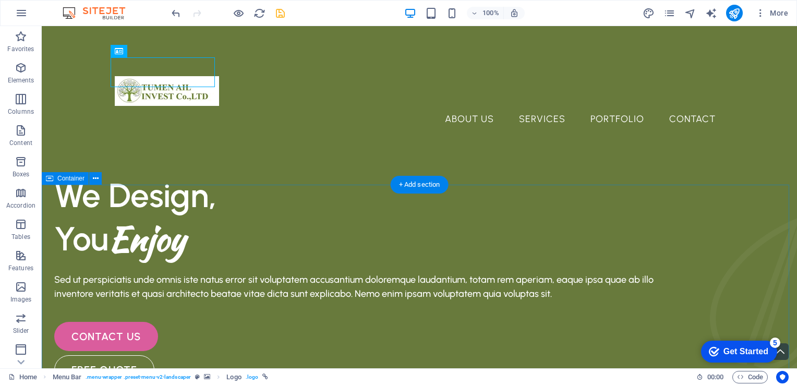
scroll to position [0, 0]
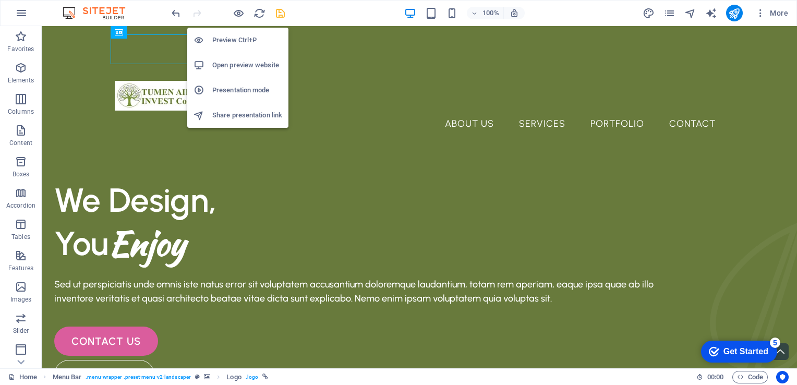
click at [241, 39] on h6 "Preview Ctrl+P" at bounding box center [247, 40] width 70 height 13
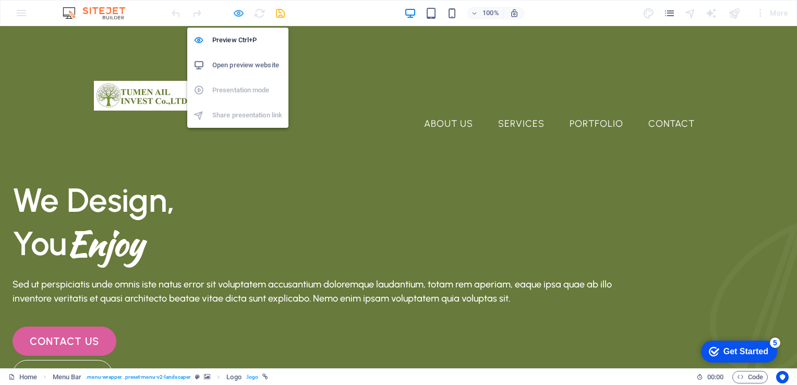
click at [234, 15] on icon "button" at bounding box center [239, 13] width 12 height 12
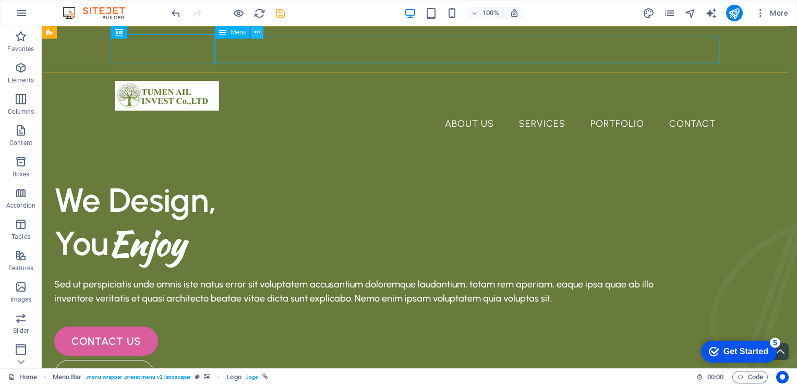
click at [257, 35] on icon at bounding box center [258, 32] width 6 height 11
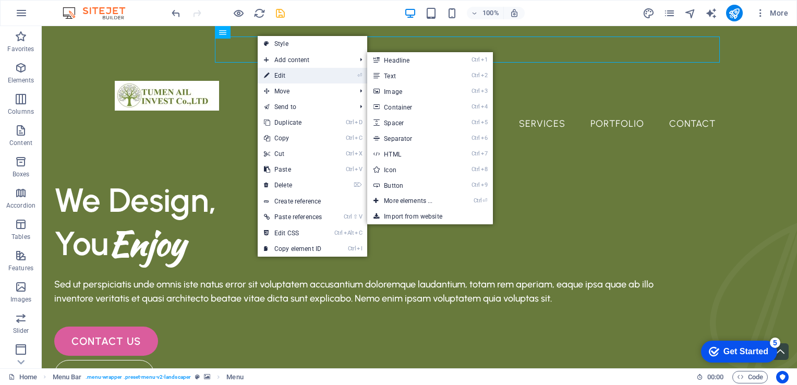
click at [292, 74] on link "⏎ Edit" at bounding box center [293, 76] width 70 height 16
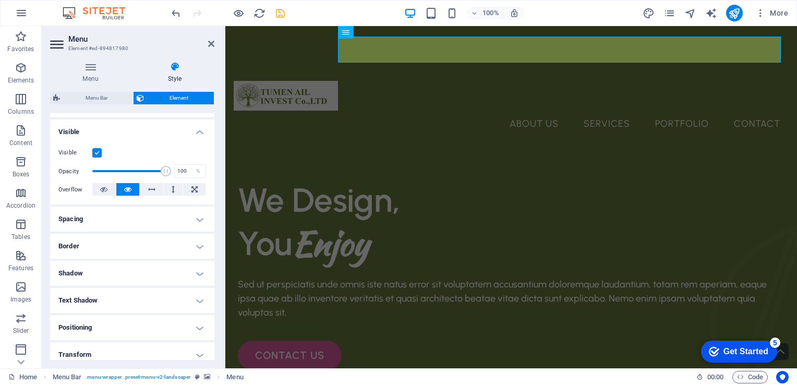
scroll to position [227, 0]
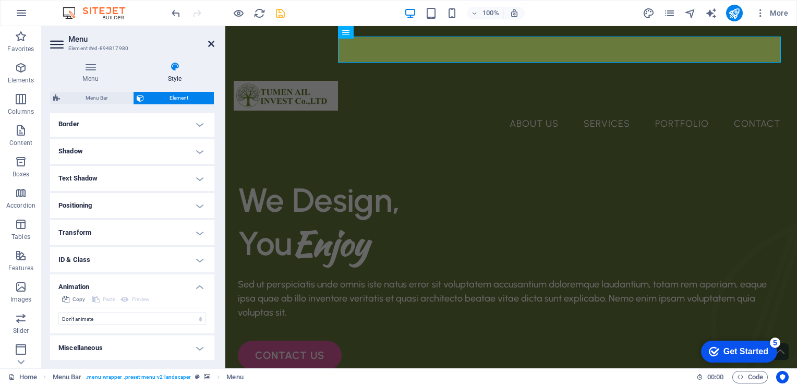
click at [212, 44] on icon at bounding box center [211, 44] width 6 height 8
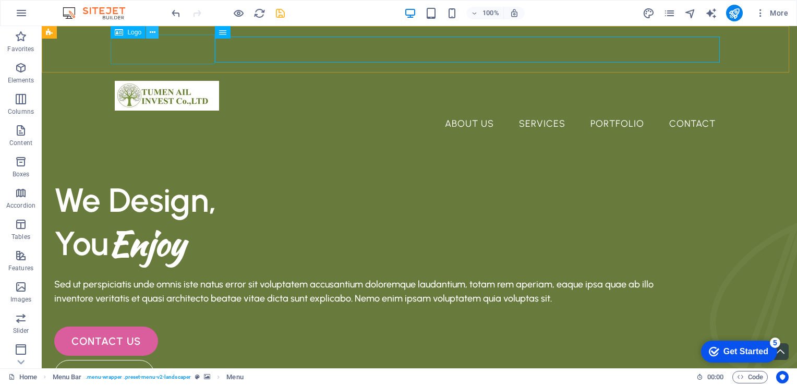
click at [152, 30] on icon at bounding box center [153, 32] width 6 height 11
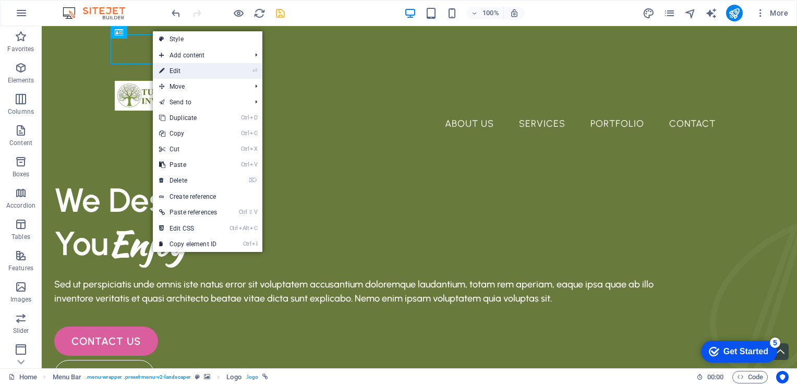
click at [175, 70] on link "⏎ Edit" at bounding box center [188, 71] width 70 height 16
select select "px"
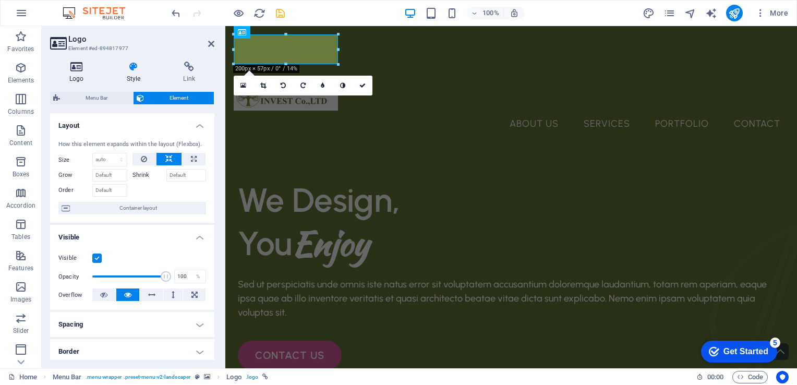
click at [80, 76] on h4 "Logo" at bounding box center [78, 73] width 57 height 22
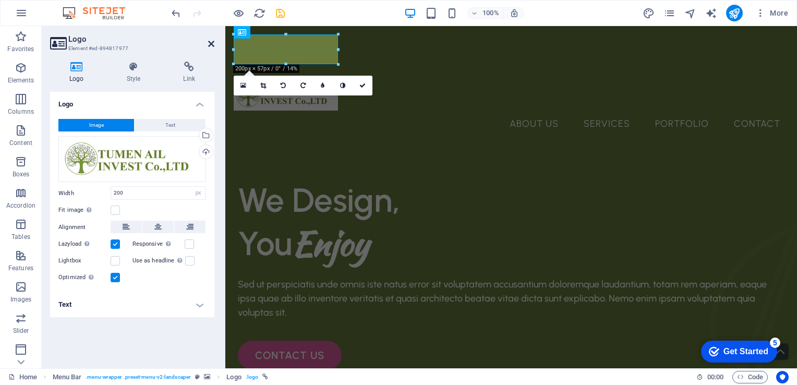
click at [212, 45] on icon at bounding box center [211, 44] width 6 height 8
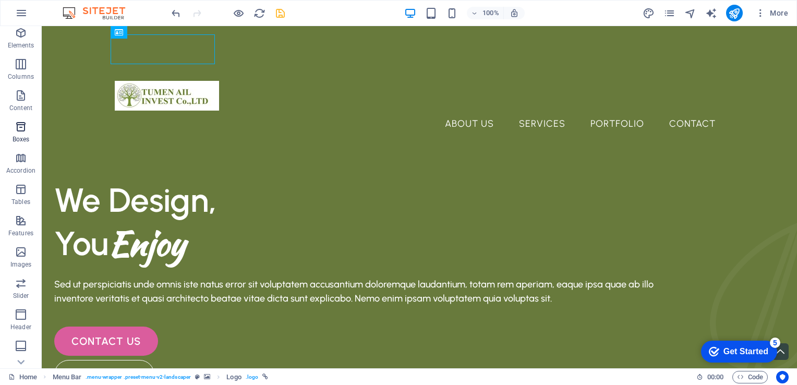
scroll to position [52, 0]
click at [15, 238] on icon "button" at bounding box center [21, 235] width 13 height 13
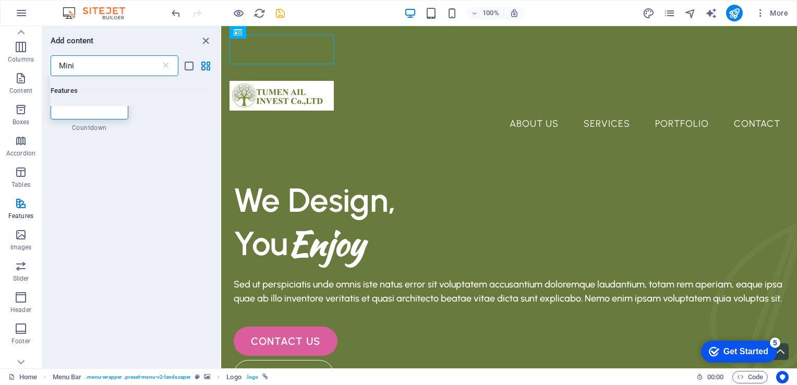
scroll to position [0, 0]
type input "M"
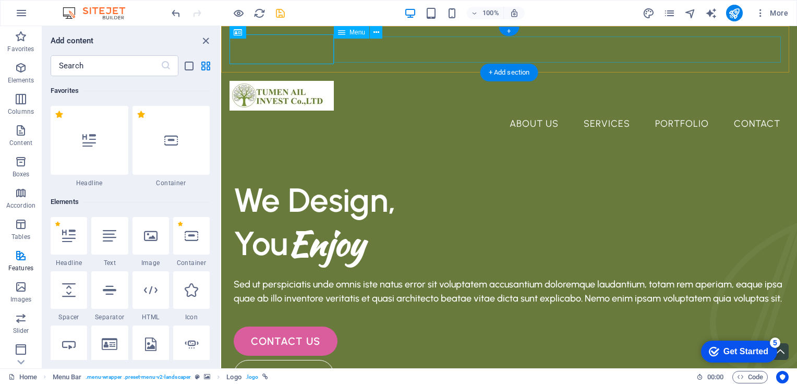
click at [520, 111] on nav "About Us Services Portfolio Contact" at bounding box center [509, 124] width 559 height 26
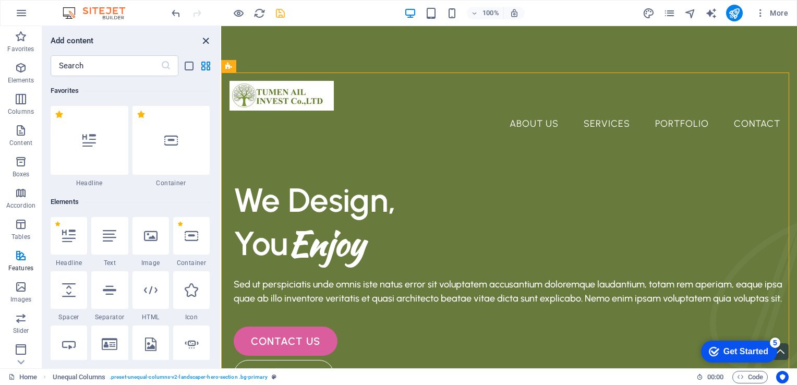
click at [205, 39] on icon "close panel" at bounding box center [206, 41] width 12 height 12
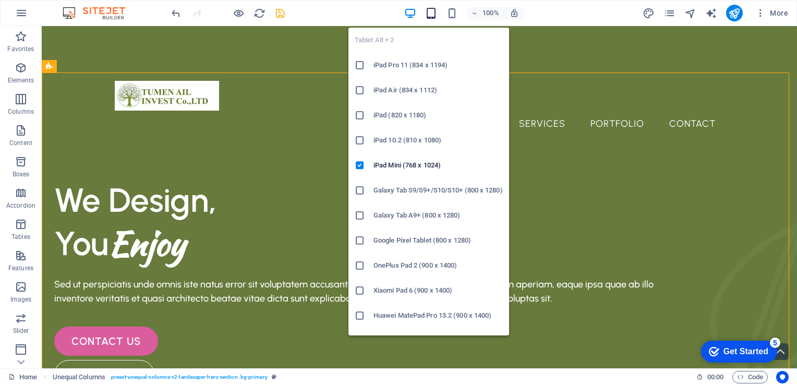
click at [434, 14] on icon "button" at bounding box center [431, 13] width 12 height 12
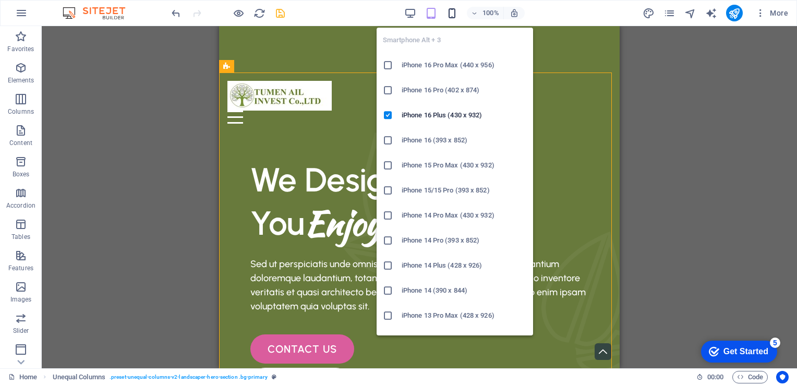
click at [451, 14] on icon "button" at bounding box center [452, 13] width 12 height 12
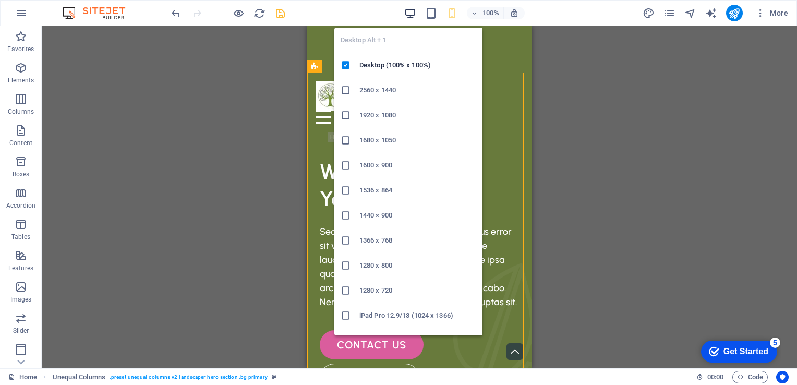
click at [411, 14] on icon "button" at bounding box center [410, 13] width 12 height 12
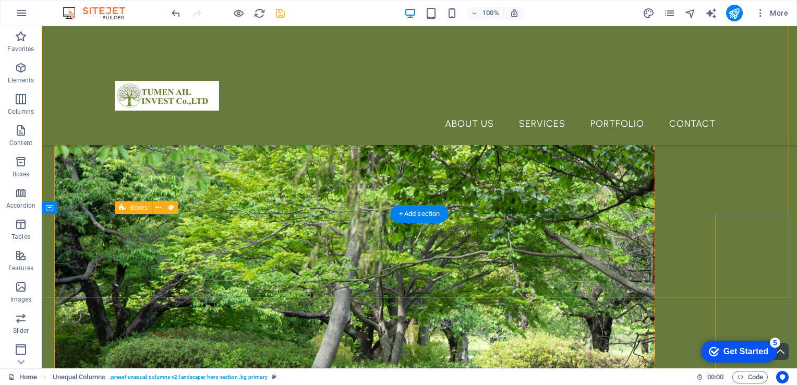
scroll to position [522, 0]
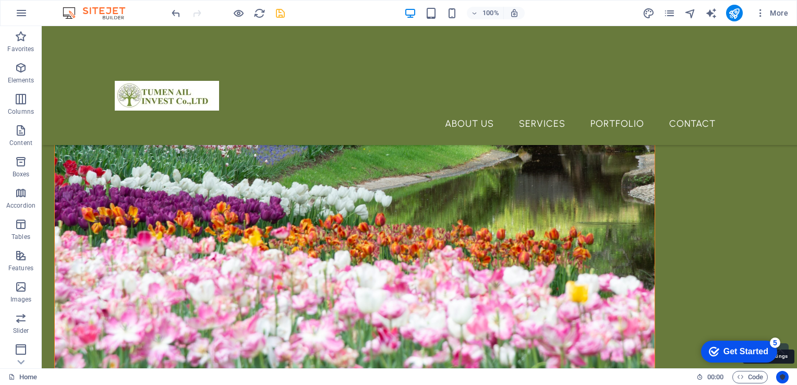
click at [785, 377] on icon "Usercentrics" at bounding box center [782, 377] width 7 height 7
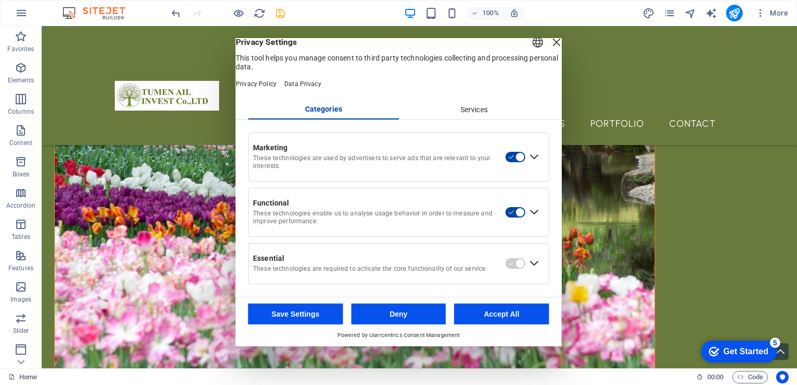
scroll to position [0, 0]
click at [531, 54] on div "English Deutsch" at bounding box center [538, 45] width 15 height 17
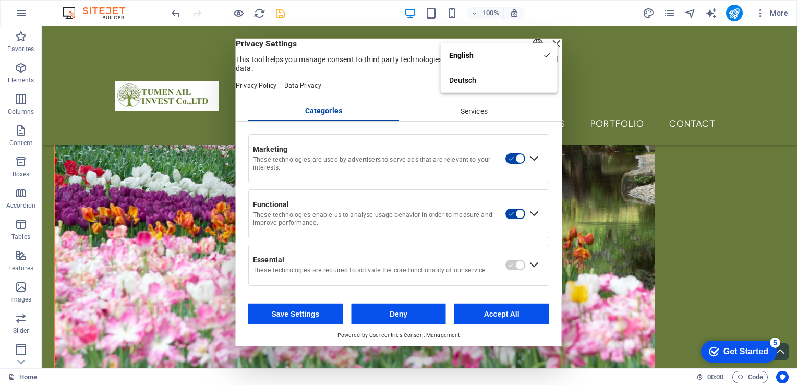
click at [362, 49] on span "Privacy Settings" at bounding box center [399, 44] width 326 height 10
click at [549, 51] on div "Close Layer" at bounding box center [556, 44] width 15 height 15
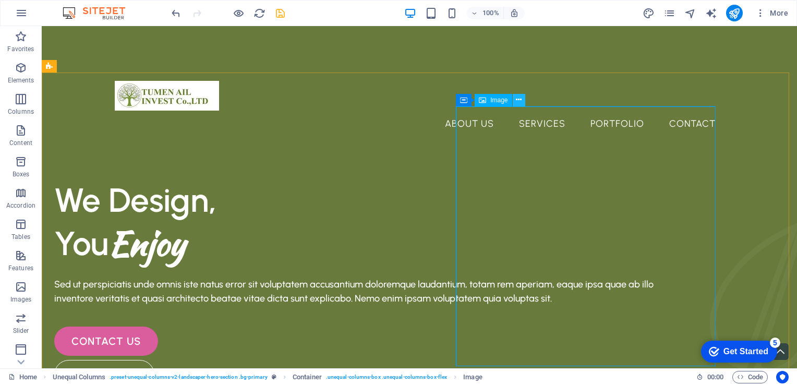
click at [517, 99] on icon at bounding box center [519, 99] width 6 height 11
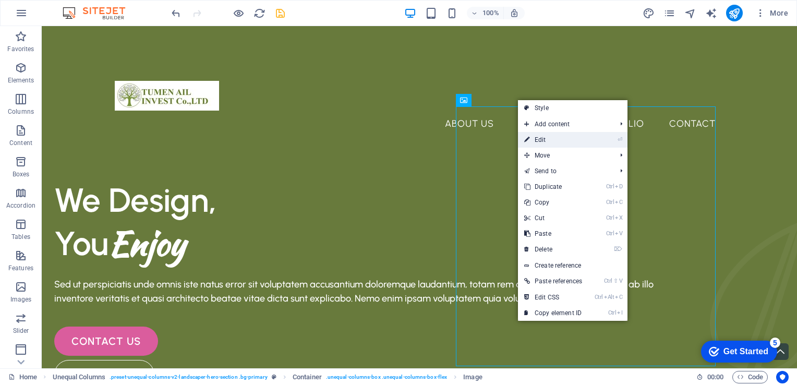
click at [549, 141] on link "⏎ Edit" at bounding box center [553, 140] width 70 height 16
select select "%"
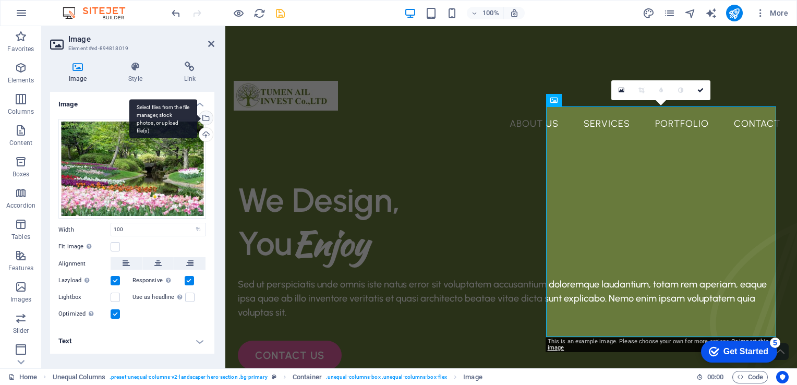
click at [207, 121] on div "Select files from the file manager, stock photos, or upload file(s)" at bounding box center [205, 119] width 16 height 16
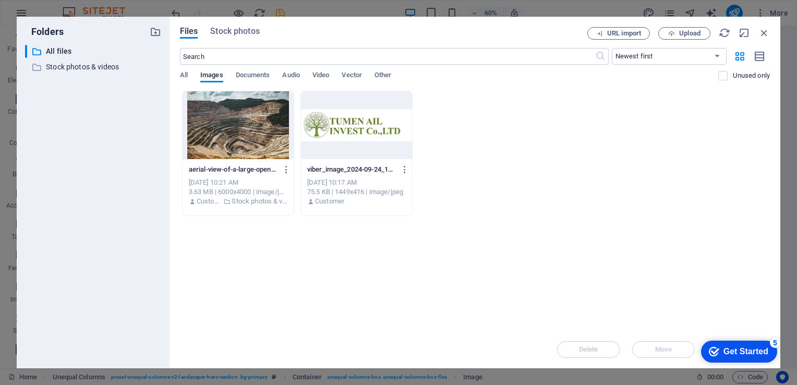
click at [254, 148] on div at bounding box center [238, 125] width 111 height 68
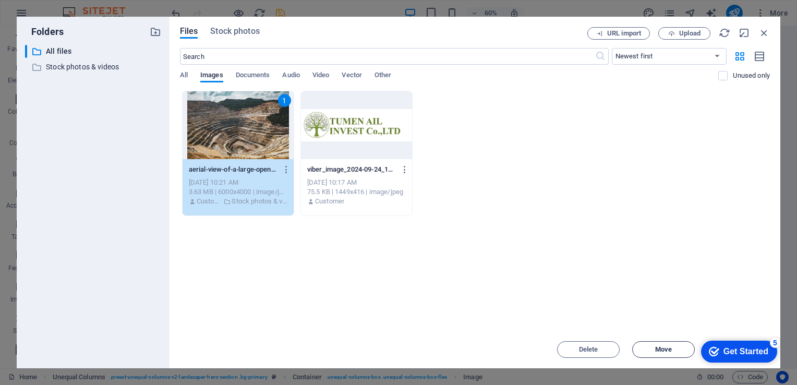
click at [664, 350] on span "Move" at bounding box center [663, 349] width 17 height 6
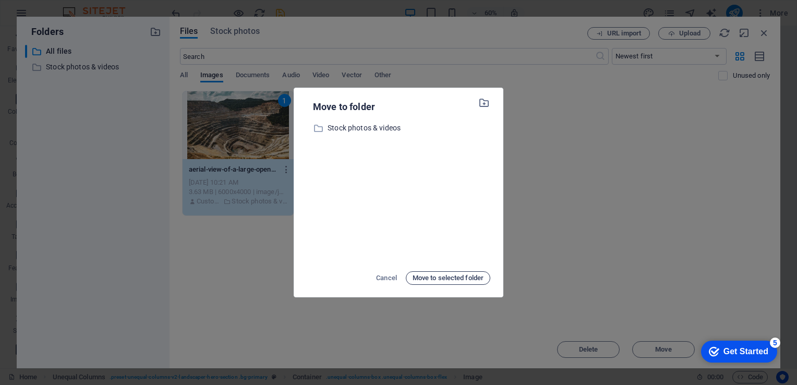
click at [432, 278] on span "Move to selected folder" at bounding box center [448, 278] width 71 height 13
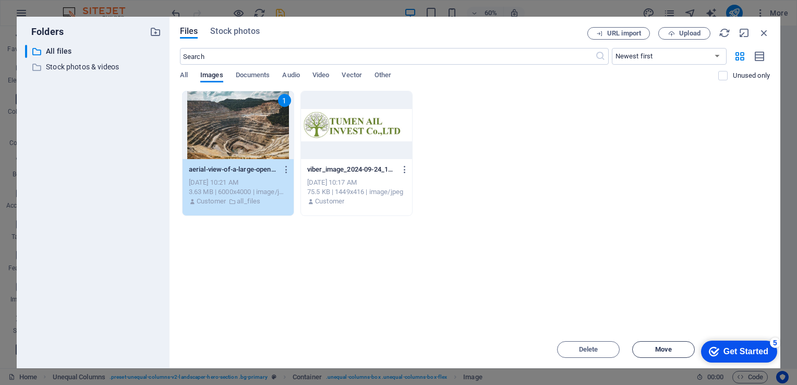
click at [665, 352] on span "Move" at bounding box center [663, 349] width 17 height 6
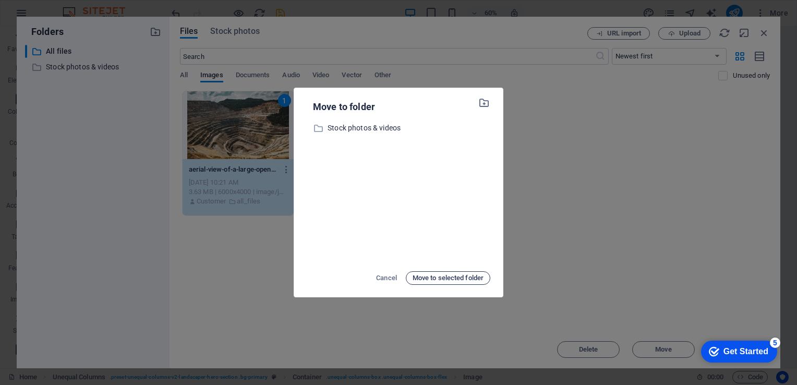
click at [436, 275] on span "Move to selected folder" at bounding box center [448, 278] width 71 height 13
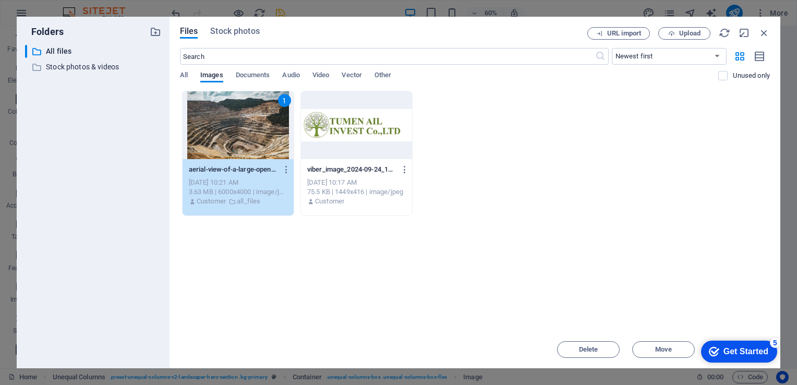
drag, startPoint x: 675, startPoint y: 232, endPoint x: 655, endPoint y: 185, distance: 51.3
click at [655, 185] on div "Drop files here to upload them instantly 1 aerial-view-of-a-large-open-pit-mine…" at bounding box center [475, 211] width 590 height 240
click at [752, 356] on div "Get Started" at bounding box center [746, 351] width 45 height 9
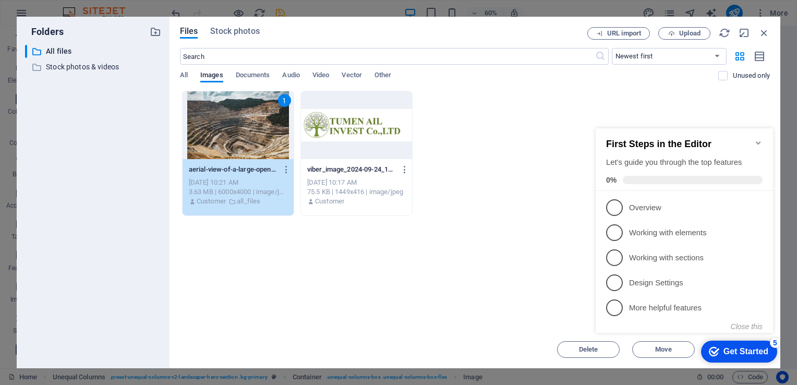
click at [761, 139] on icon "Minimize checklist" at bounding box center [758, 143] width 8 height 8
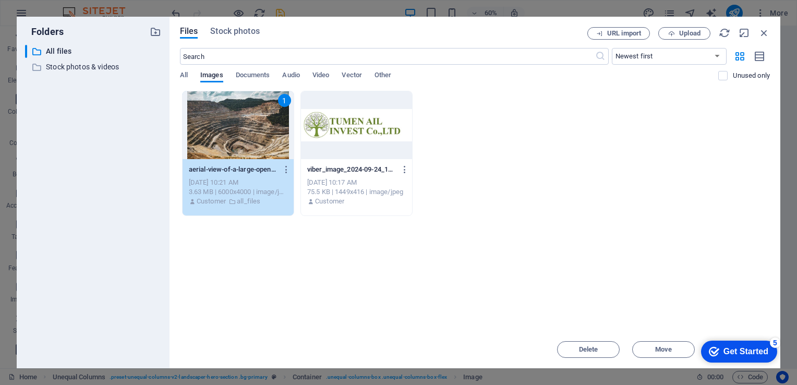
click at [655, 350] on span "Move" at bounding box center [663, 349] width 17 height 6
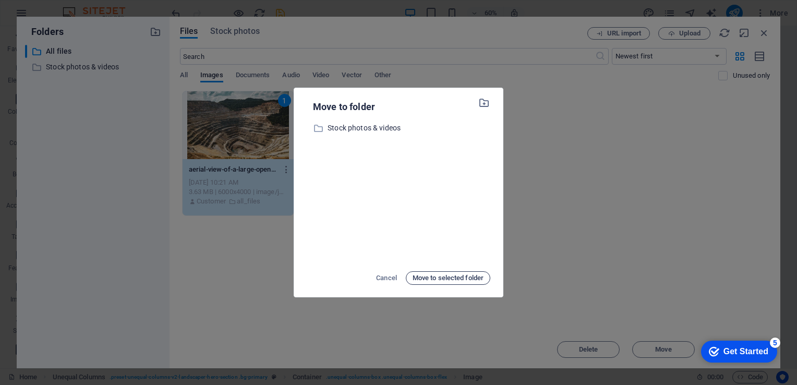
click at [451, 277] on span "Move to selected folder" at bounding box center [448, 278] width 71 height 13
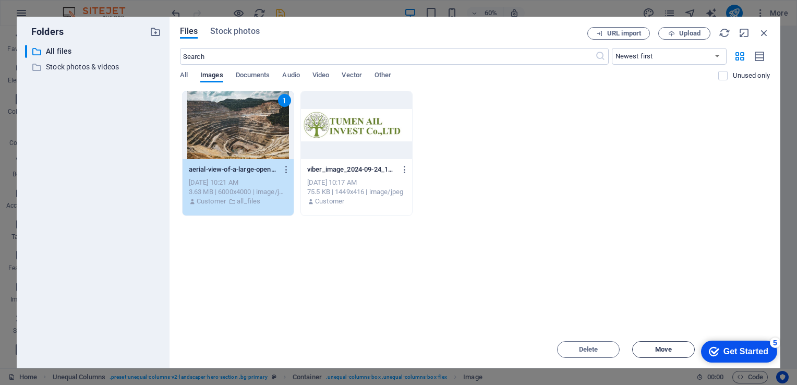
click at [660, 352] on span "Move" at bounding box center [663, 349] width 17 height 6
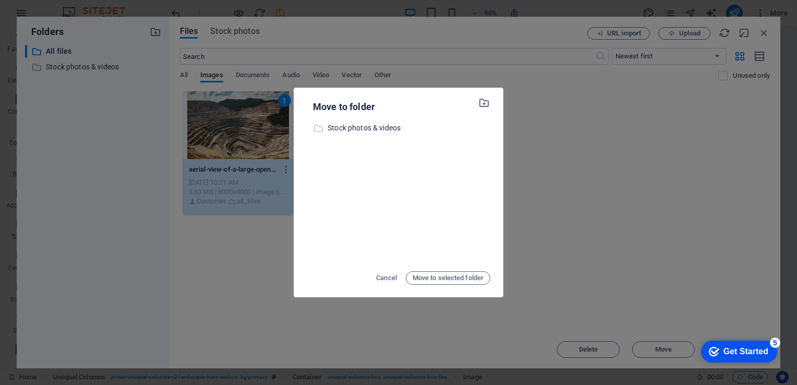
click at [386, 131] on p "Stock photos & videos" at bounding box center [409, 128] width 163 height 12
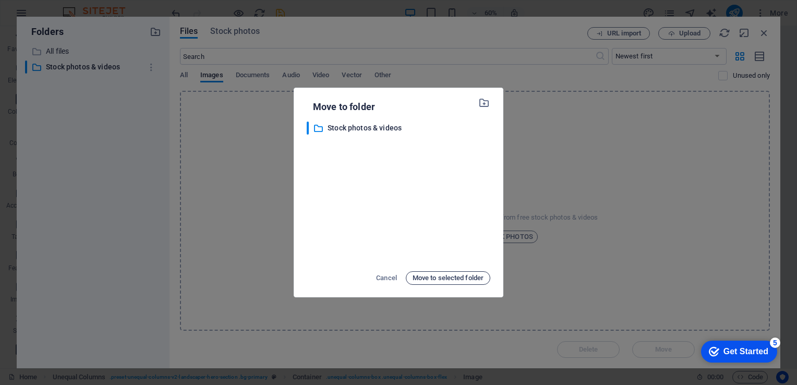
click at [434, 282] on span "Move to selected folder" at bounding box center [448, 278] width 71 height 13
click at [448, 279] on span "Move to selected folder" at bounding box center [448, 278] width 71 height 13
click at [444, 278] on span "Move to selected folder" at bounding box center [448, 278] width 71 height 13
click at [440, 278] on span "Move to selected folder" at bounding box center [448, 278] width 71 height 13
click at [369, 123] on p "Stock photos & videos" at bounding box center [409, 128] width 163 height 12
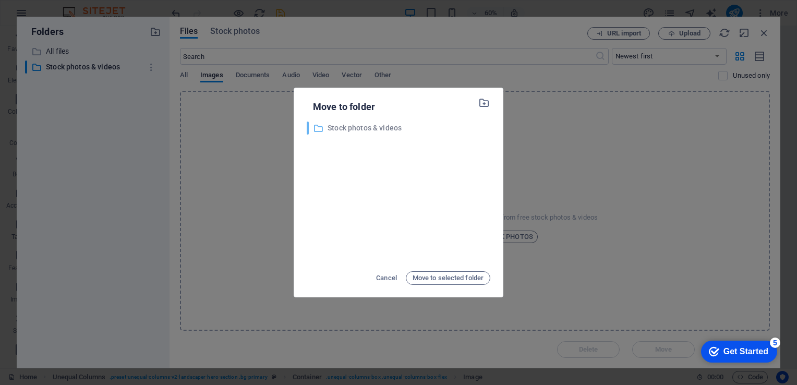
click at [369, 127] on p "Stock photos & videos" at bounding box center [409, 128] width 163 height 12
click at [439, 279] on span "Move to selected folder" at bounding box center [448, 278] width 71 height 13
click at [429, 279] on span "Move to selected folder" at bounding box center [448, 278] width 71 height 13
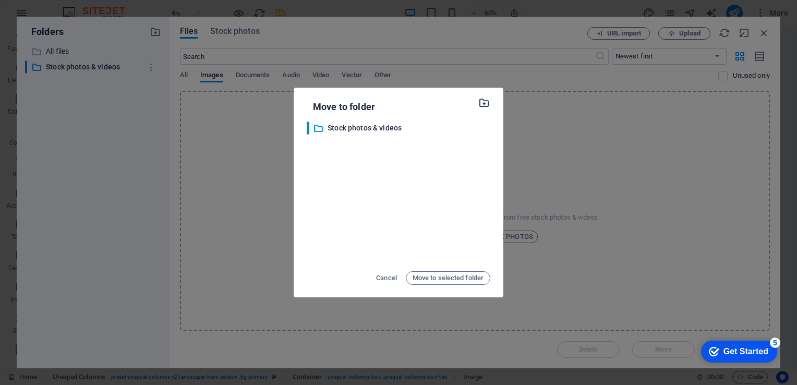
click at [486, 103] on icon "button" at bounding box center [484, 102] width 12 height 11
type input "Web зураг"
click at [431, 278] on span "Move to selected folder" at bounding box center [448, 278] width 71 height 13
click at [436, 272] on span "Move to selected folder" at bounding box center [448, 278] width 71 height 13
click at [442, 281] on span "Move to selected folder" at bounding box center [448, 278] width 71 height 13
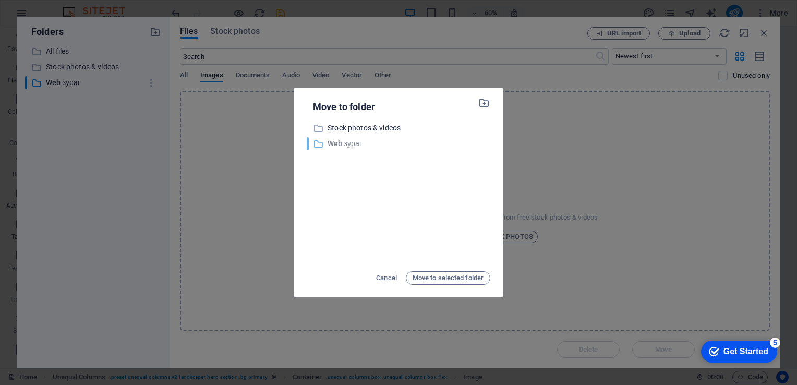
click at [346, 144] on p "Web зураг" at bounding box center [409, 144] width 163 height 12
click at [429, 280] on span "Move to selected folder" at bounding box center [448, 278] width 71 height 13
click at [430, 279] on span "Move to selected folder" at bounding box center [448, 278] width 71 height 13
click at [450, 280] on span "Move to selected folder" at bounding box center [448, 278] width 71 height 13
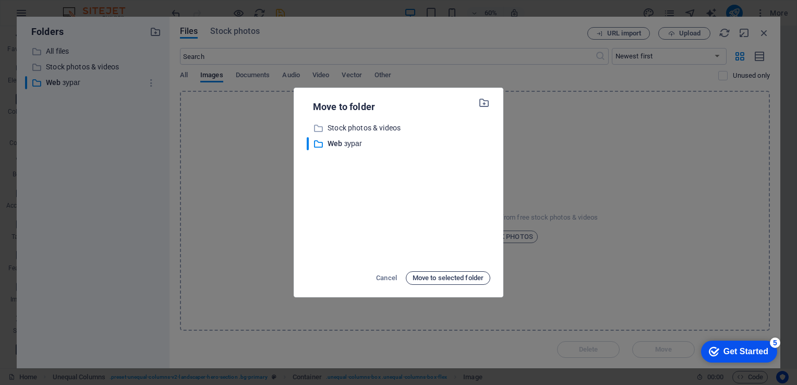
click at [450, 280] on span "Move to selected folder" at bounding box center [448, 278] width 71 height 13
click at [483, 104] on icon "button" at bounding box center [484, 102] width 12 height 11
drag, startPoint x: 345, startPoint y: 202, endPoint x: 346, endPoint y: 182, distance: 19.9
click at [345, 202] on div "​ Stock photos & videos Stock photos & videos ​ Web зураг Web зураг ​ New folde…" at bounding box center [399, 193] width 184 height 142
click at [349, 158] on p "New folder" at bounding box center [409, 159] width 163 height 12
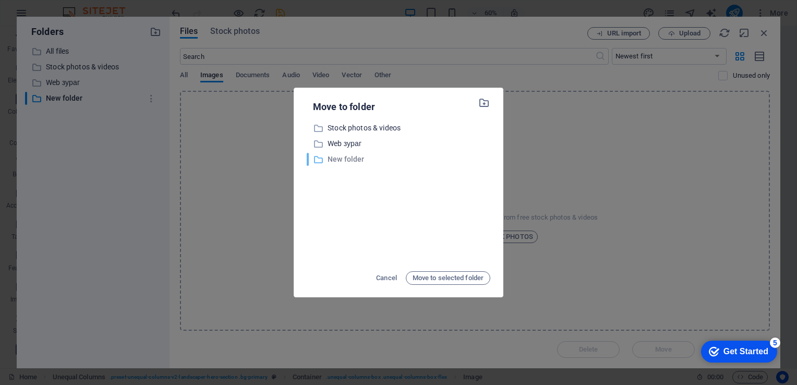
drag, startPoint x: 349, startPoint y: 158, endPoint x: 330, endPoint y: 165, distance: 20.2
click at [330, 165] on div "​ New folder New folder" at bounding box center [399, 159] width 184 height 13
click at [382, 278] on span "Cancel" at bounding box center [386, 278] width 21 height 13
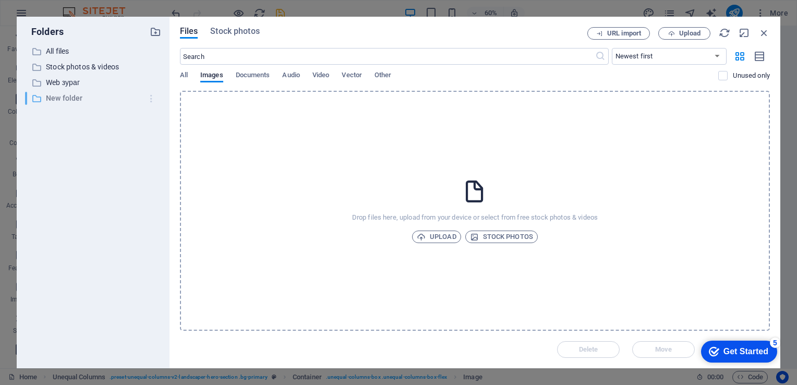
click at [150, 100] on icon "button" at bounding box center [151, 98] width 11 height 10
click at [155, 174] on h6 "Delete" at bounding box center [161, 176] width 30 height 13
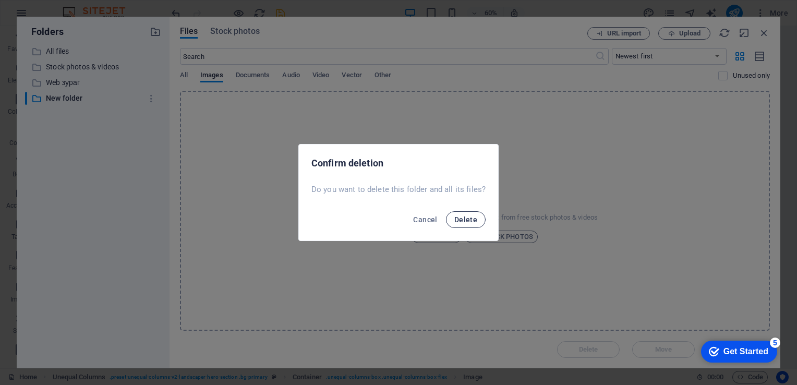
click at [468, 220] on span "Delete" at bounding box center [465, 219] width 23 height 8
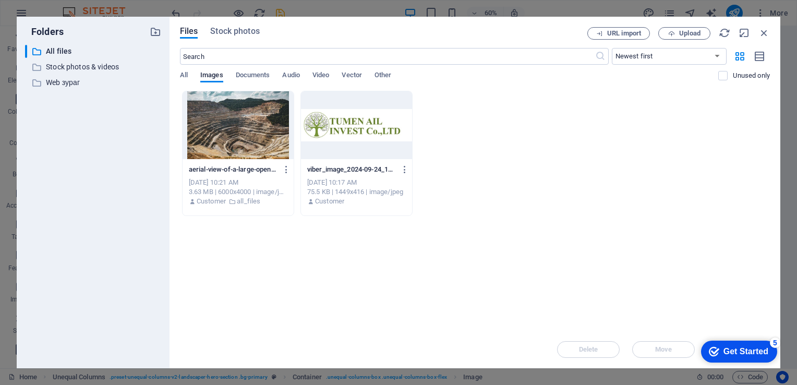
click at [242, 133] on div at bounding box center [238, 125] width 111 height 68
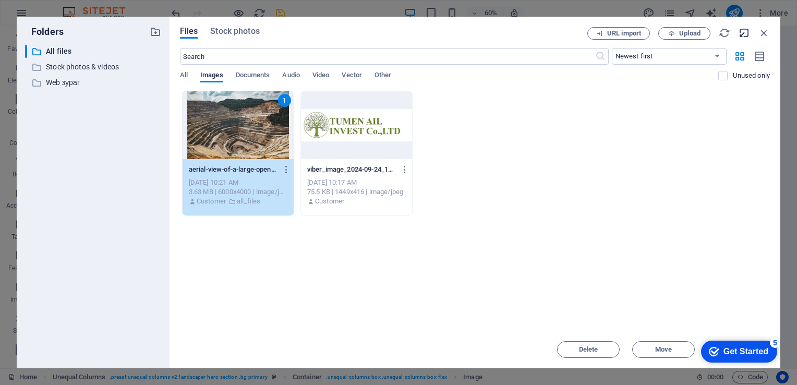
click at [742, 35] on icon "button" at bounding box center [744, 32] width 11 height 11
select select "image"
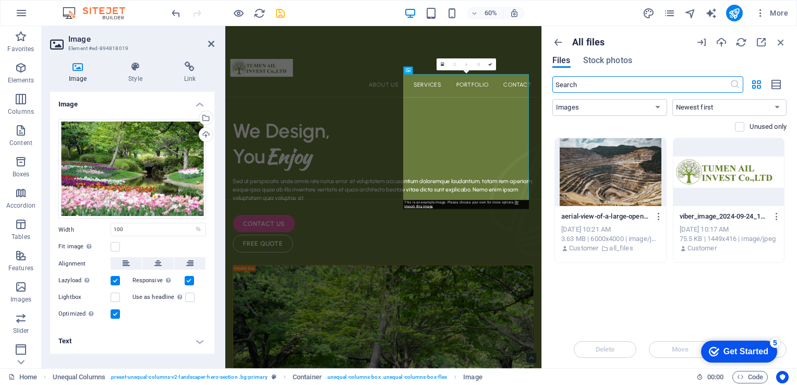
click div "checkmark Get Started 5 First Steps in the Editor Let's guide you through the t…"
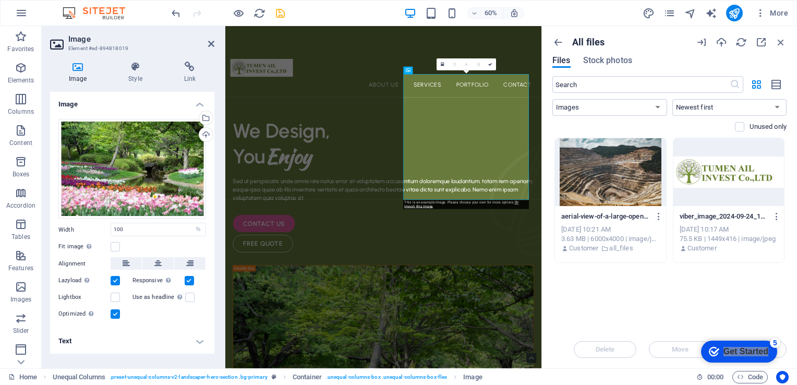
drag, startPoint x: 88, startPoint y: 16, endPoint x: 689, endPoint y: 281, distance: 657.4
click at [694, 316] on div "Drop files here to upload them instantly aerial-view-of-a-large-open-pit-mine-w…" at bounding box center [670, 234] width 234 height 193
click at [205, 121] on div "Select files from the file manager, stock photos, or upload file(s)" at bounding box center [205, 119] width 16 height 16
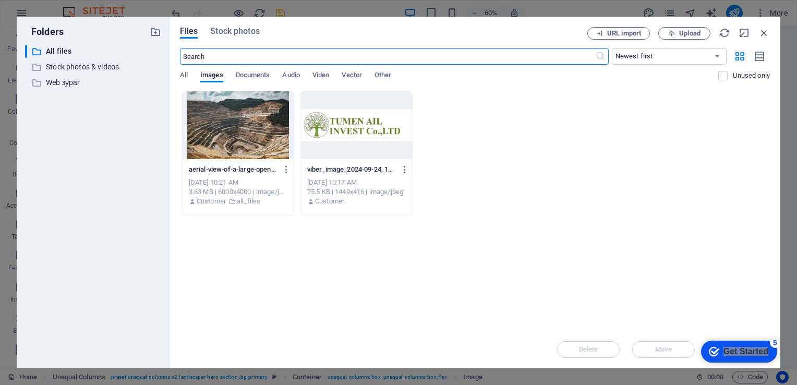
click at [246, 148] on div at bounding box center [238, 125] width 111 height 68
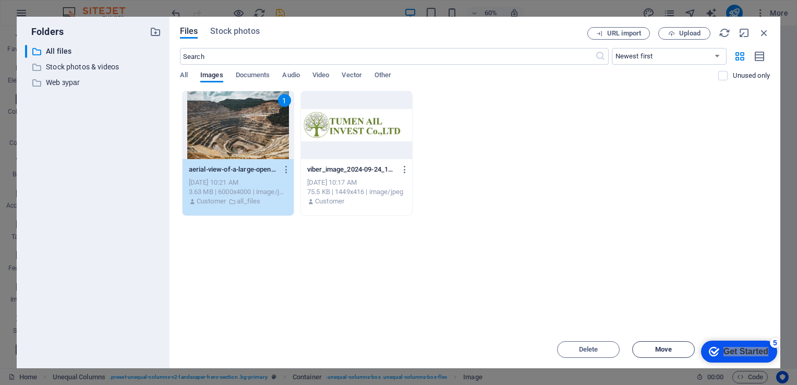
click at [664, 352] on span "Move" at bounding box center [663, 349] width 17 height 6
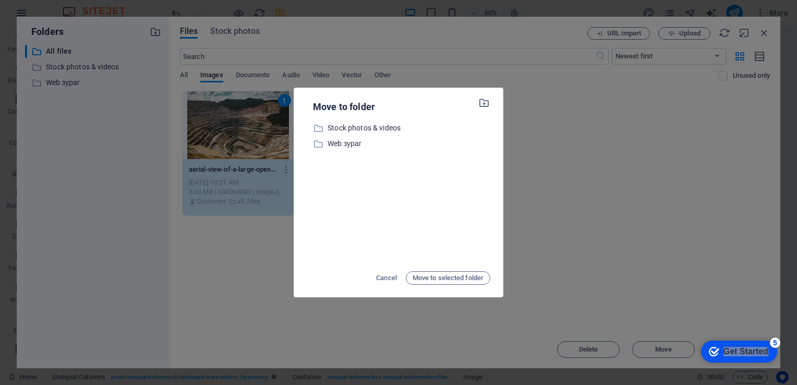
click at [598, 173] on div "Move to folder ​ Stock photos & videos Stock photos & videos ​ Web зураг Web зу…" at bounding box center [398, 192] width 797 height 385
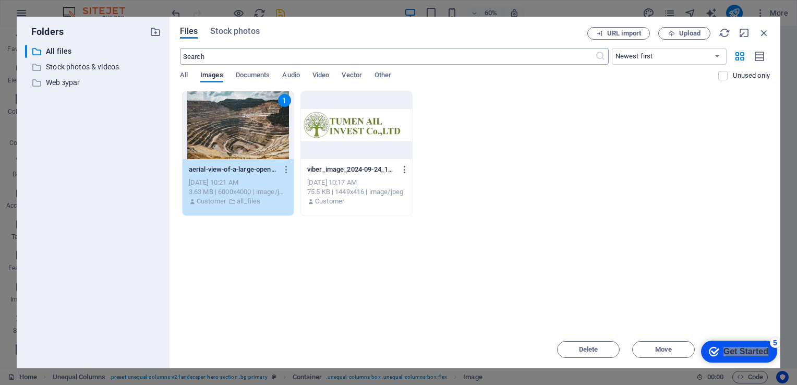
drag, startPoint x: 480, startPoint y: 35, endPoint x: 452, endPoint y: 55, distance: 34.8
click at [452, 55] on div "Files Stock photos URL import Upload ​ Newest first Oldest first Name (A-Z) Nam…" at bounding box center [475, 192] width 590 height 331
click at [741, 33] on icon "button" at bounding box center [744, 32] width 11 height 11
select select "image"
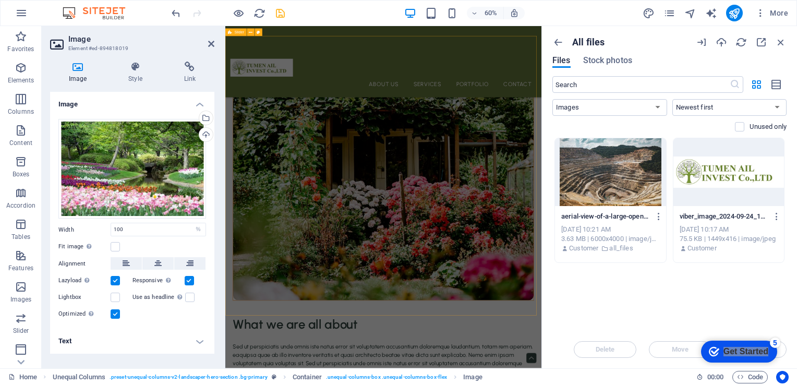
scroll to position [1670, 0]
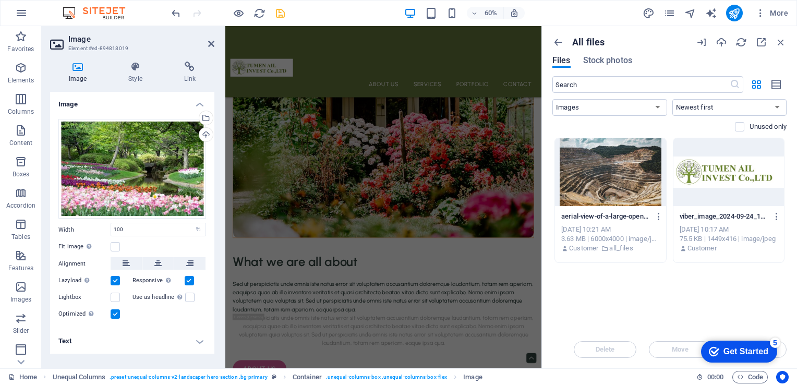
click at [712, 351] on icon "Get Started 5 items remaining, 0% complete" at bounding box center [714, 351] width 10 height 9
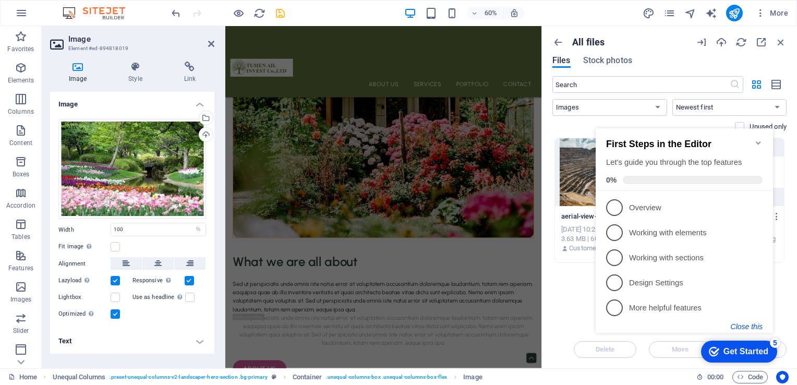
click at [748, 324] on button "Close this" at bounding box center [747, 326] width 32 height 8
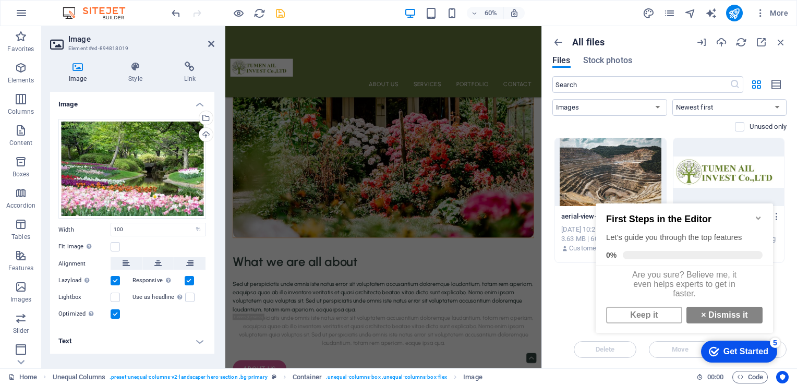
scroll to position [6, 0]
click at [724, 317] on link "× Dismiss it" at bounding box center [725, 315] width 76 height 17
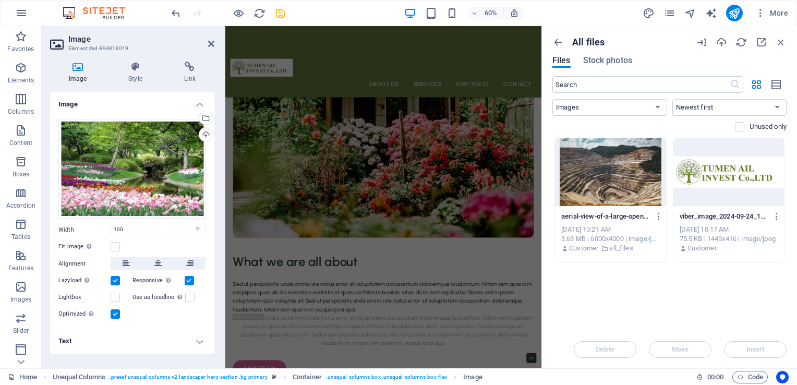
click at [754, 350] on div "Delete Move Insert" at bounding box center [670, 344] width 234 height 27
click at [620, 189] on div at bounding box center [610, 172] width 111 height 68
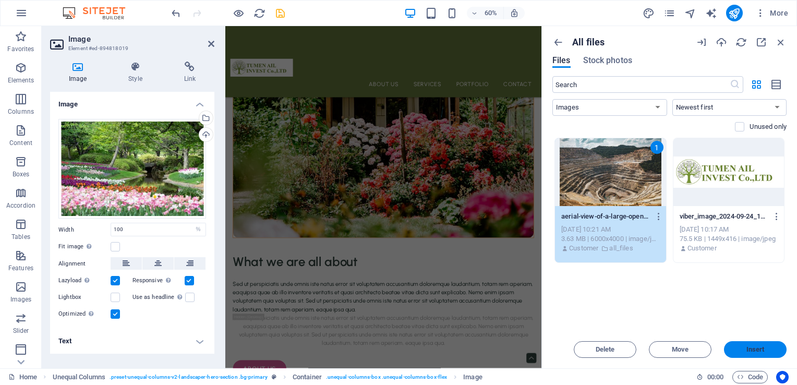
click at [747, 349] on span "Insert" at bounding box center [756, 349] width 18 height 6
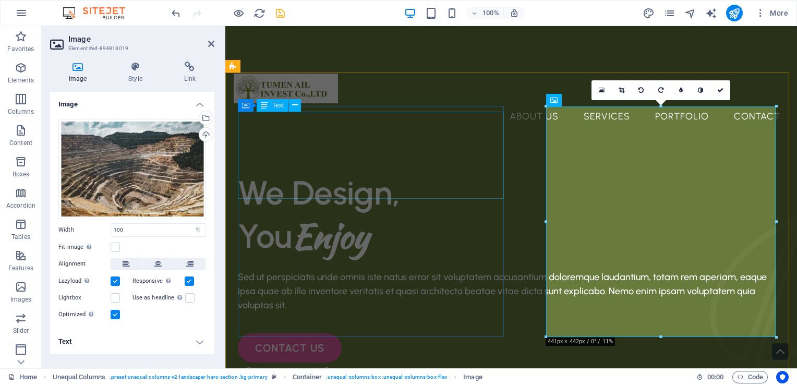
scroll to position [0, 0]
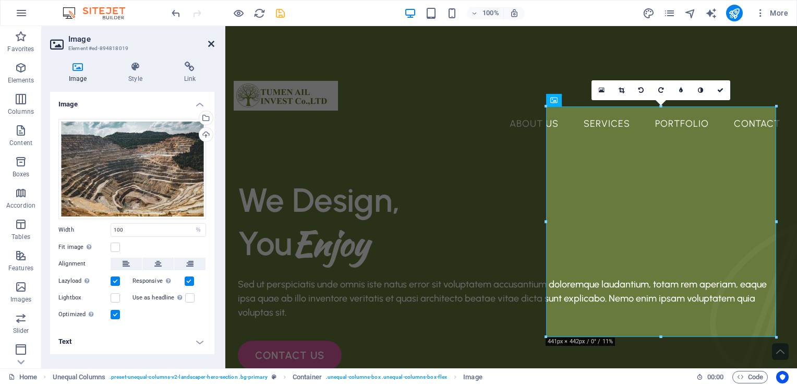
click at [211, 44] on icon at bounding box center [211, 44] width 6 height 8
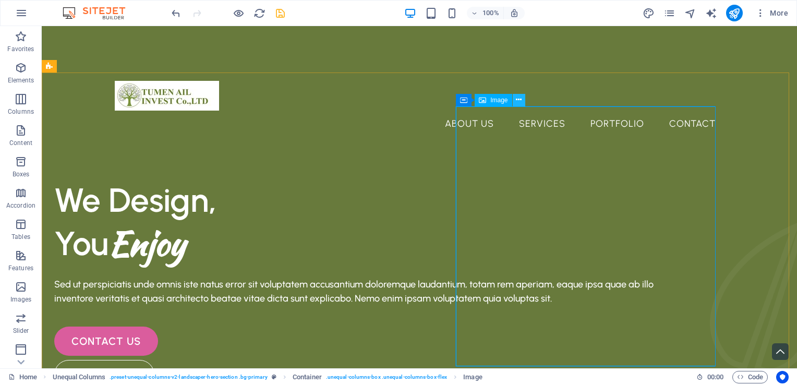
click at [519, 99] on icon at bounding box center [519, 99] width 6 height 11
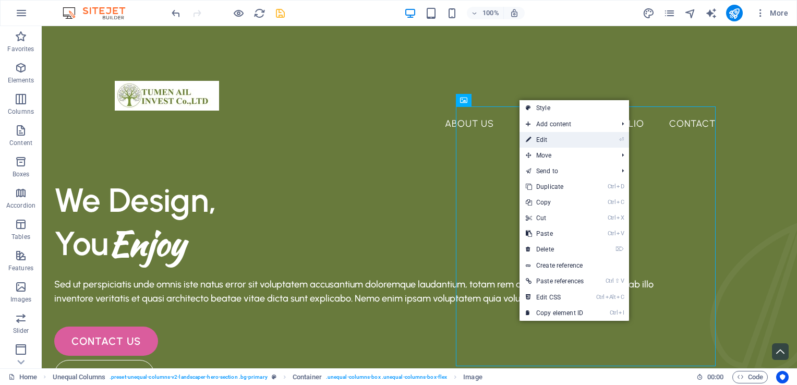
click at [542, 141] on link "⏎ Edit" at bounding box center [555, 140] width 70 height 16
select select "%"
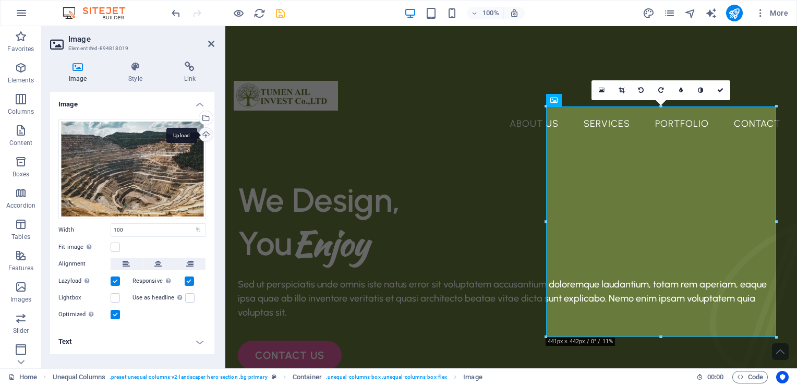
click at [205, 135] on div "Upload" at bounding box center [205, 136] width 16 height 16
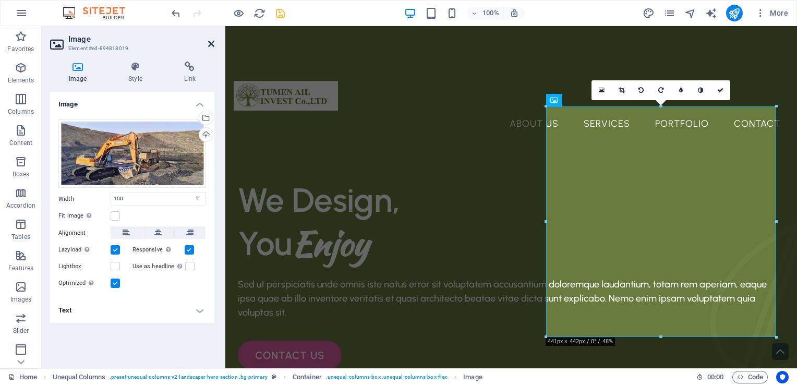
click at [208, 43] on icon at bounding box center [211, 44] width 6 height 8
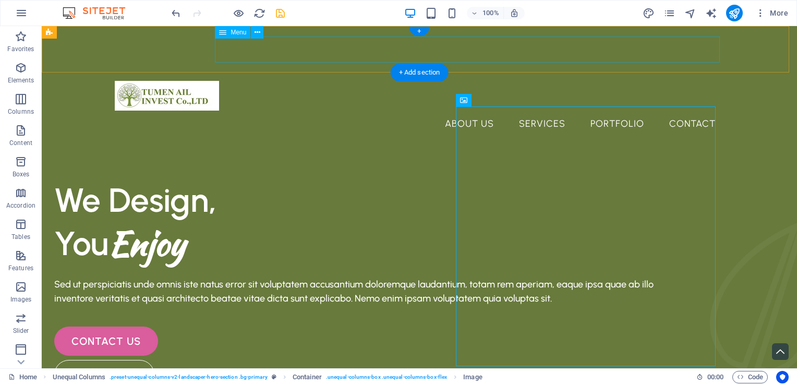
click at [480, 111] on nav "About Us Services Portfolio Contact" at bounding box center [419, 124] width 609 height 26
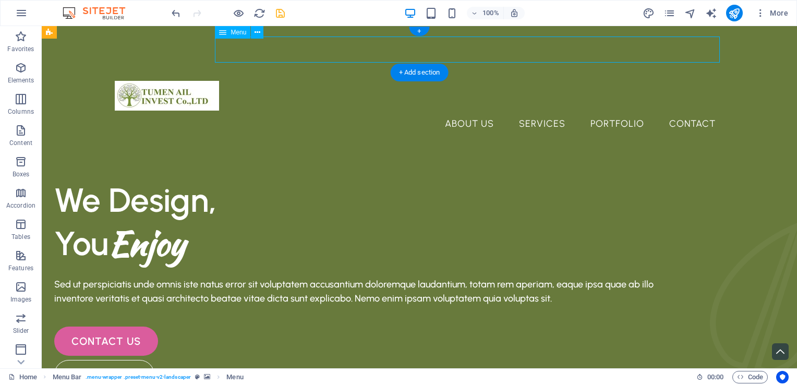
click at [472, 111] on nav "About Us Services Portfolio Contact" at bounding box center [419, 124] width 609 height 26
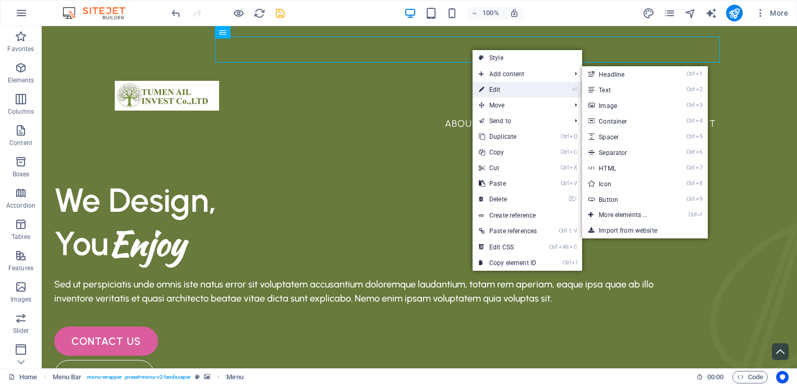
click at [514, 91] on link "⏎ Edit" at bounding box center [508, 90] width 70 height 16
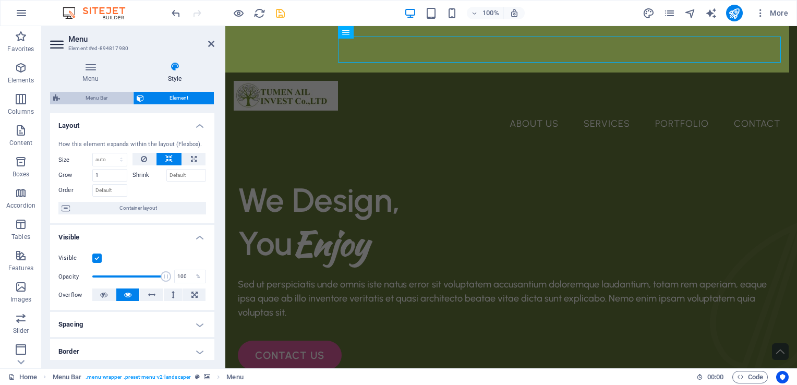
click at [98, 100] on span "Menu Bar" at bounding box center [96, 98] width 67 height 13
select select "rem"
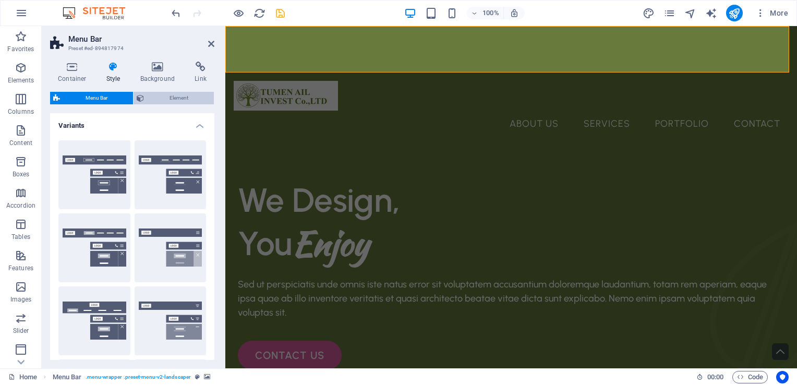
click at [163, 99] on span "Element" at bounding box center [179, 98] width 64 height 13
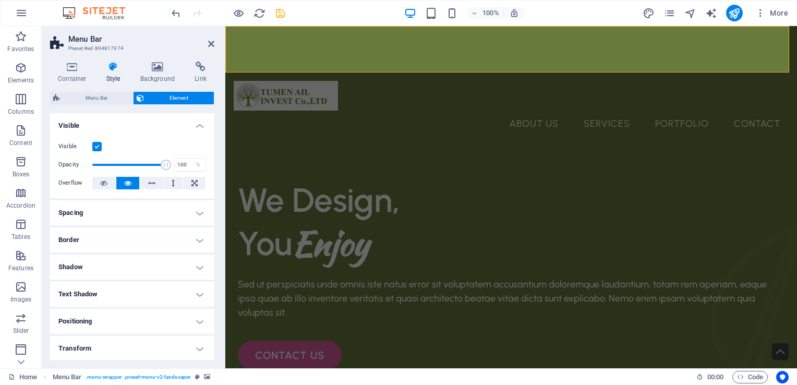
click at [77, 212] on h4 "Spacing" at bounding box center [132, 212] width 164 height 25
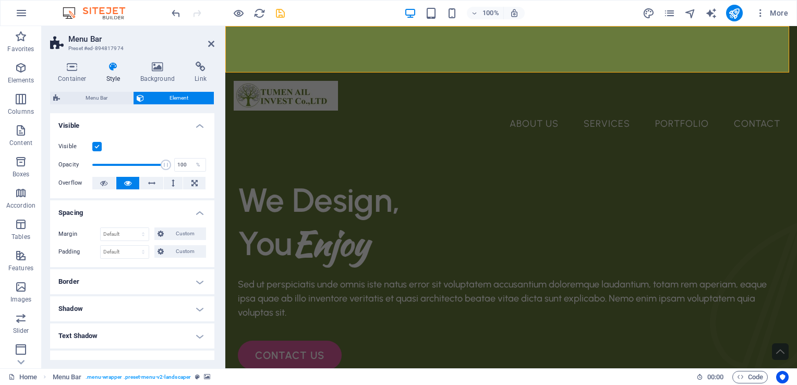
click at [82, 283] on h4 "Border" at bounding box center [132, 281] width 164 height 25
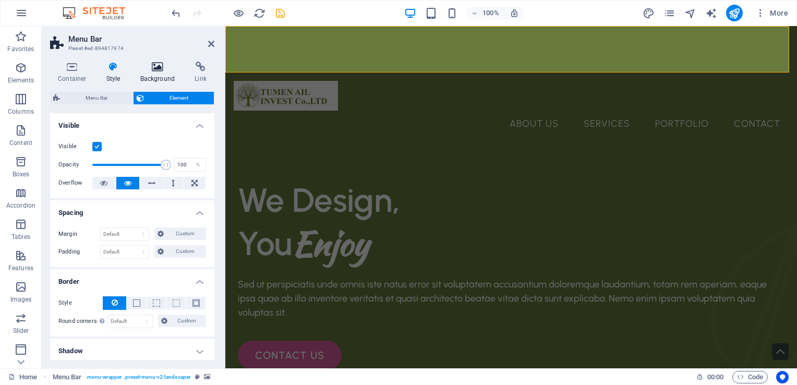
click at [161, 73] on h4 "Background" at bounding box center [160, 73] width 55 height 22
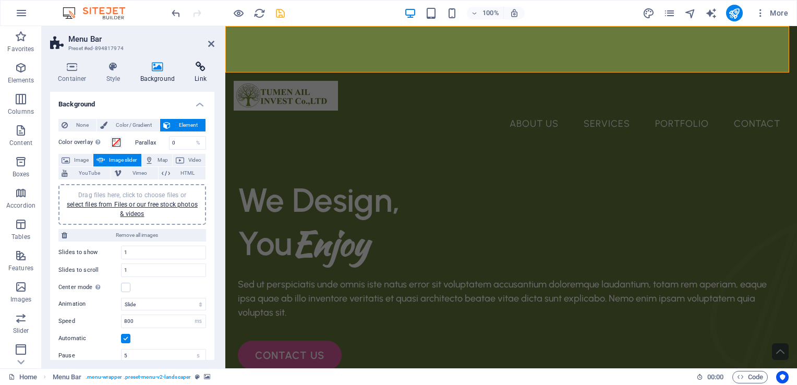
click at [195, 76] on h4 "Link" at bounding box center [201, 73] width 28 height 22
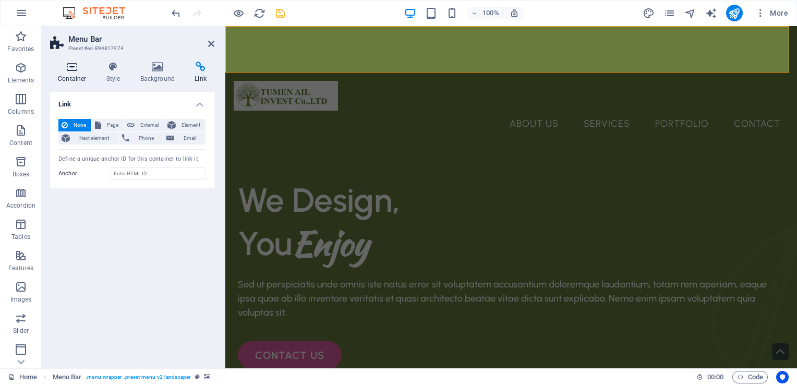
click at [67, 79] on h4 "Container" at bounding box center [74, 73] width 49 height 22
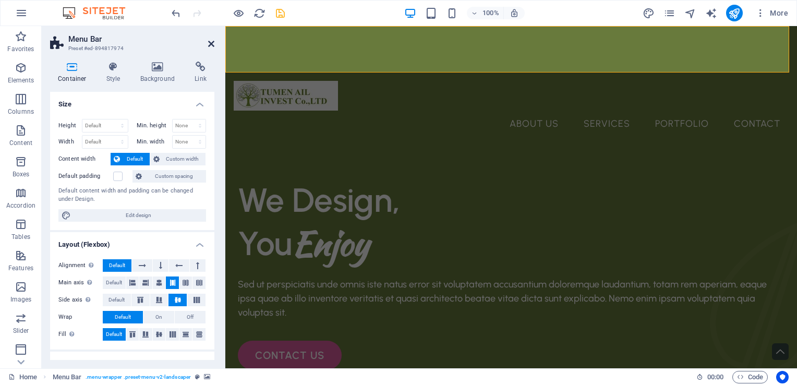
click at [209, 47] on icon at bounding box center [211, 44] width 6 height 8
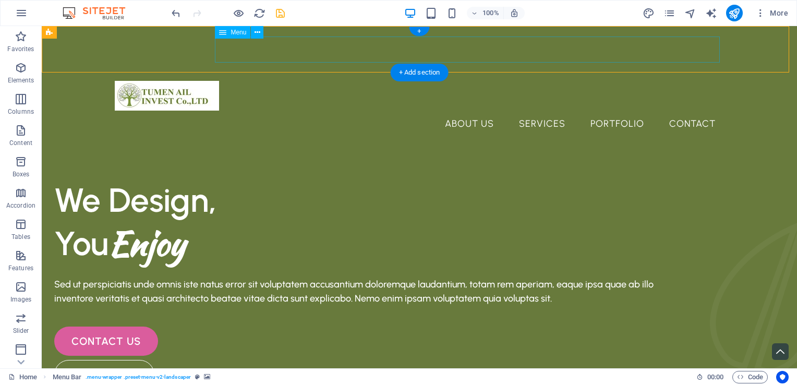
click at [456, 111] on nav "About Us Services Portfolio Contact" at bounding box center [419, 124] width 609 height 26
click at [257, 33] on icon at bounding box center [258, 32] width 6 height 11
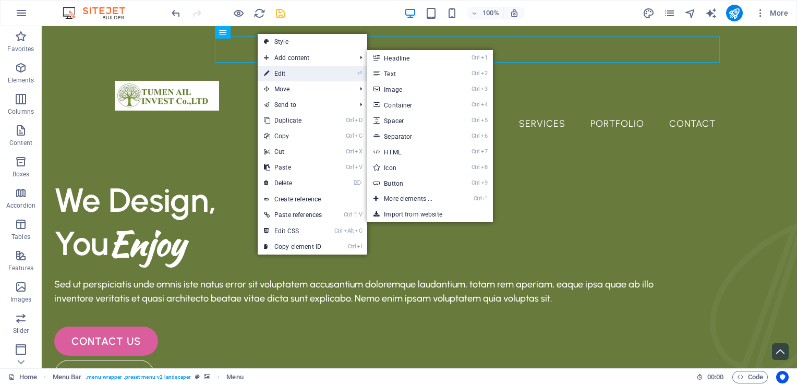
click at [274, 72] on link "⏎ Edit" at bounding box center [293, 74] width 70 height 16
select select "1"
select select
select select "2"
select select
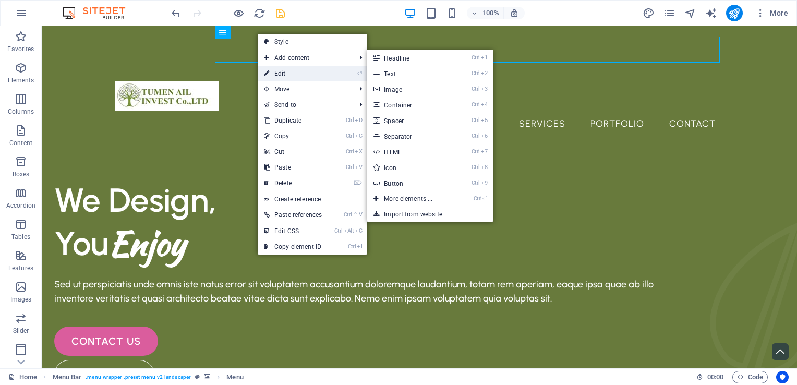
select select "3"
select select
select select "4"
select select
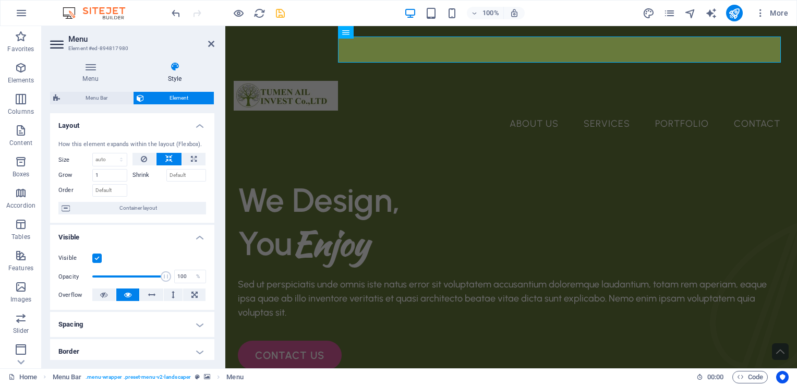
click at [61, 46] on icon at bounding box center [58, 44] width 16 height 17
click at [88, 71] on icon at bounding box center [90, 67] width 81 height 10
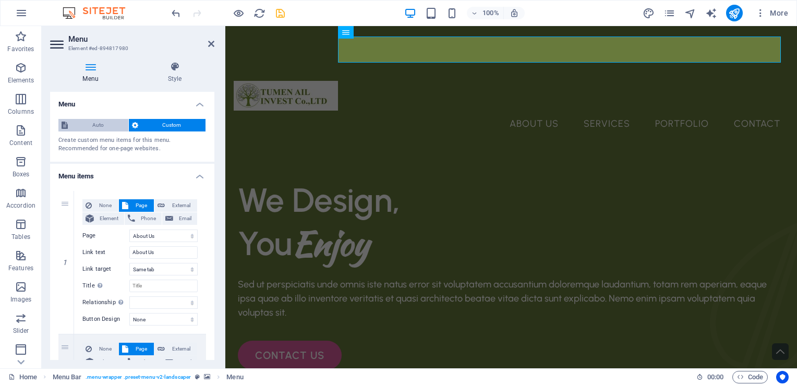
click at [95, 124] on span "Auto" at bounding box center [98, 125] width 54 height 13
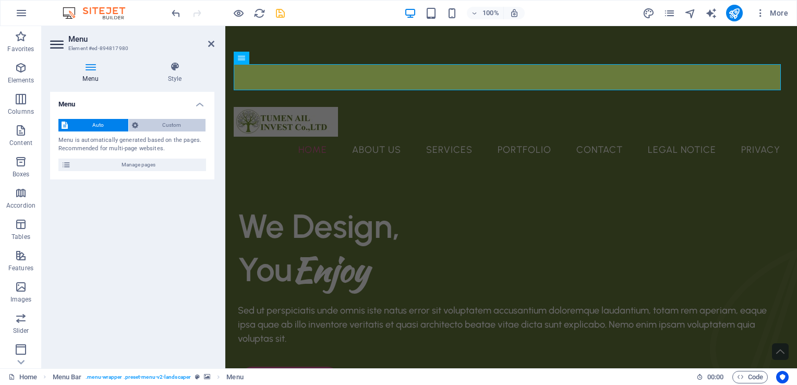
click at [146, 125] on span "Custom" at bounding box center [172, 125] width 62 height 13
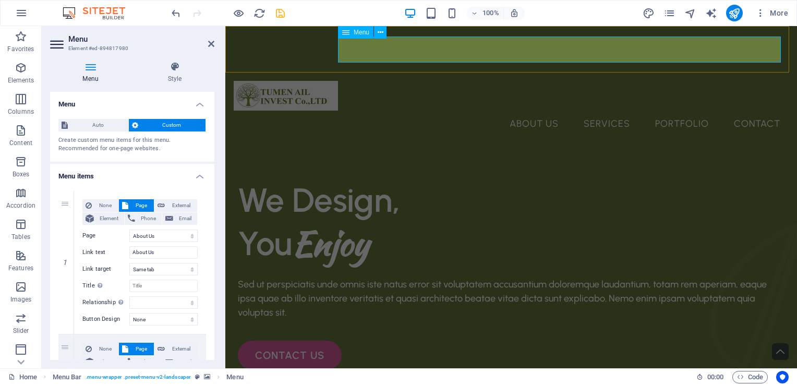
click at [519, 111] on nav "About Us Services Portfolio Contact" at bounding box center [511, 124] width 555 height 26
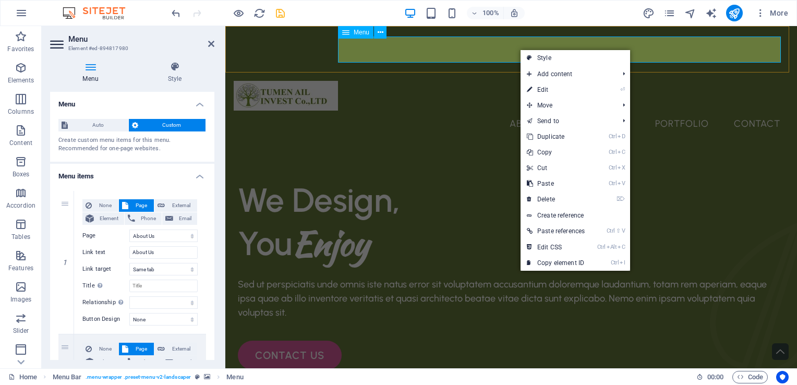
click at [520, 111] on nav "About Us Services Portfolio Contact" at bounding box center [511, 124] width 555 height 26
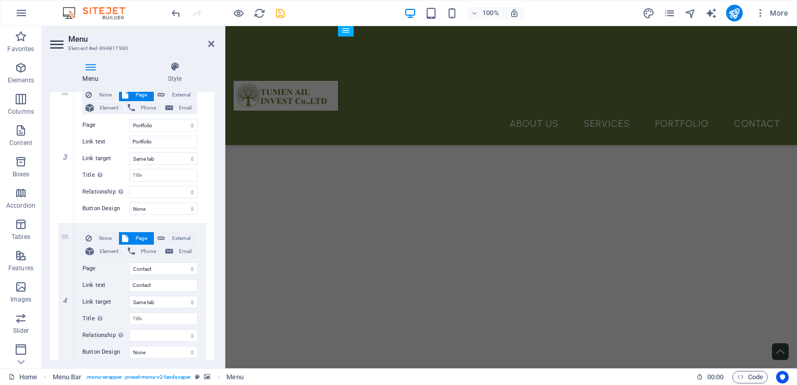
scroll to position [433, 0]
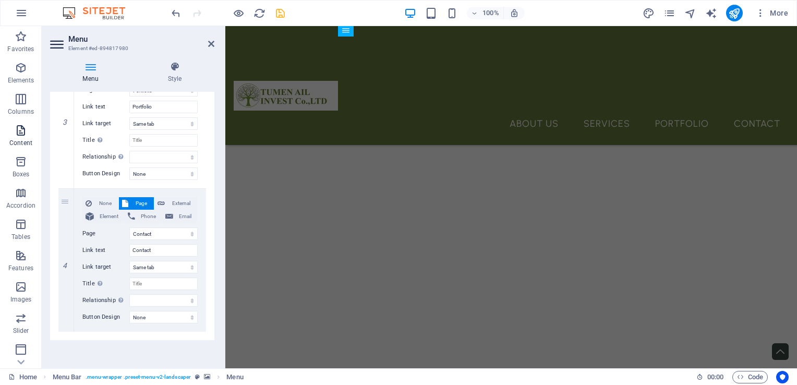
click at [21, 134] on icon "button" at bounding box center [21, 130] width 13 height 13
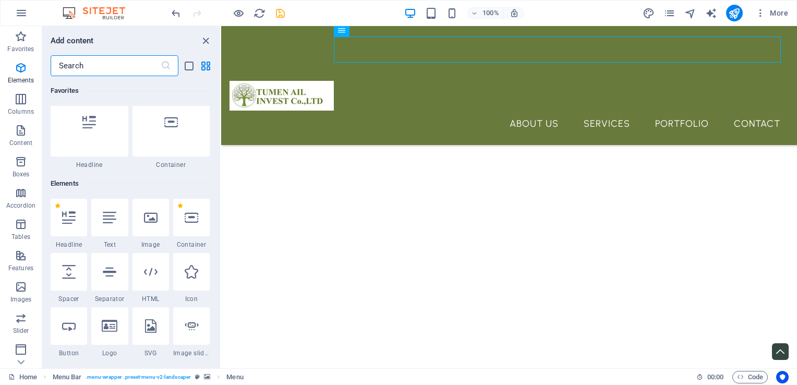
scroll to position [0, 0]
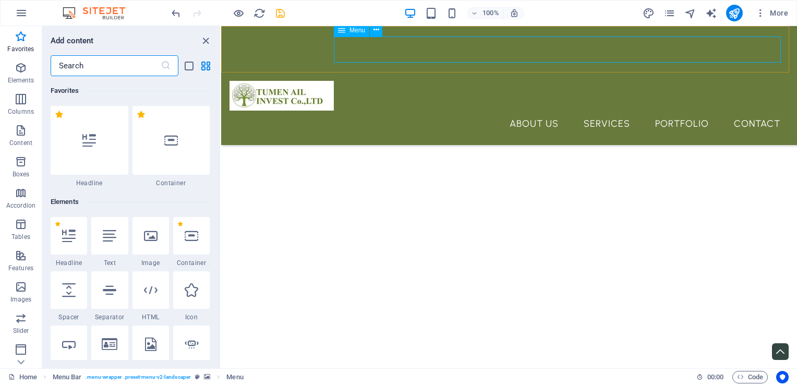
click at [348, 34] on div "Menu" at bounding box center [351, 30] width 35 height 13
click at [381, 31] on button at bounding box center [376, 30] width 13 height 13
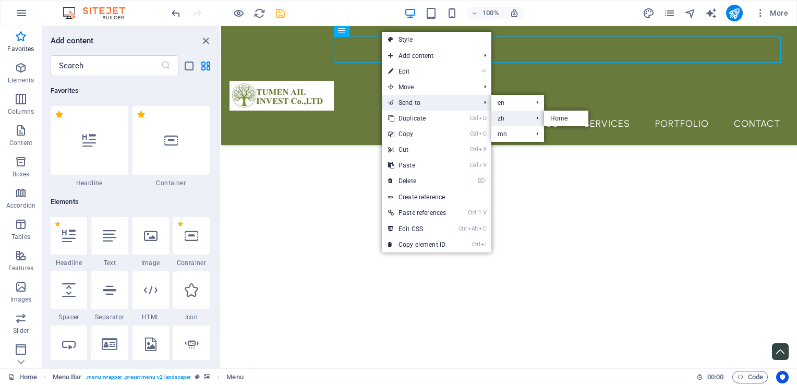
click at [538, 119] on li "zh Home" at bounding box center [518, 119] width 52 height 16
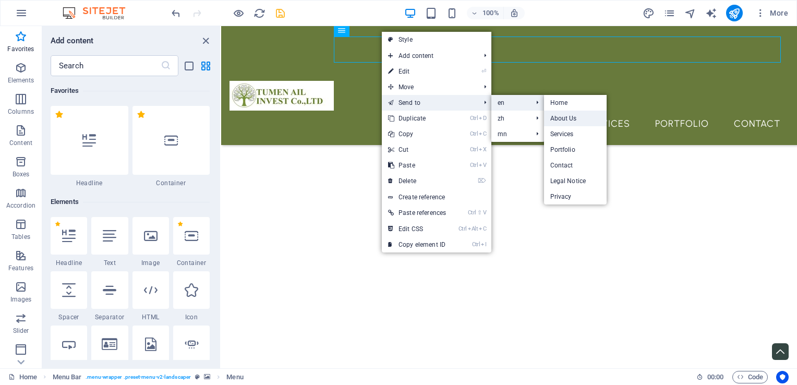
click at [563, 118] on link "About Us" at bounding box center [575, 119] width 63 height 16
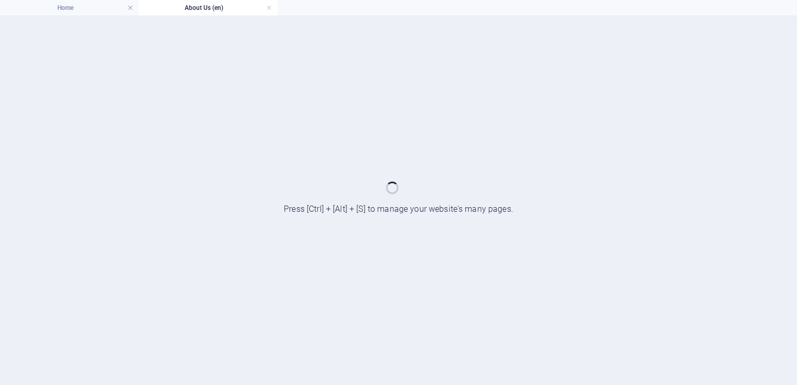
select select "1"
select select
select select "2"
select select
select select "3"
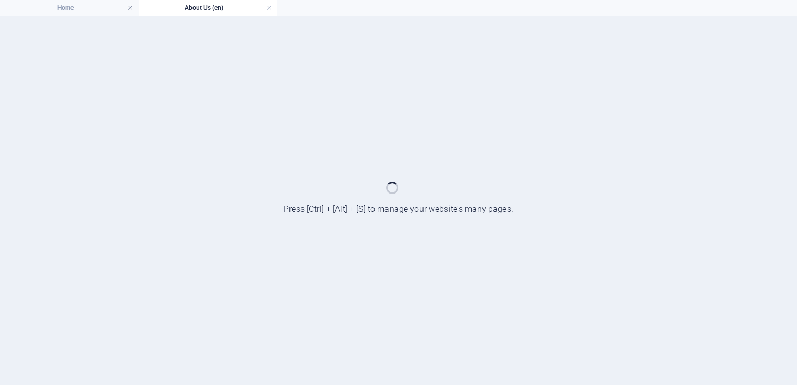
select select
select select "4"
select select
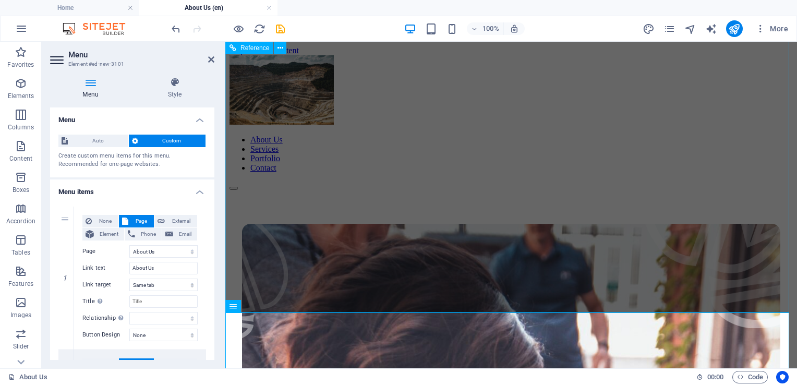
scroll to position [2024, 0]
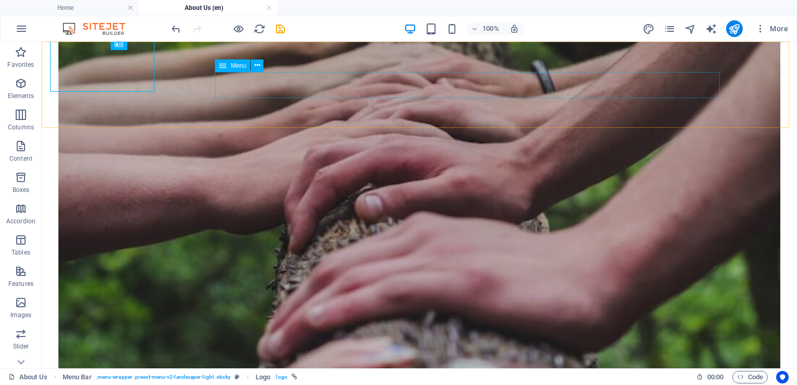
scroll to position [2052, 0]
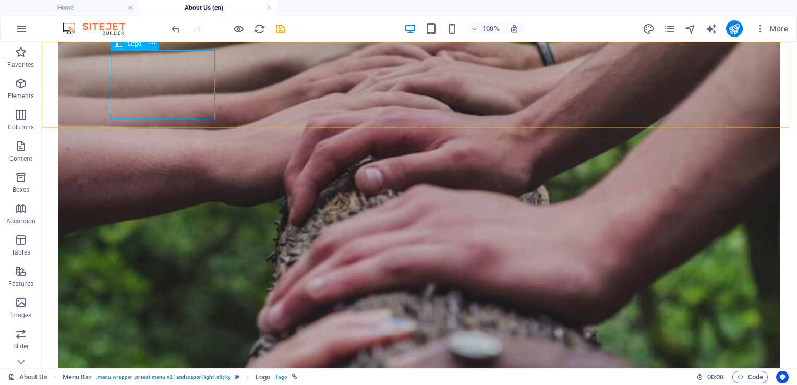
click at [153, 44] on icon at bounding box center [153, 44] width 6 height 11
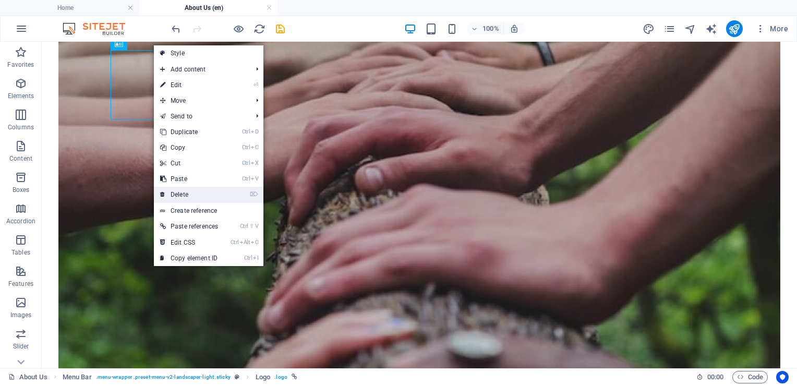
click at [206, 190] on link "⌦ Delete" at bounding box center [189, 195] width 70 height 16
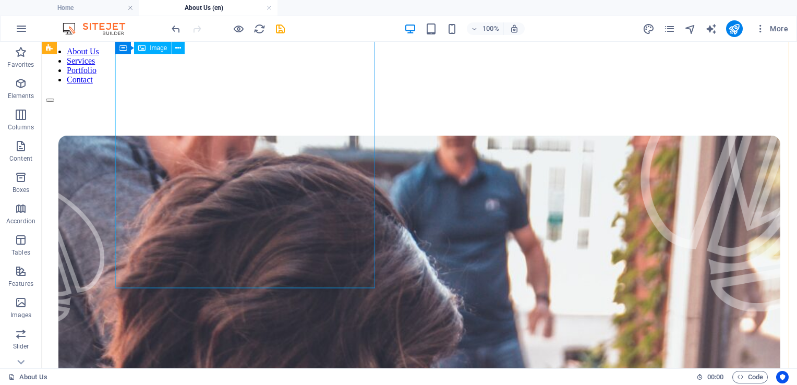
scroll to position [0, 0]
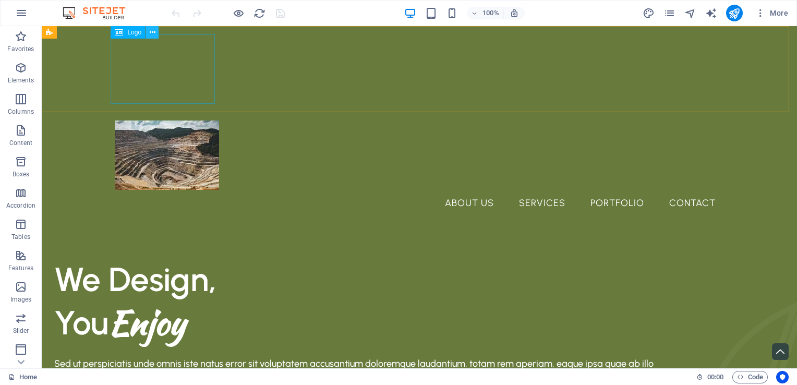
click at [157, 33] on button at bounding box center [152, 32] width 13 height 13
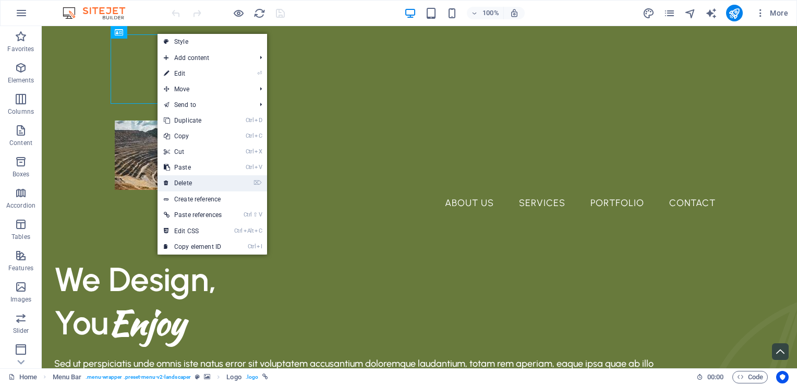
click at [206, 185] on link "⌦ Delete" at bounding box center [193, 183] width 70 height 16
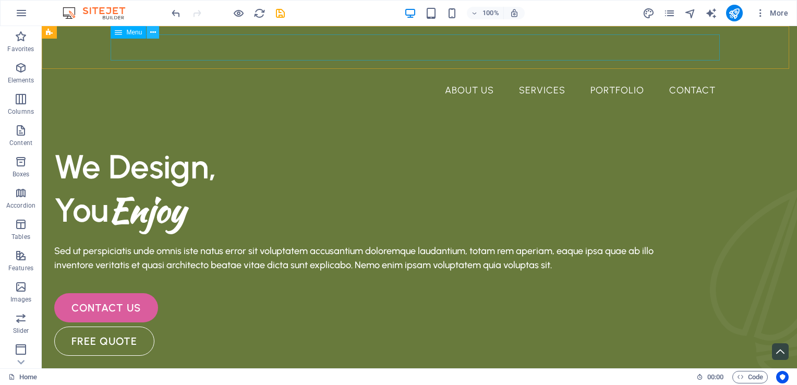
click at [154, 32] on icon at bounding box center [153, 32] width 6 height 11
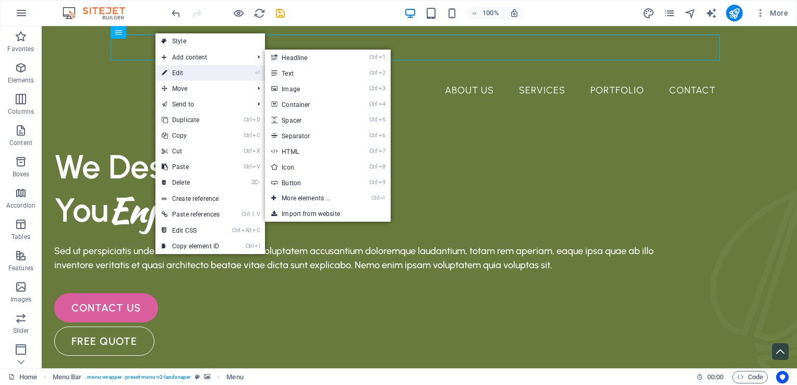
click at [167, 74] on link "⏎ Edit" at bounding box center [190, 73] width 70 height 16
select select "1"
select select
select select "2"
select select
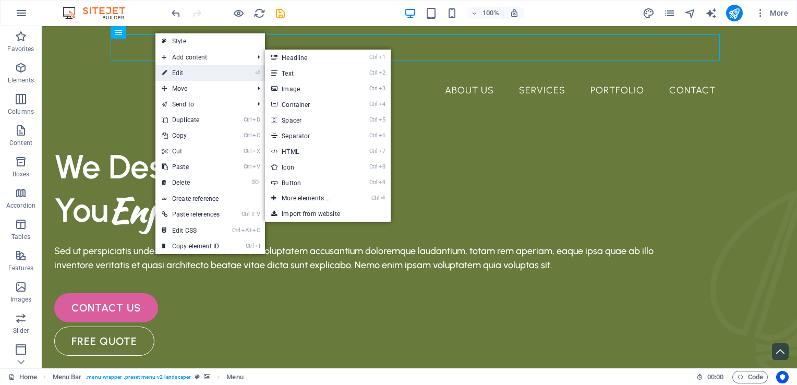
select select "3"
select select
select select "4"
select select
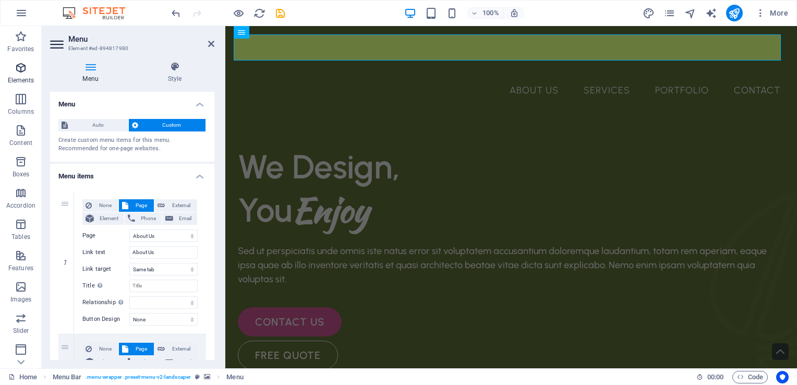
click at [22, 74] on icon "button" at bounding box center [21, 68] width 13 height 13
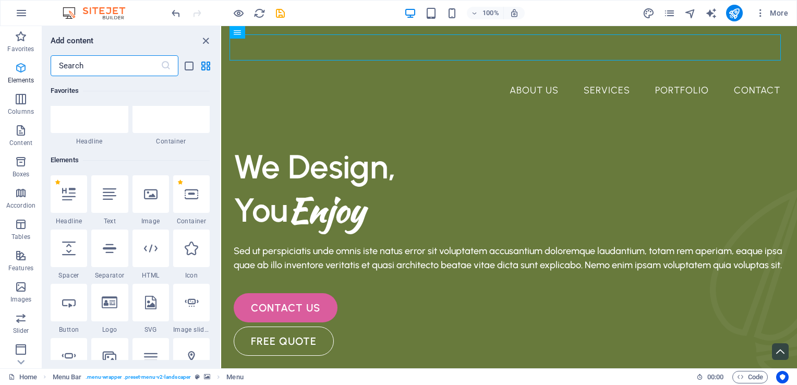
scroll to position [111, 0]
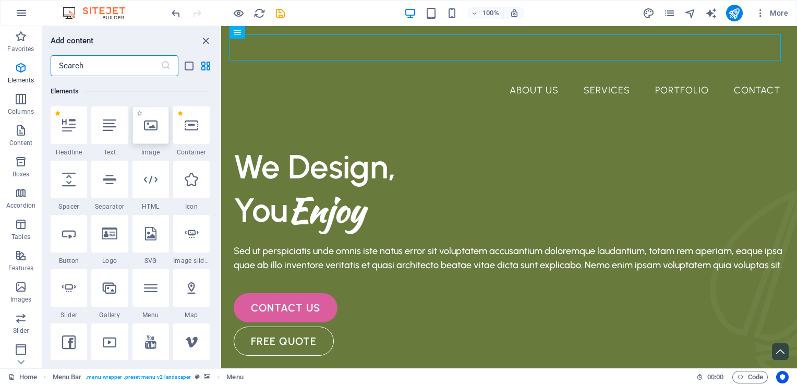
click at [157, 130] on icon at bounding box center [151, 125] width 14 height 14
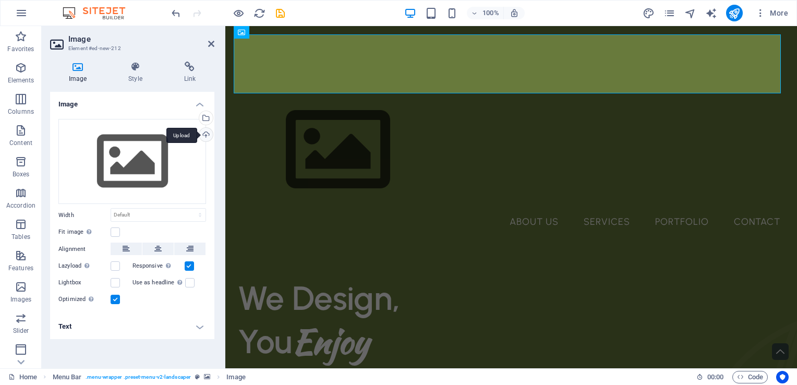
click at [207, 135] on div "Upload" at bounding box center [205, 136] width 16 height 16
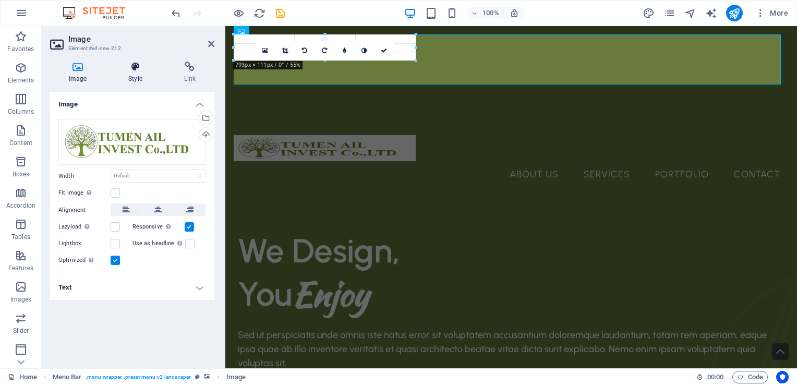
drag, startPoint x: 781, startPoint y: 193, endPoint x: 122, endPoint y: 63, distance: 671.1
type input "489"
select select "px"
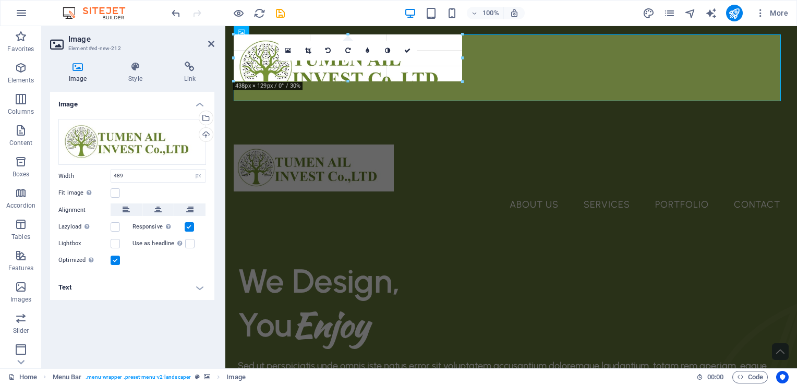
drag, startPoint x: 486, startPoint y: 34, endPoint x: 165, endPoint y: 125, distance: 333.9
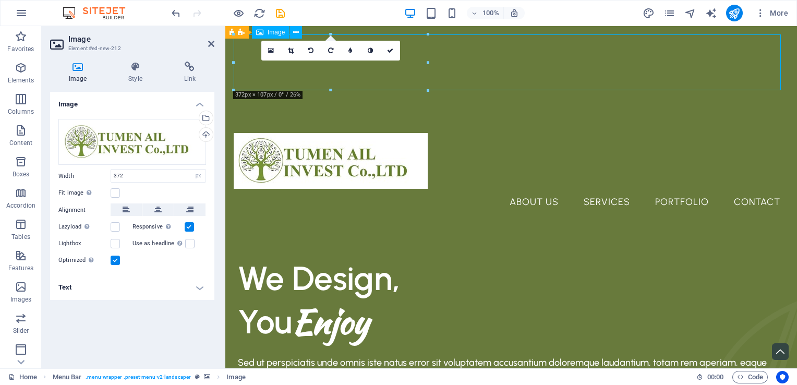
drag, startPoint x: 407, startPoint y: 45, endPoint x: 410, endPoint y: 86, distance: 41.3
click at [410, 133] on figure at bounding box center [511, 161] width 555 height 56
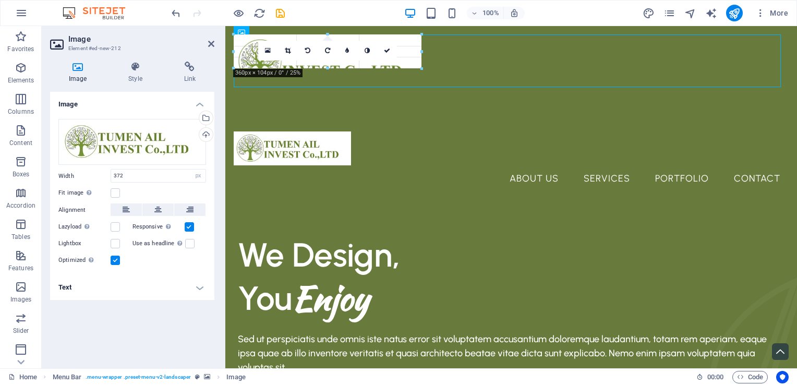
drag, startPoint x: 426, startPoint y: 34, endPoint x: 123, endPoint y: 54, distance: 303.8
type input "279"
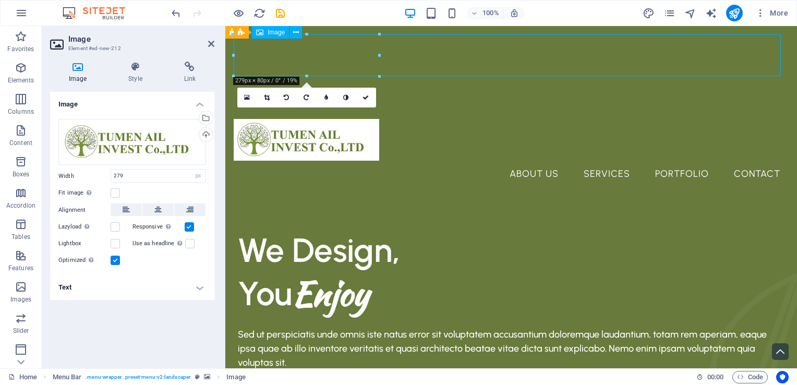
drag, startPoint x: 355, startPoint y: 47, endPoint x: 410, endPoint y: 62, distance: 56.7
click at [410, 119] on figure at bounding box center [511, 140] width 555 height 42
click at [351, 119] on figure at bounding box center [511, 140] width 555 height 42
click at [340, 119] on figure at bounding box center [511, 140] width 555 height 42
click at [409, 161] on nav "About Us Services Portfolio Contact" at bounding box center [511, 174] width 555 height 26
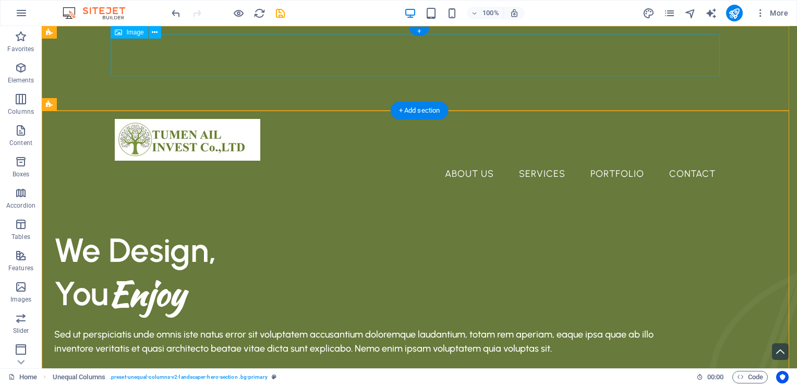
click at [202, 119] on figure at bounding box center [419, 140] width 609 height 42
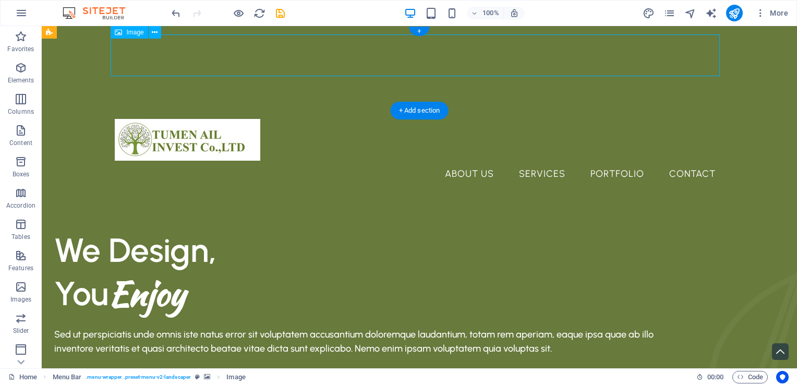
drag, startPoint x: 214, startPoint y: 39, endPoint x: 201, endPoint y: 64, distance: 28.2
click at [201, 119] on figure at bounding box center [419, 140] width 609 height 42
click at [234, 119] on figure at bounding box center [419, 140] width 609 height 42
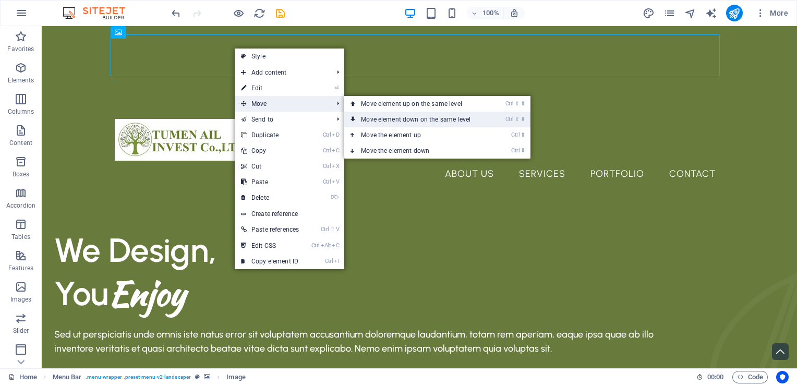
click at [364, 117] on link "Ctrl ⇧ ⬇ Move element down on the same level" at bounding box center [417, 120] width 147 height 16
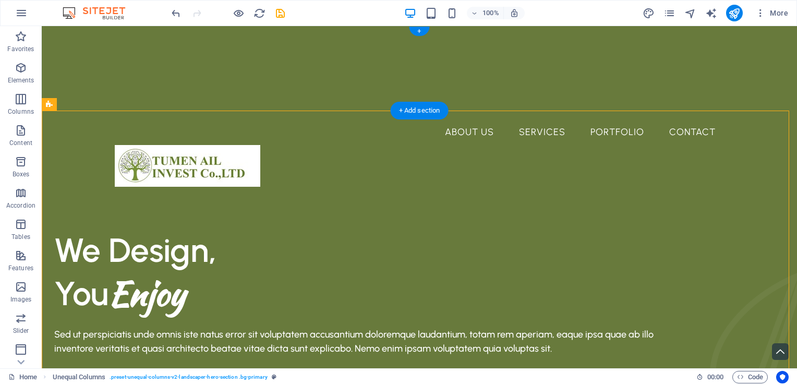
click at [758, 98] on div at bounding box center [420, 68] width 756 height 85
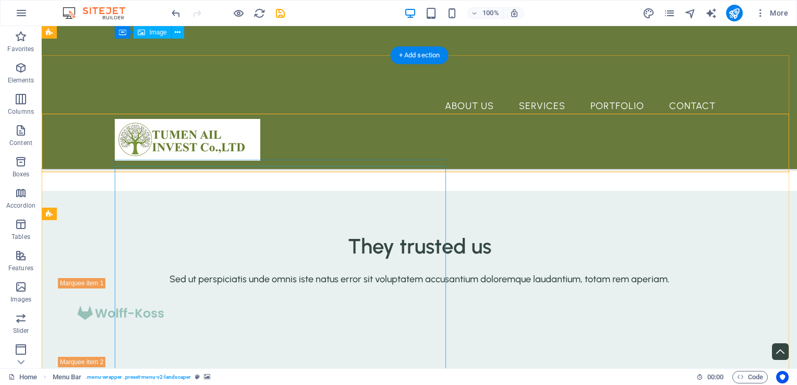
scroll to position [2206, 0]
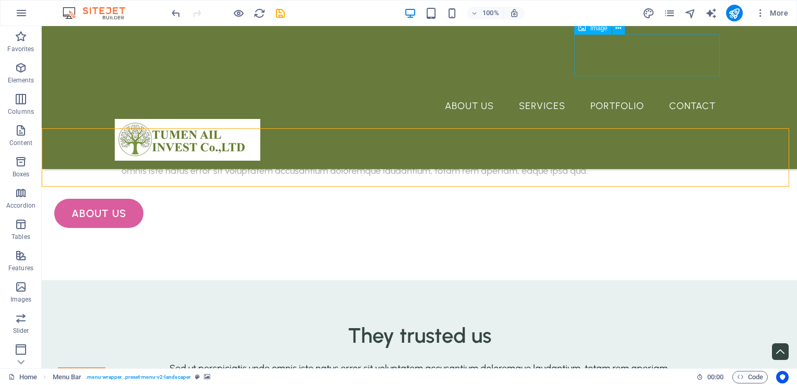
click at [645, 119] on figure at bounding box center [419, 140] width 609 height 42
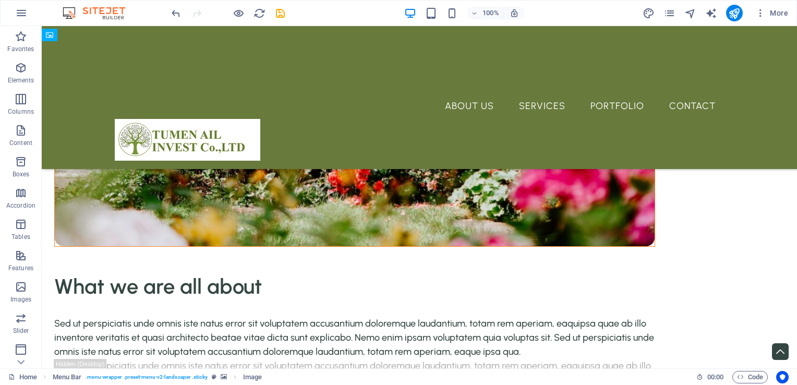
drag, startPoint x: 653, startPoint y: 40, endPoint x: 574, endPoint y: 44, distance: 79.4
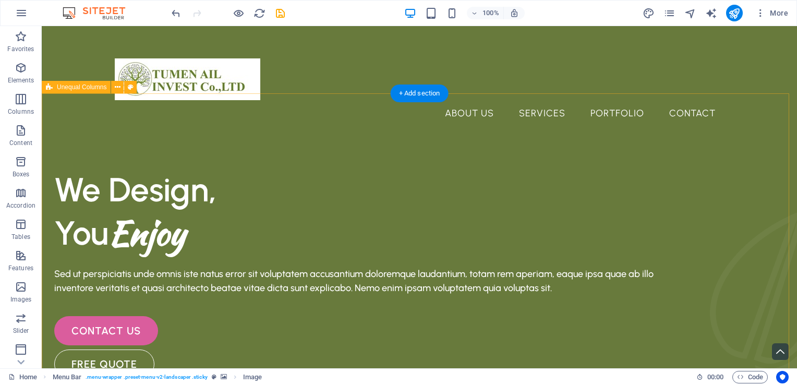
scroll to position [0, 0]
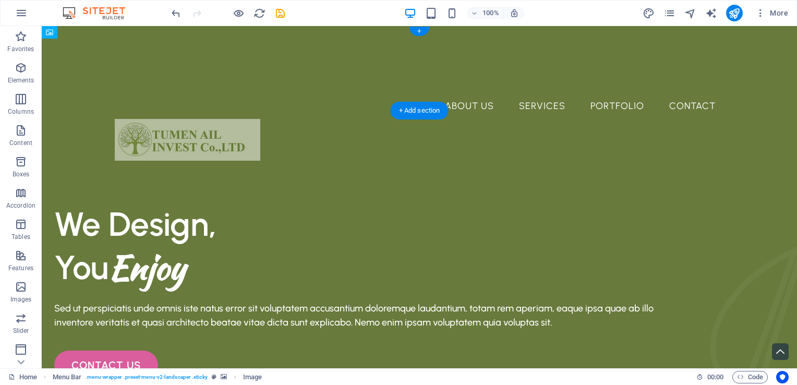
drag, startPoint x: 223, startPoint y: 52, endPoint x: 219, endPoint y: 91, distance: 39.4
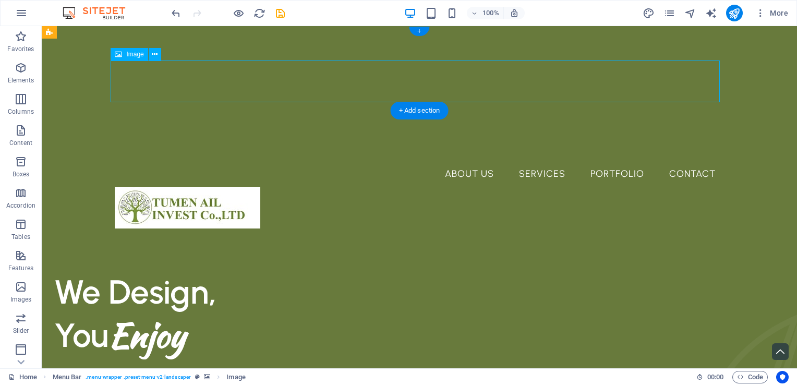
drag, startPoint x: 219, startPoint y: 86, endPoint x: 219, endPoint y: 66, distance: 19.8
click at [219, 187] on figure at bounding box center [419, 208] width 609 height 42
click at [209, 187] on figure at bounding box center [419, 208] width 609 height 42
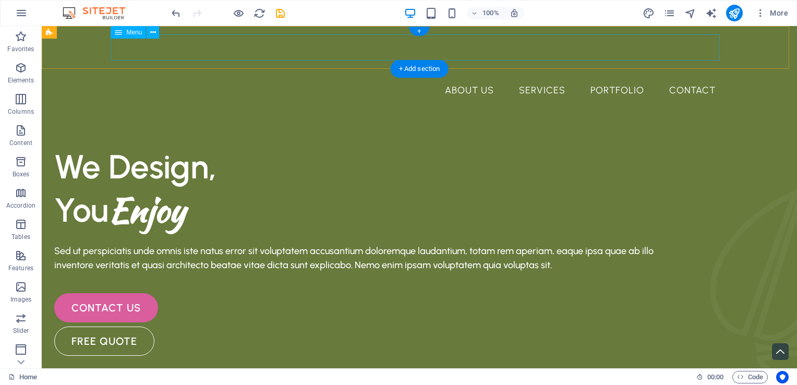
click at [232, 77] on nav "About Us Services Portfolio Contact" at bounding box center [419, 90] width 609 height 26
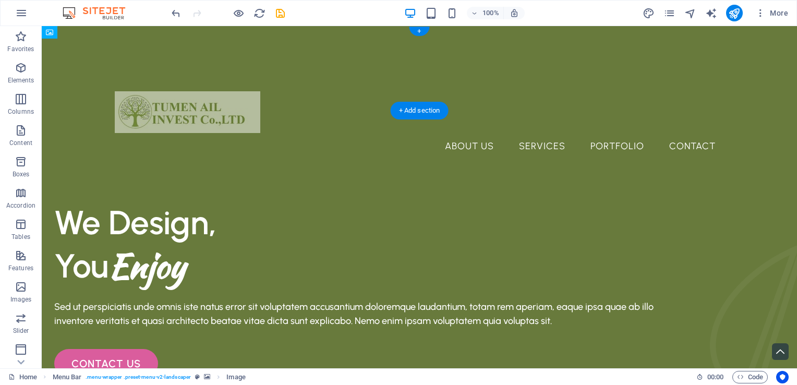
drag, startPoint x: 225, startPoint y: 82, endPoint x: 225, endPoint y: 51, distance: 31.3
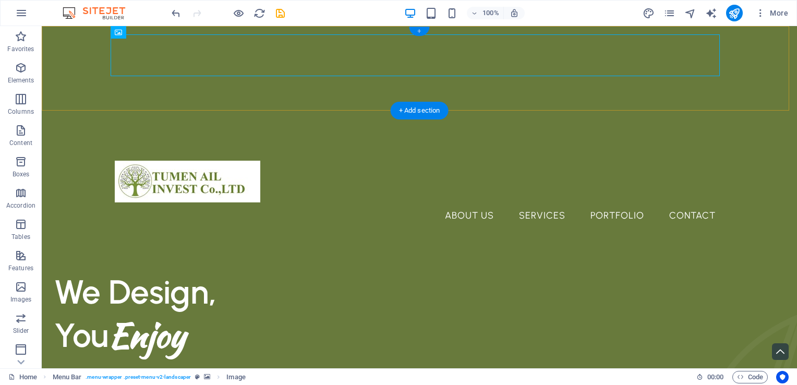
click at [420, 33] on div "+" at bounding box center [419, 31] width 20 height 9
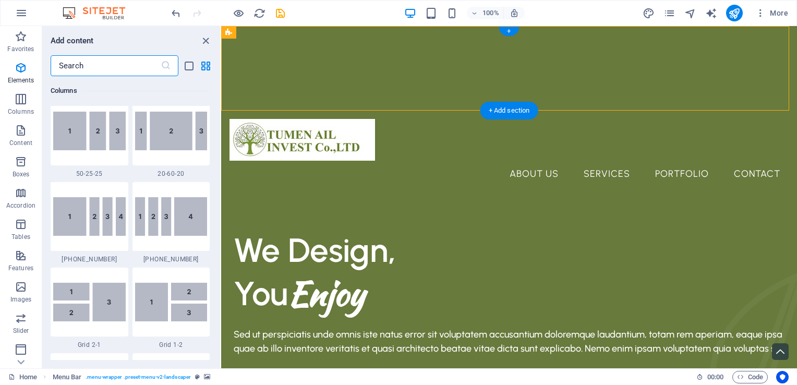
scroll to position [1826, 0]
